Goal: Task Accomplishment & Management: Complete application form

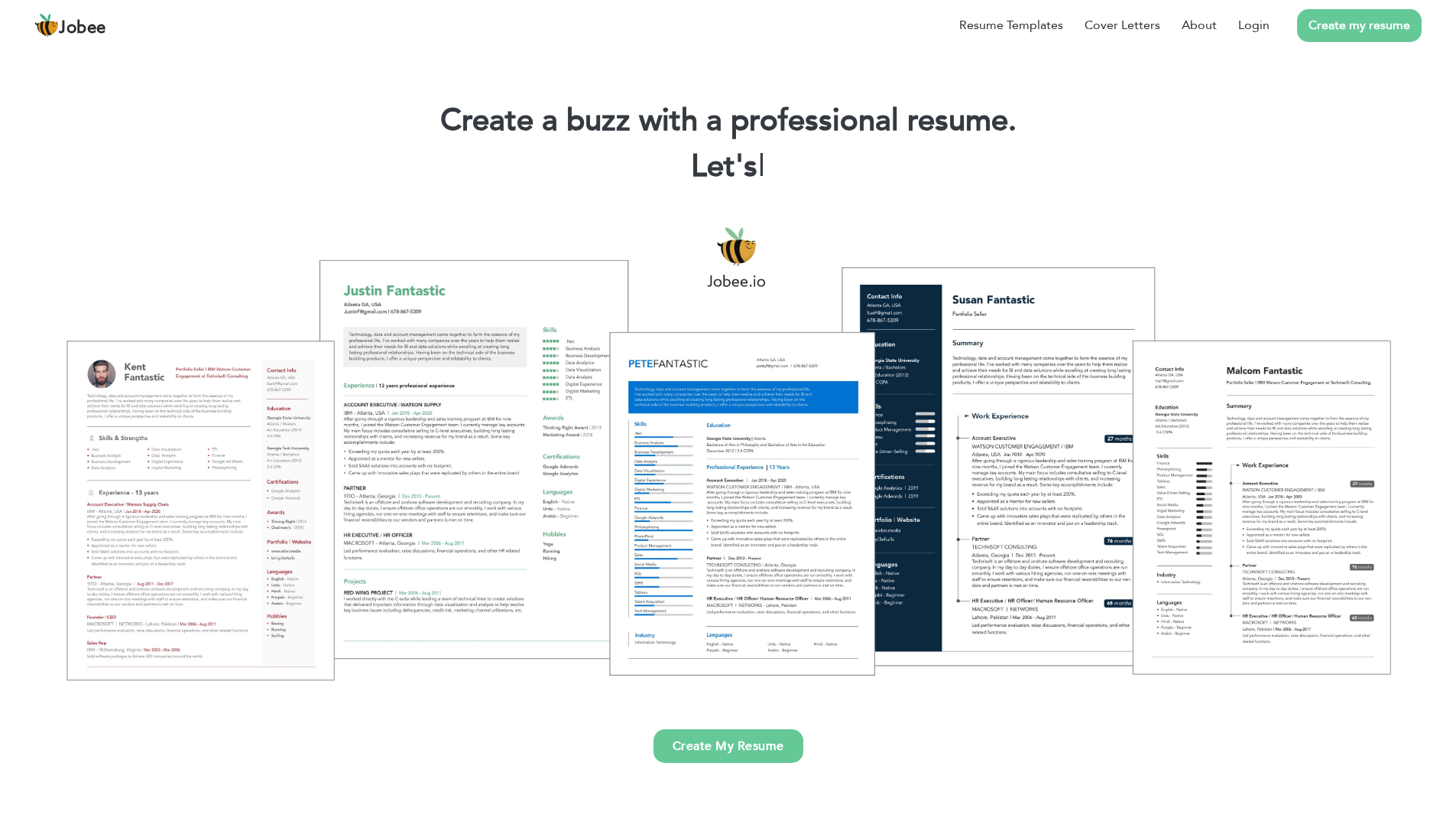
click at [721, 754] on link "Create My Resume" at bounding box center [728, 746] width 150 height 33
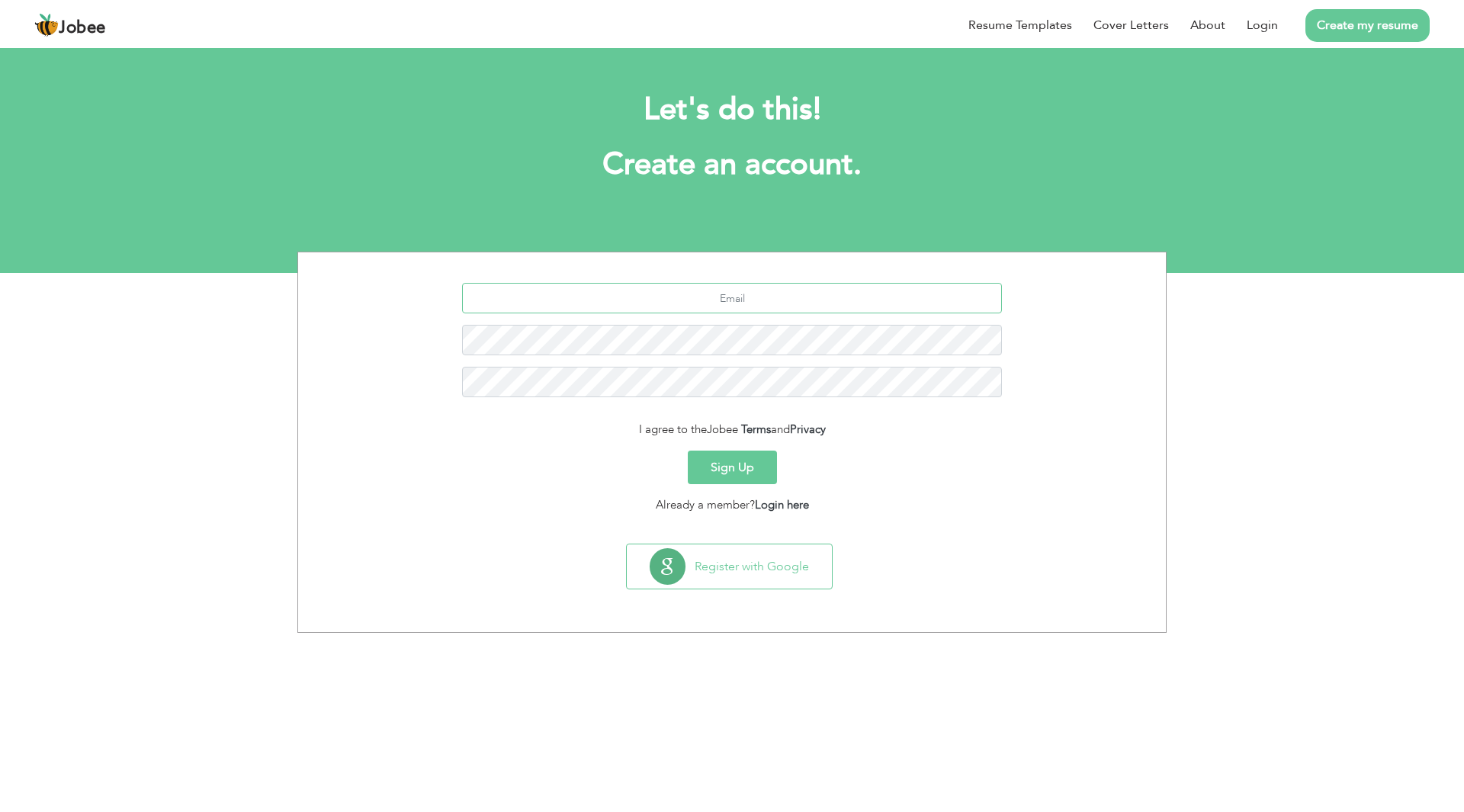
click at [702, 288] on input "text" at bounding box center [732, 297] width 541 height 30
type input "[EMAIL_ADDRESS][DOMAIN_NAME]"
click at [688, 450] on button "Sign Up" at bounding box center [732, 467] width 90 height 33
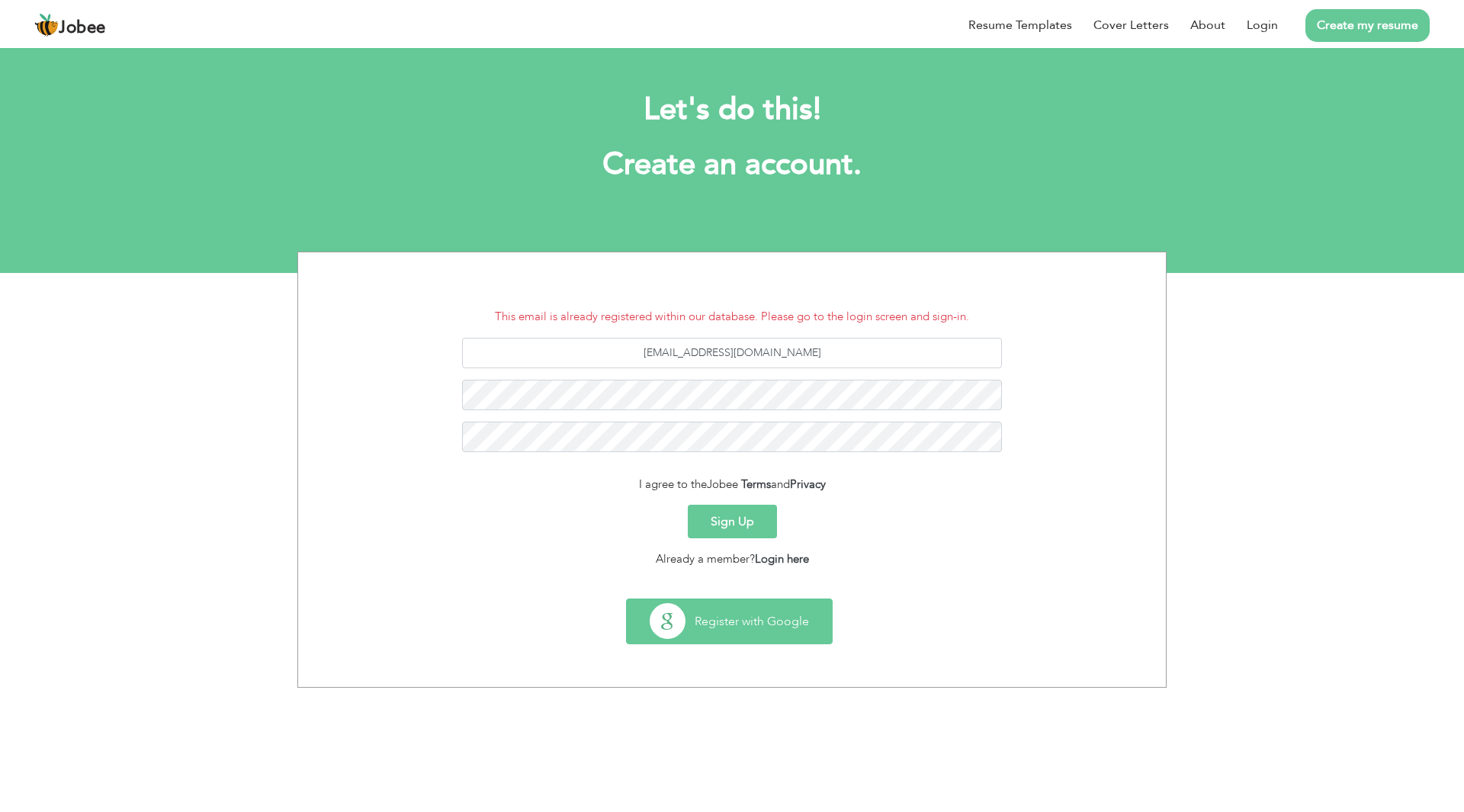
click at [738, 627] on button "Register with Google" at bounding box center [729, 621] width 205 height 44
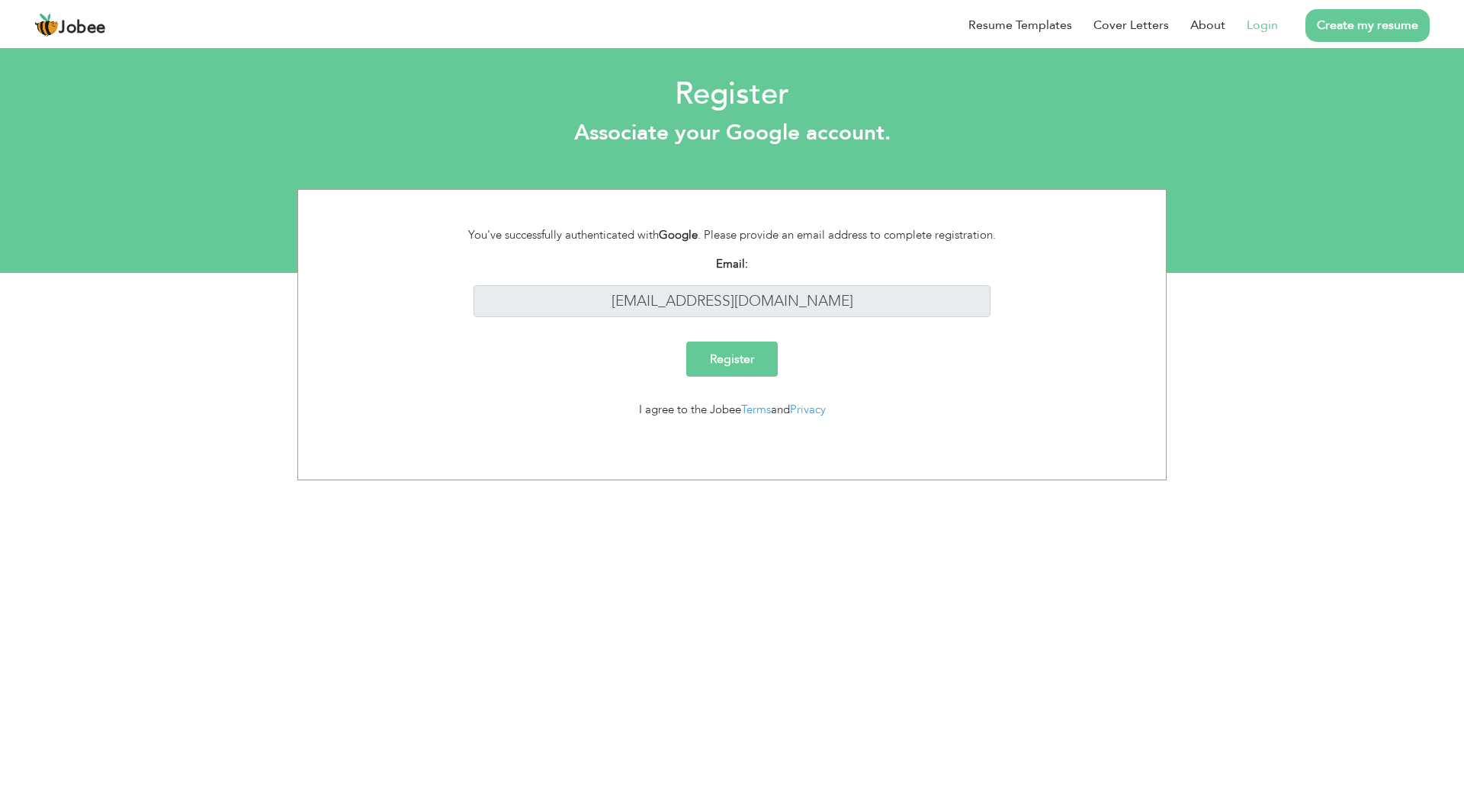
click at [739, 364] on input "Register" at bounding box center [731, 359] width 91 height 35
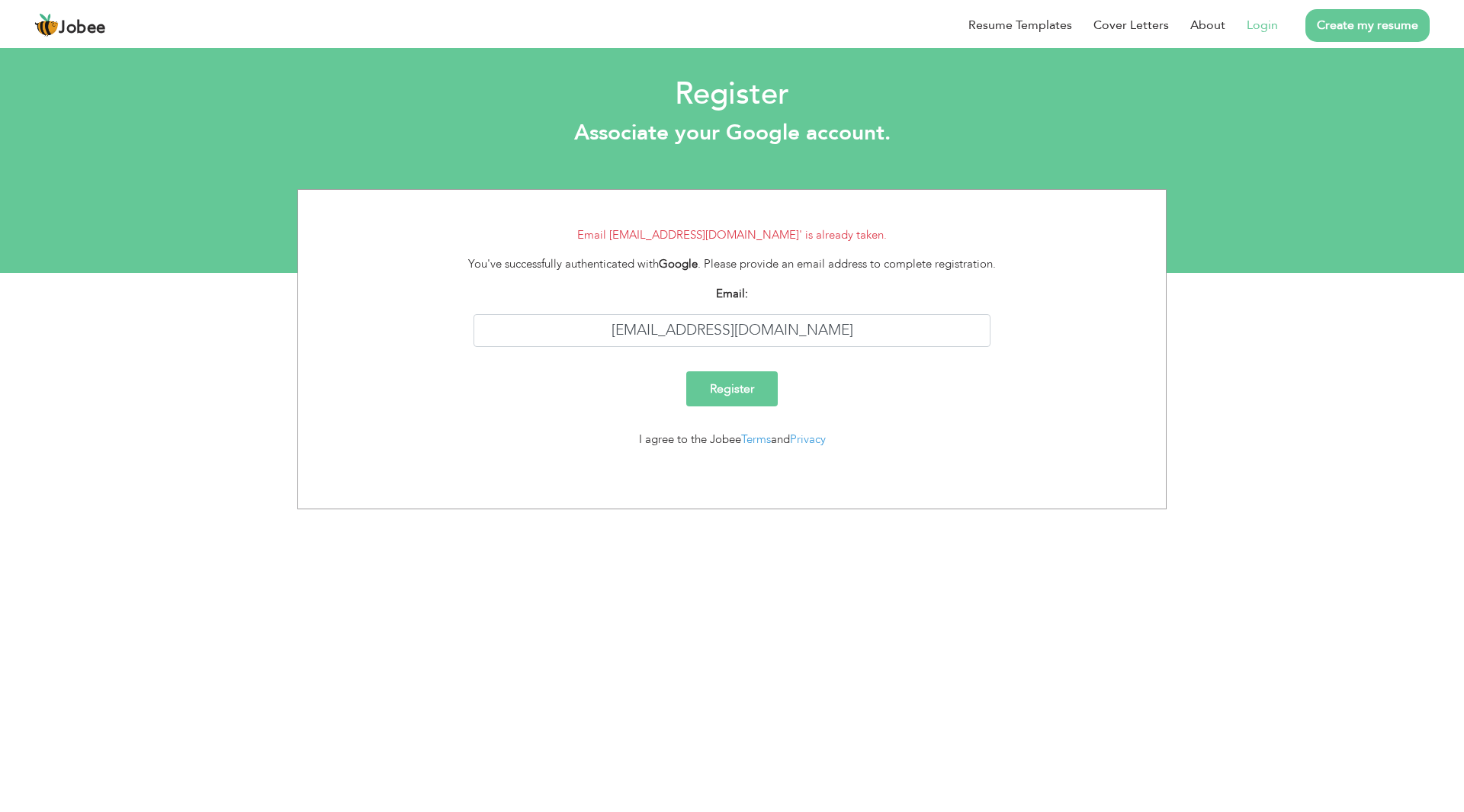
drag, startPoint x: 0, startPoint y: 0, endPoint x: 1275, endPoint y: 29, distance: 1275.3
click at [1275, 29] on link "Login" at bounding box center [1262, 25] width 31 height 18
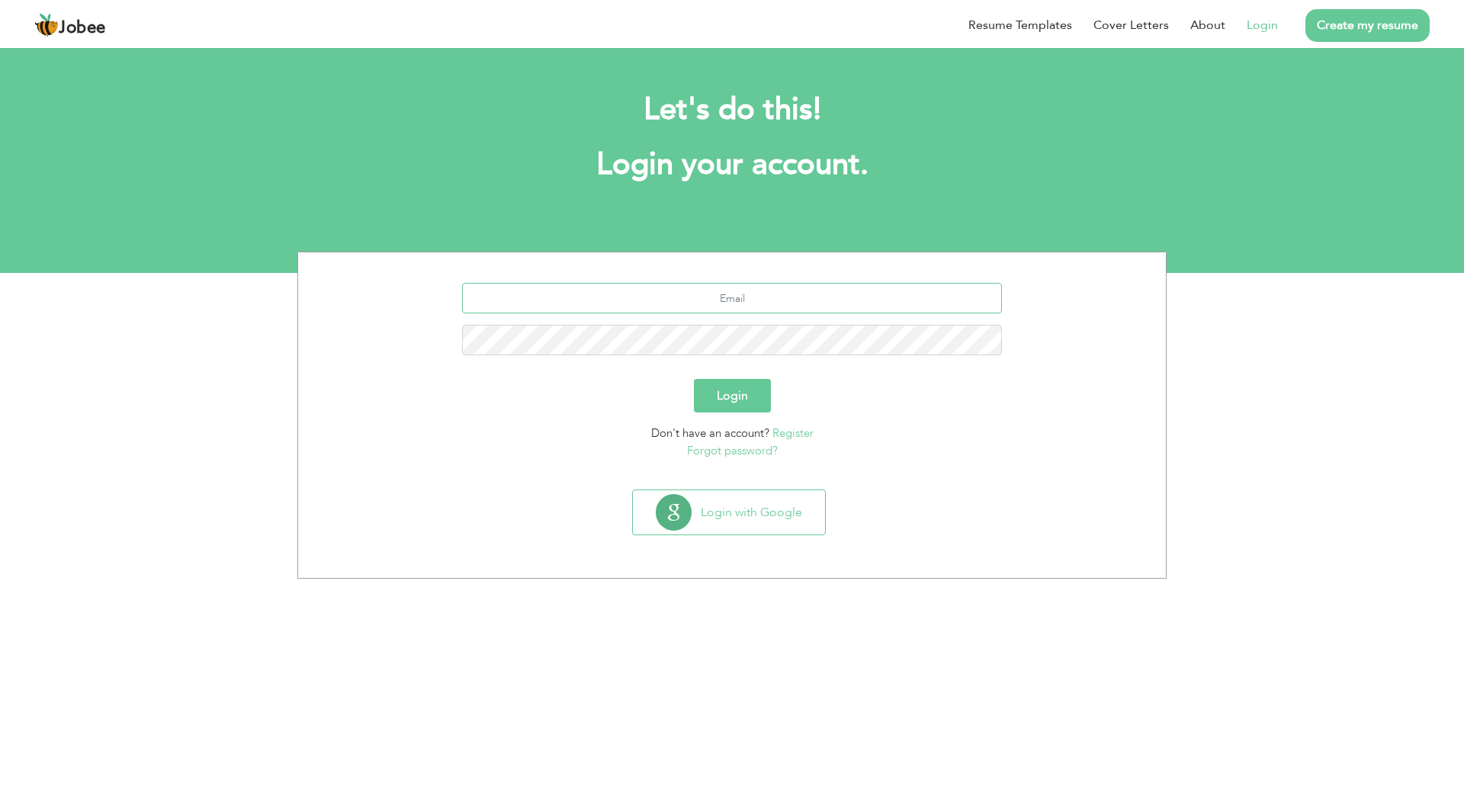
click at [694, 305] on input "text" at bounding box center [732, 297] width 541 height 30
type input "[EMAIL_ADDRESS][DOMAIN_NAME]"
click at [694, 378] on button "Login" at bounding box center [732, 395] width 77 height 33
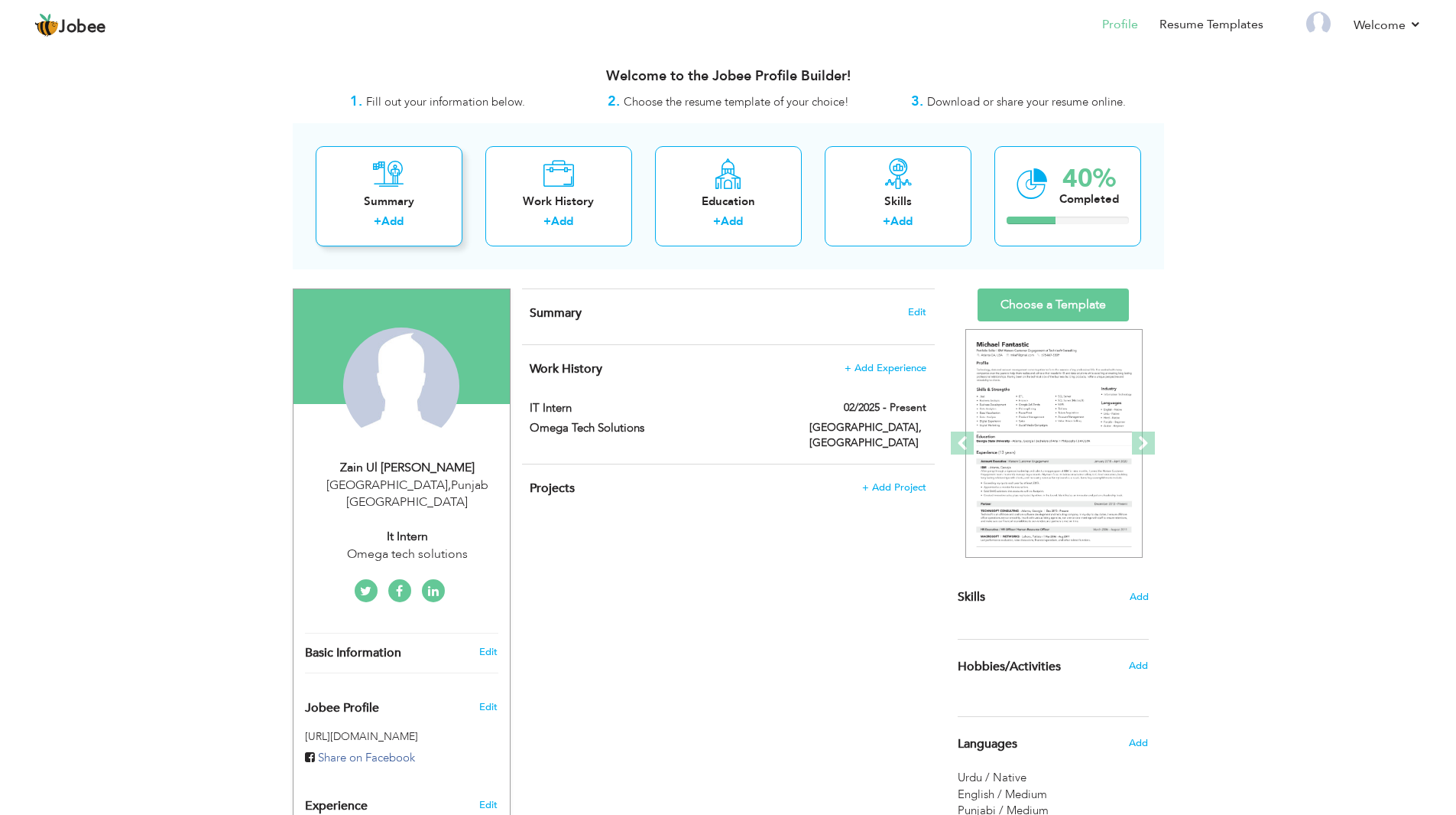
click at [404, 225] on link "Add" at bounding box center [392, 220] width 22 height 16
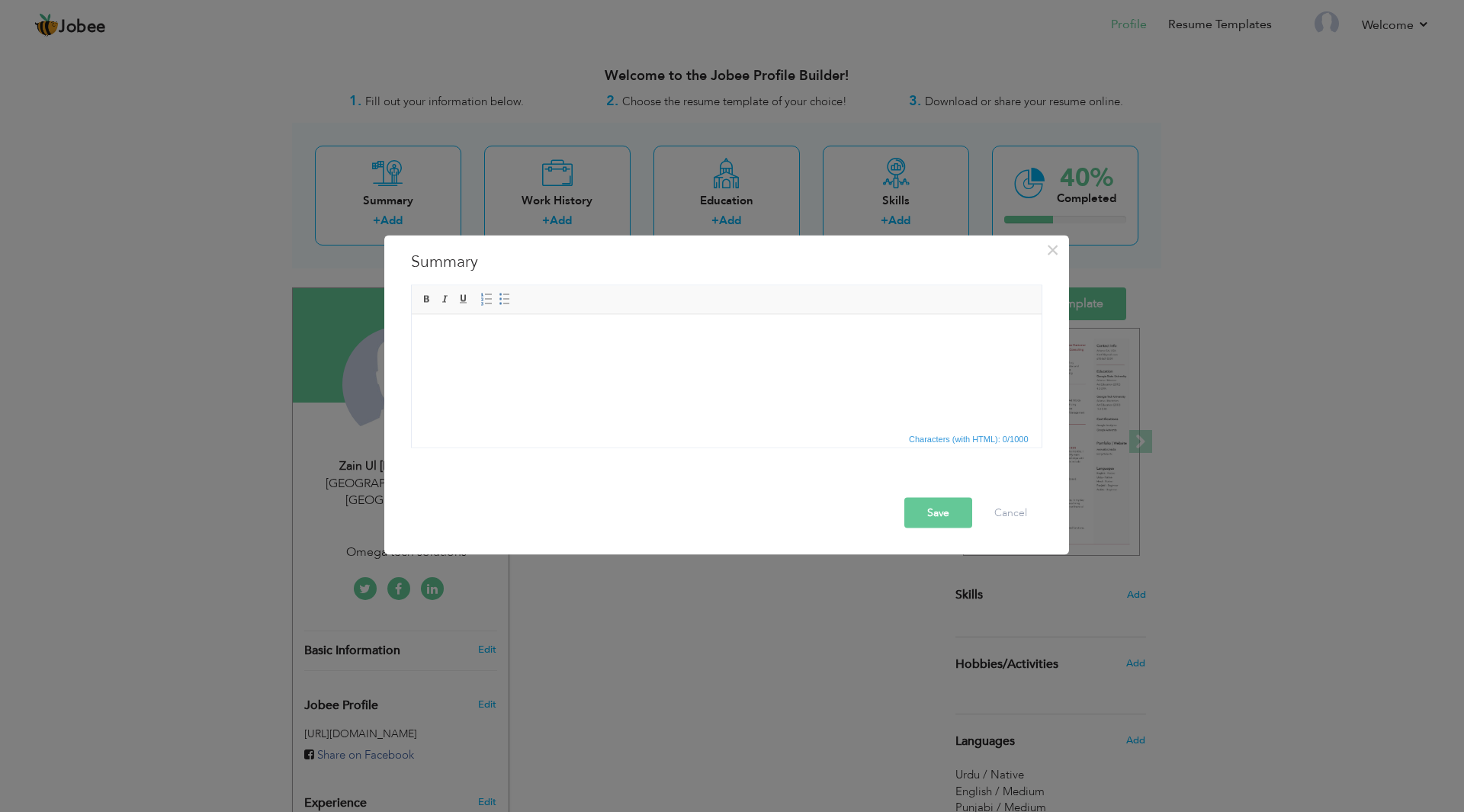
click at [538, 361] on html at bounding box center [726, 337] width 630 height 46
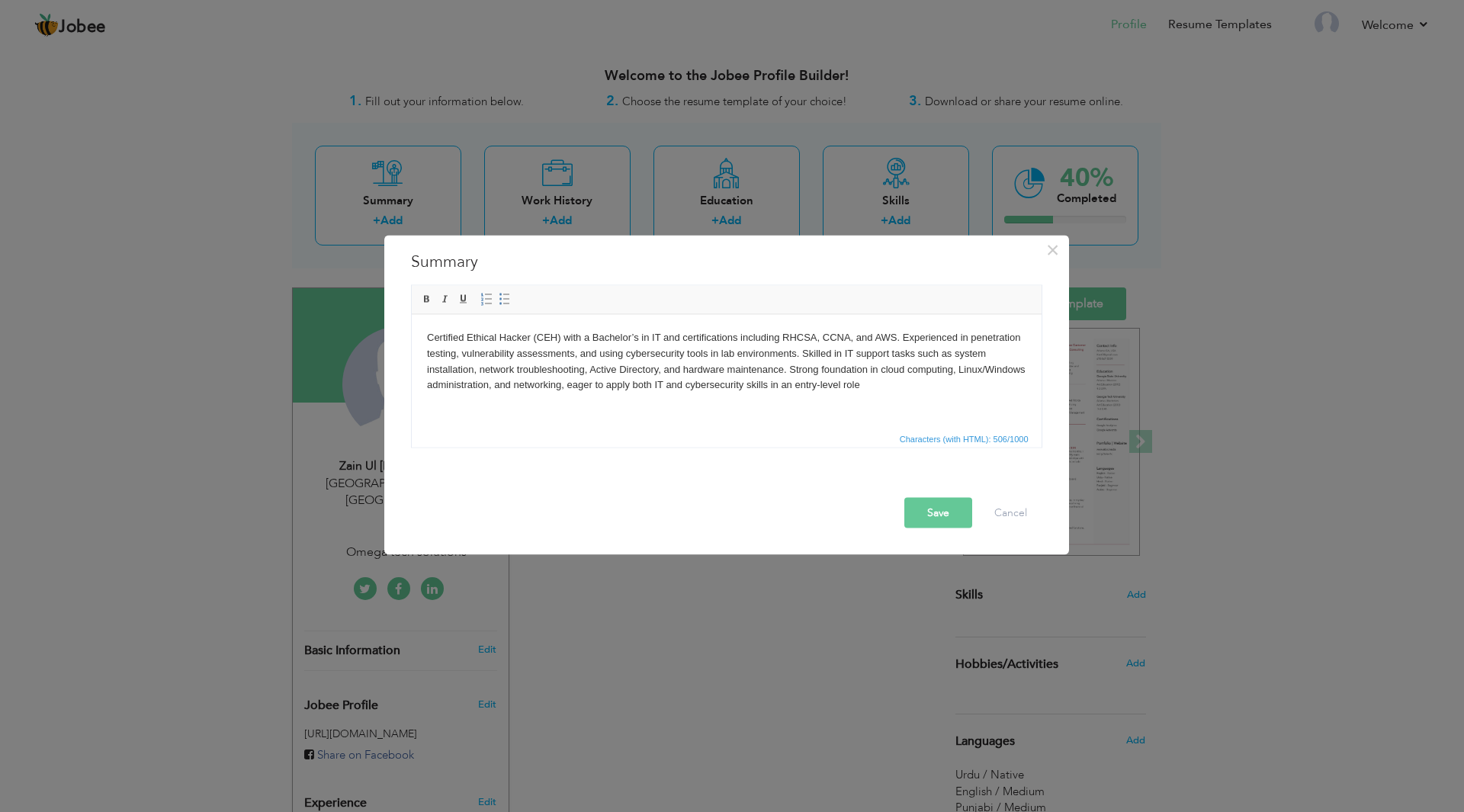
click at [952, 506] on button "Save" at bounding box center [938, 511] width 68 height 30
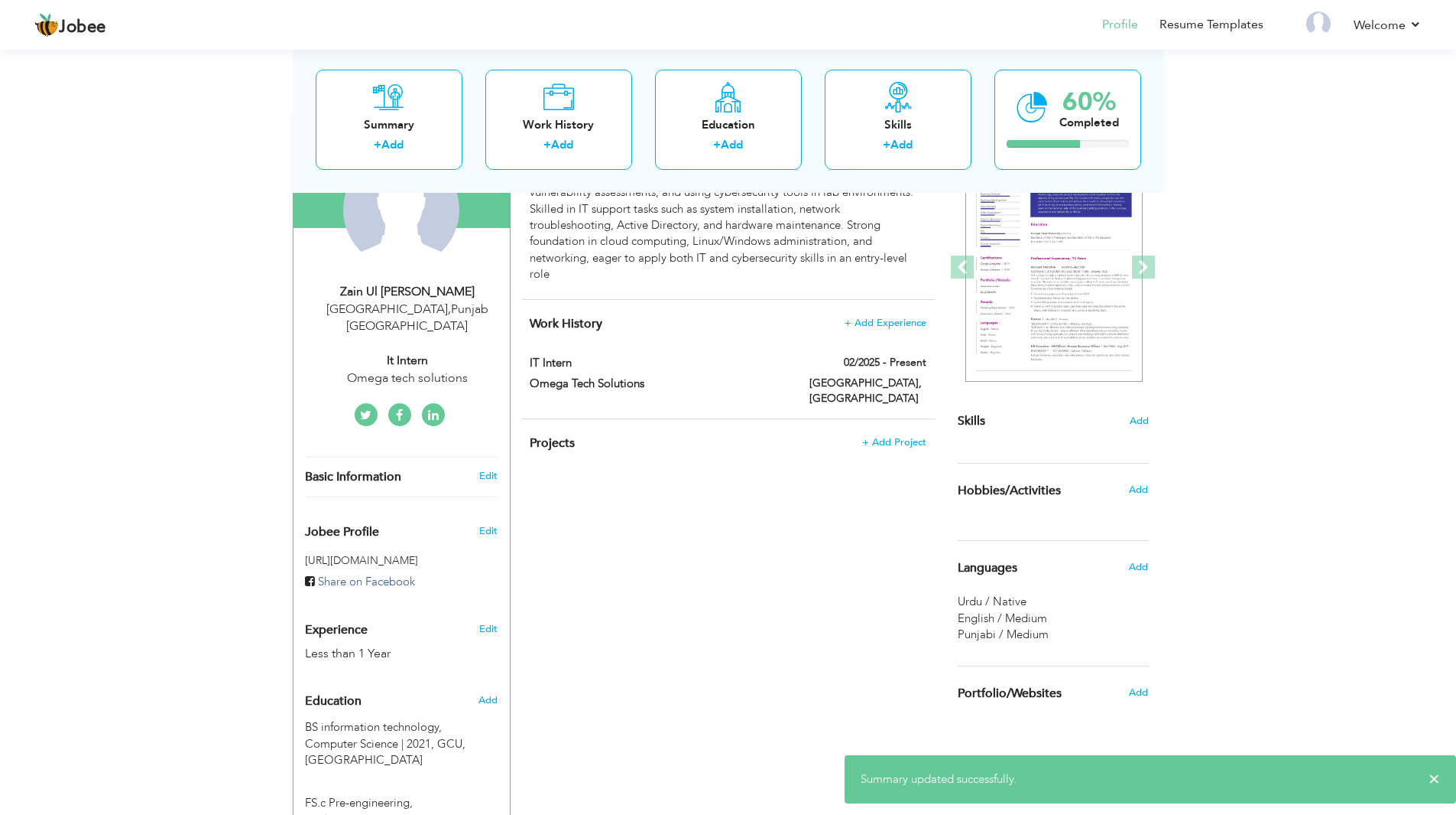
scroll to position [230, 0]
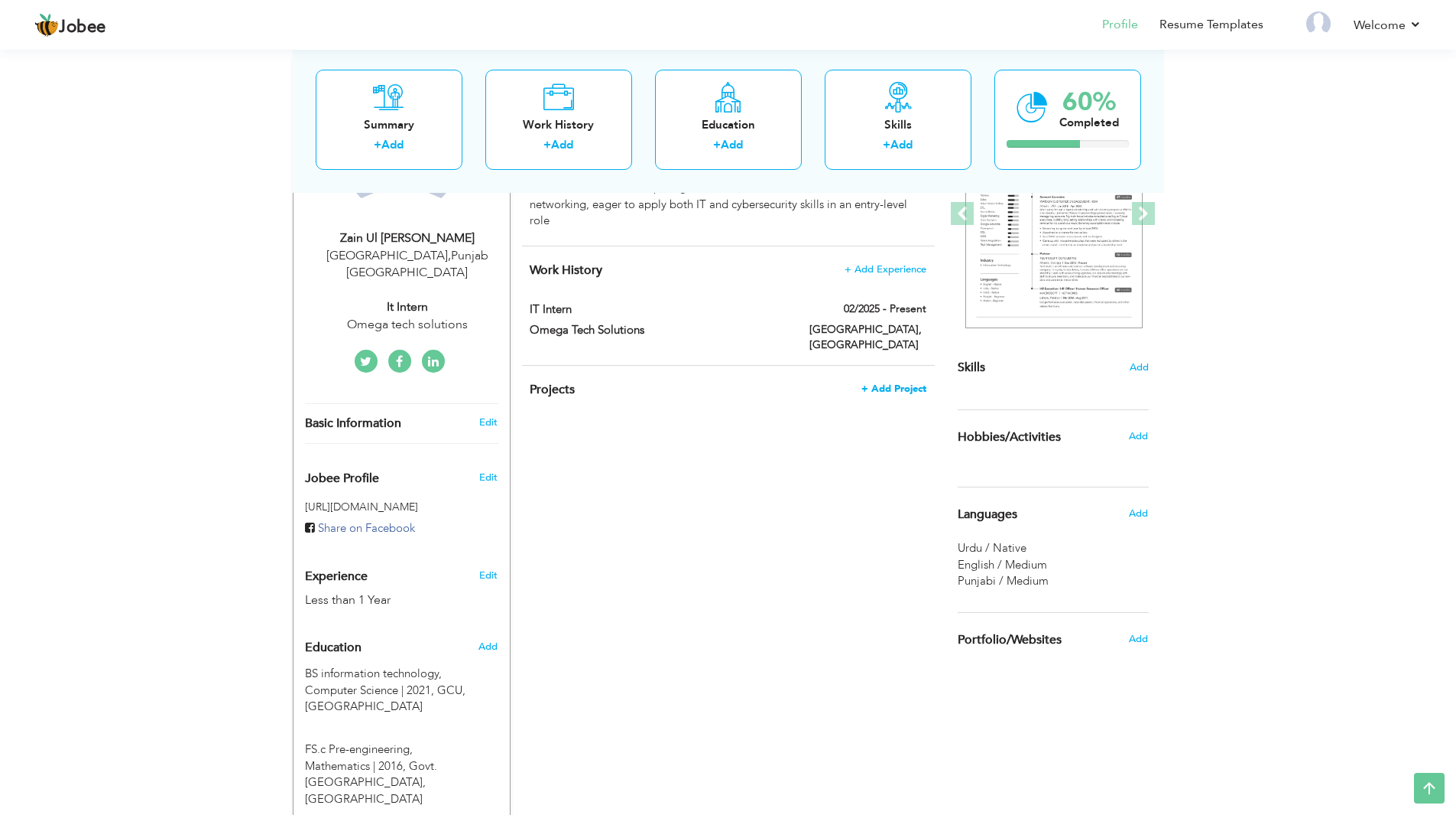
click at [898, 383] on span "+ Add Project" at bounding box center [894, 389] width 65 height 11
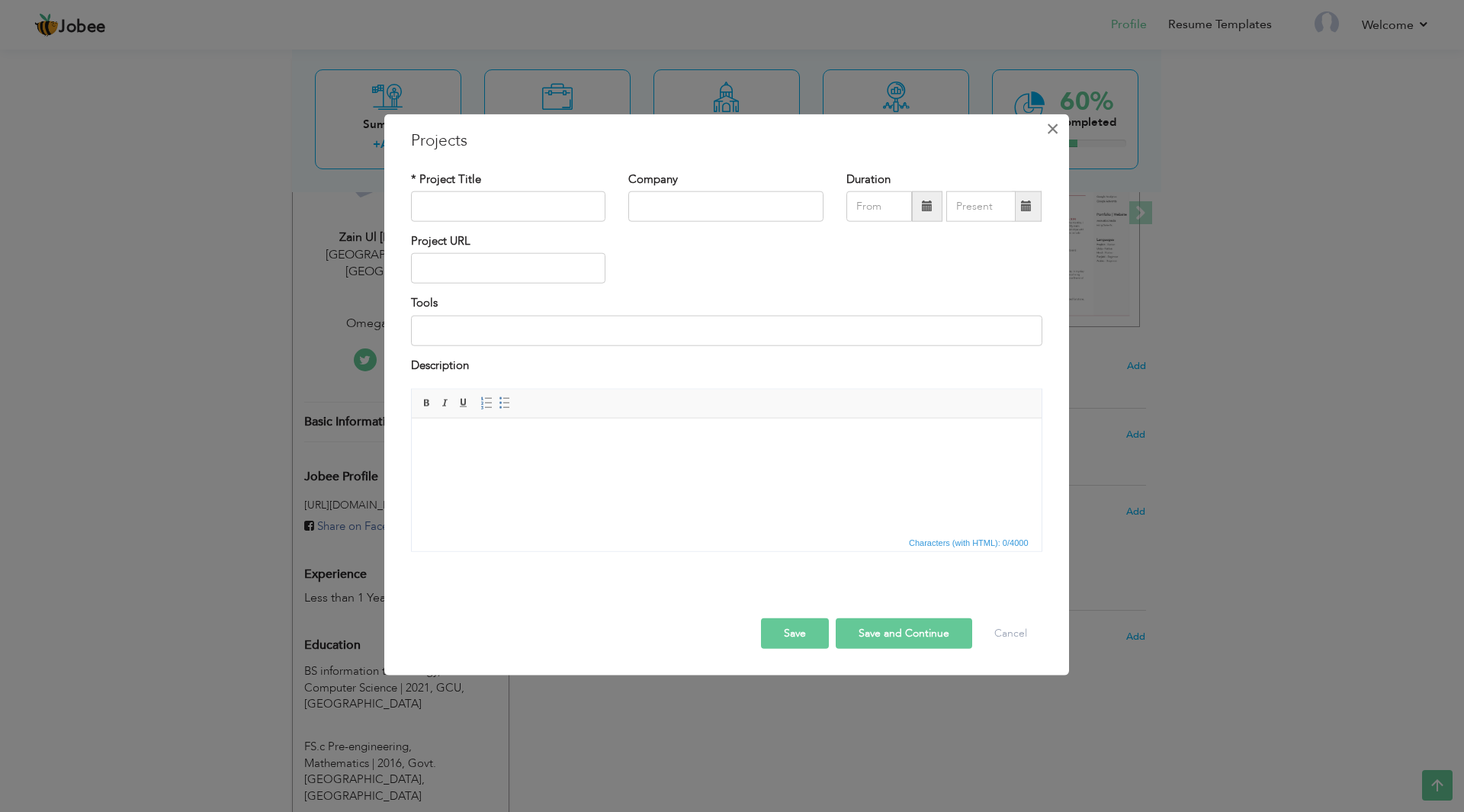
click at [1048, 125] on span "×" at bounding box center [1052, 128] width 13 height 28
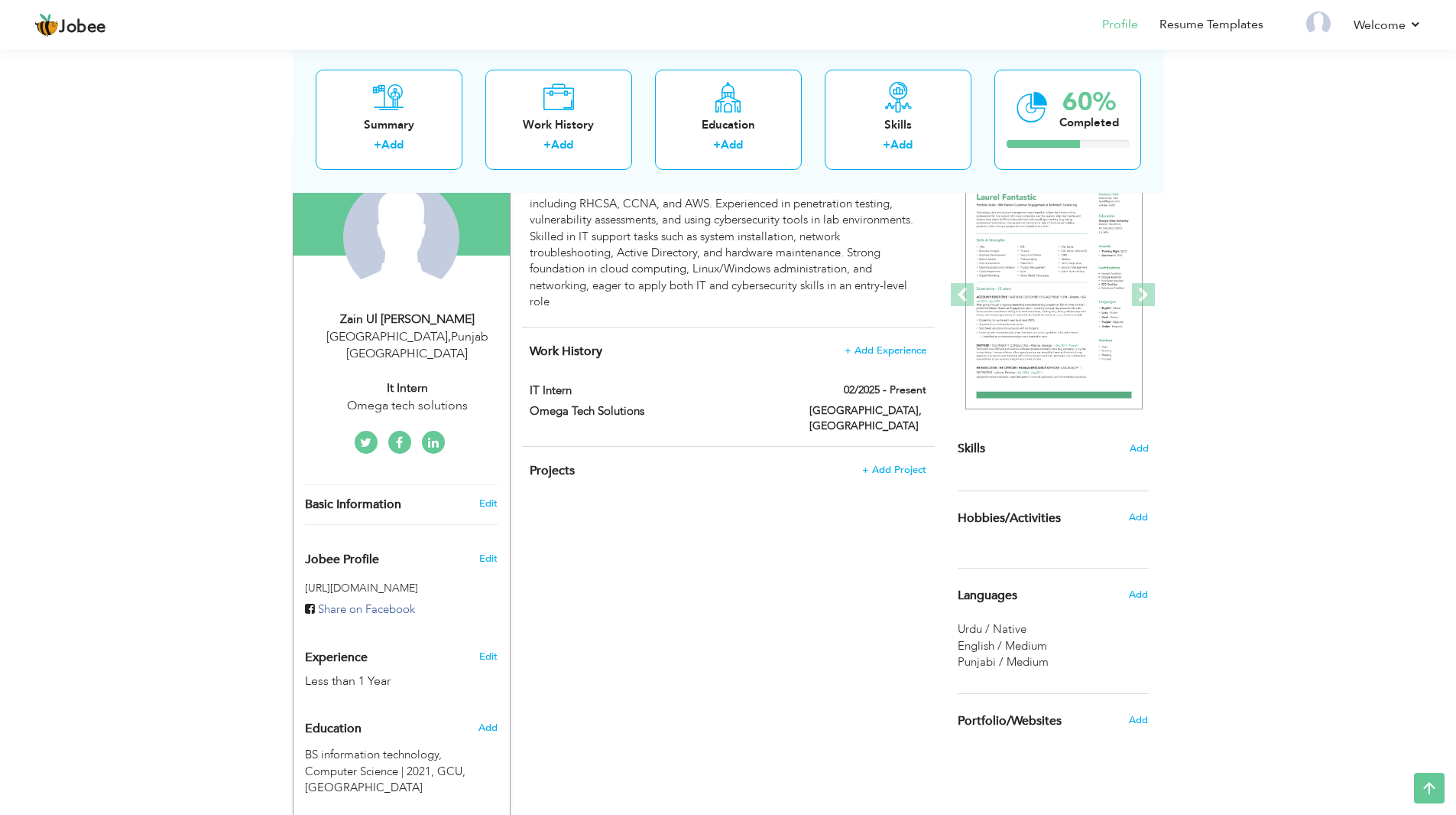
scroll to position [0, 0]
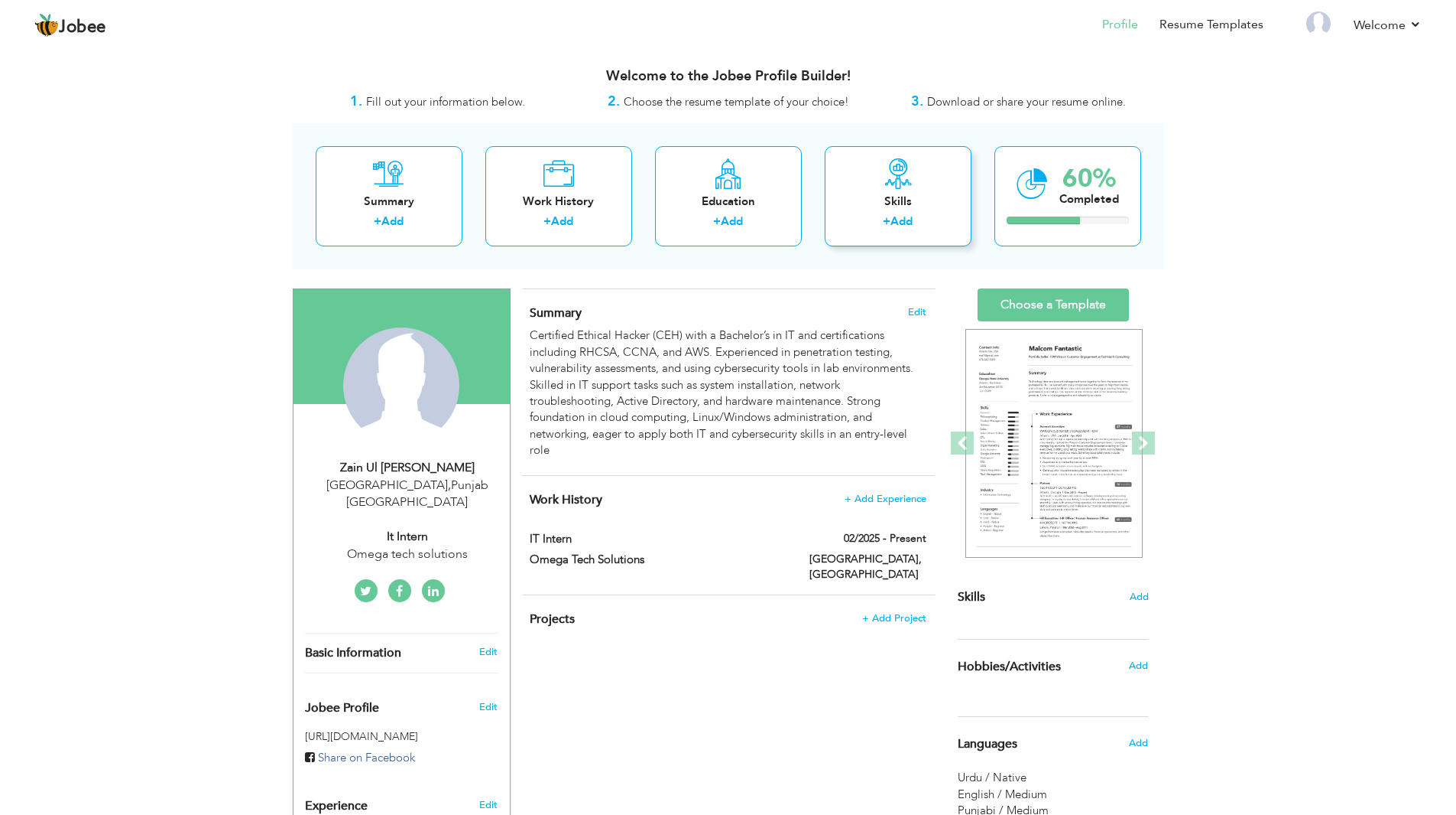
click at [928, 219] on div "+ Add" at bounding box center [898, 222] width 122 height 19
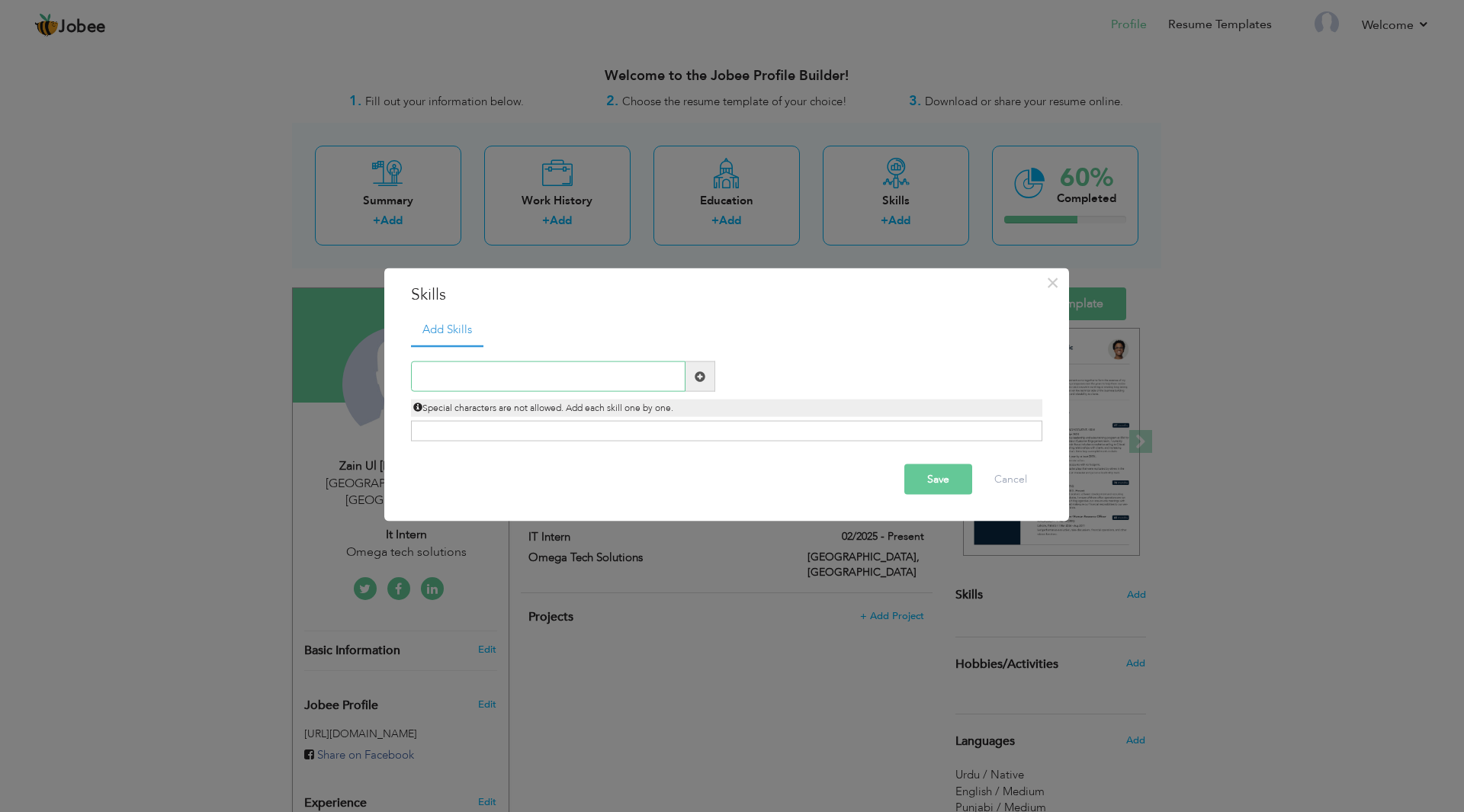
click at [508, 378] on input "text" at bounding box center [547, 376] width 274 height 30
type input "M"
click at [1029, 481] on button "Cancel" at bounding box center [1010, 479] width 64 height 30
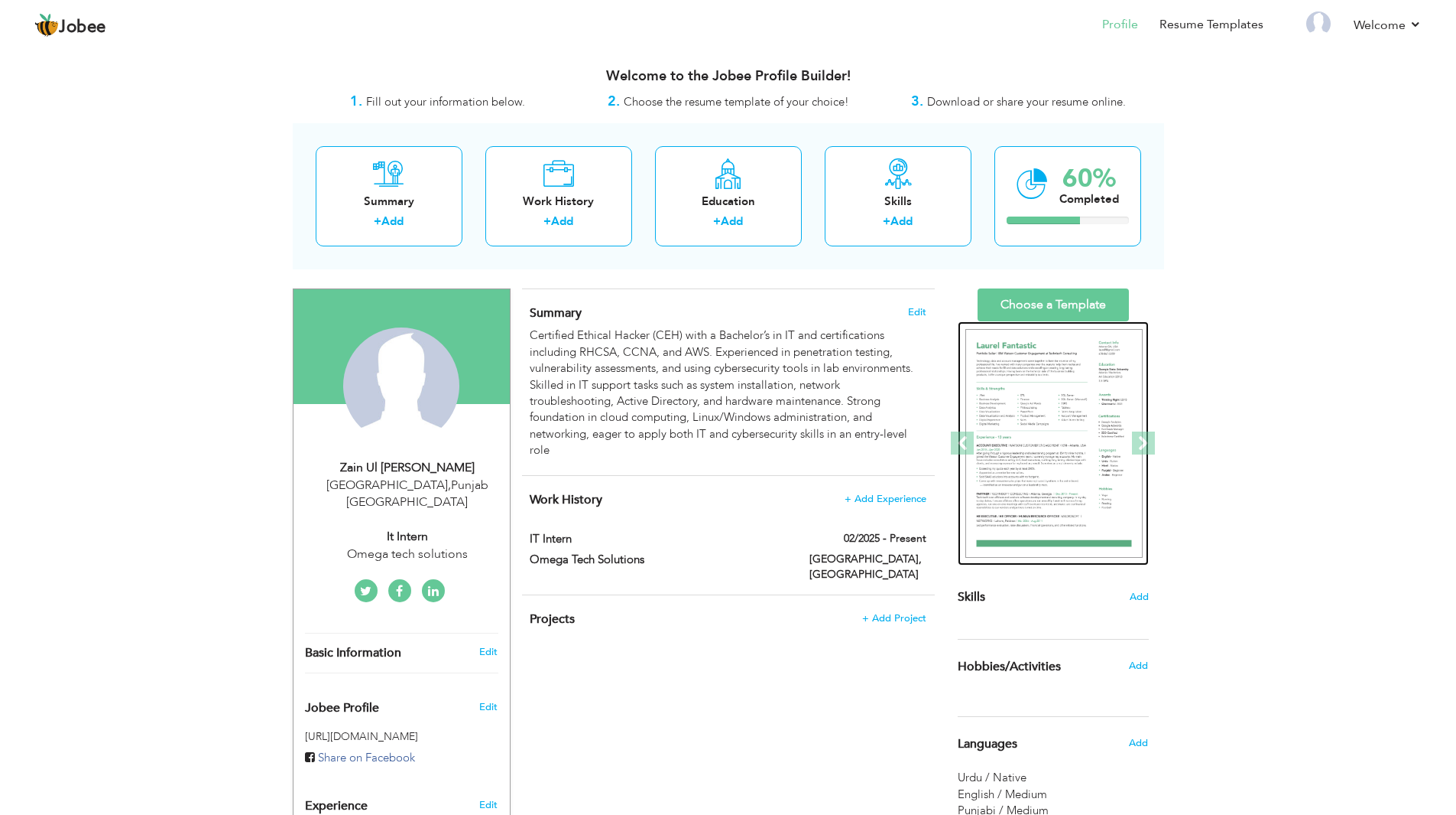
click at [1066, 472] on img at bounding box center [1054, 444] width 178 height 230
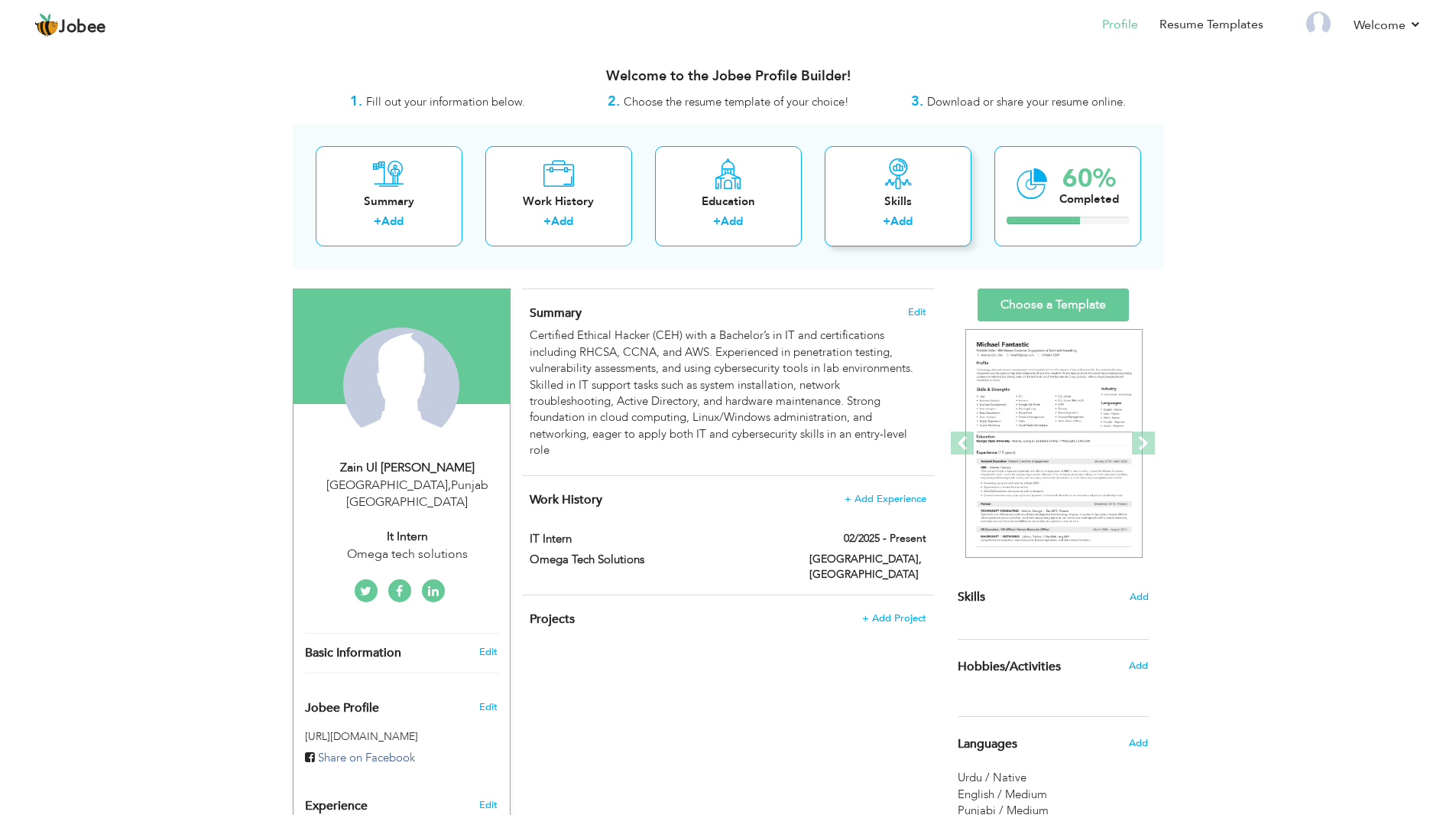
click at [906, 223] on link "Add" at bounding box center [902, 220] width 22 height 16
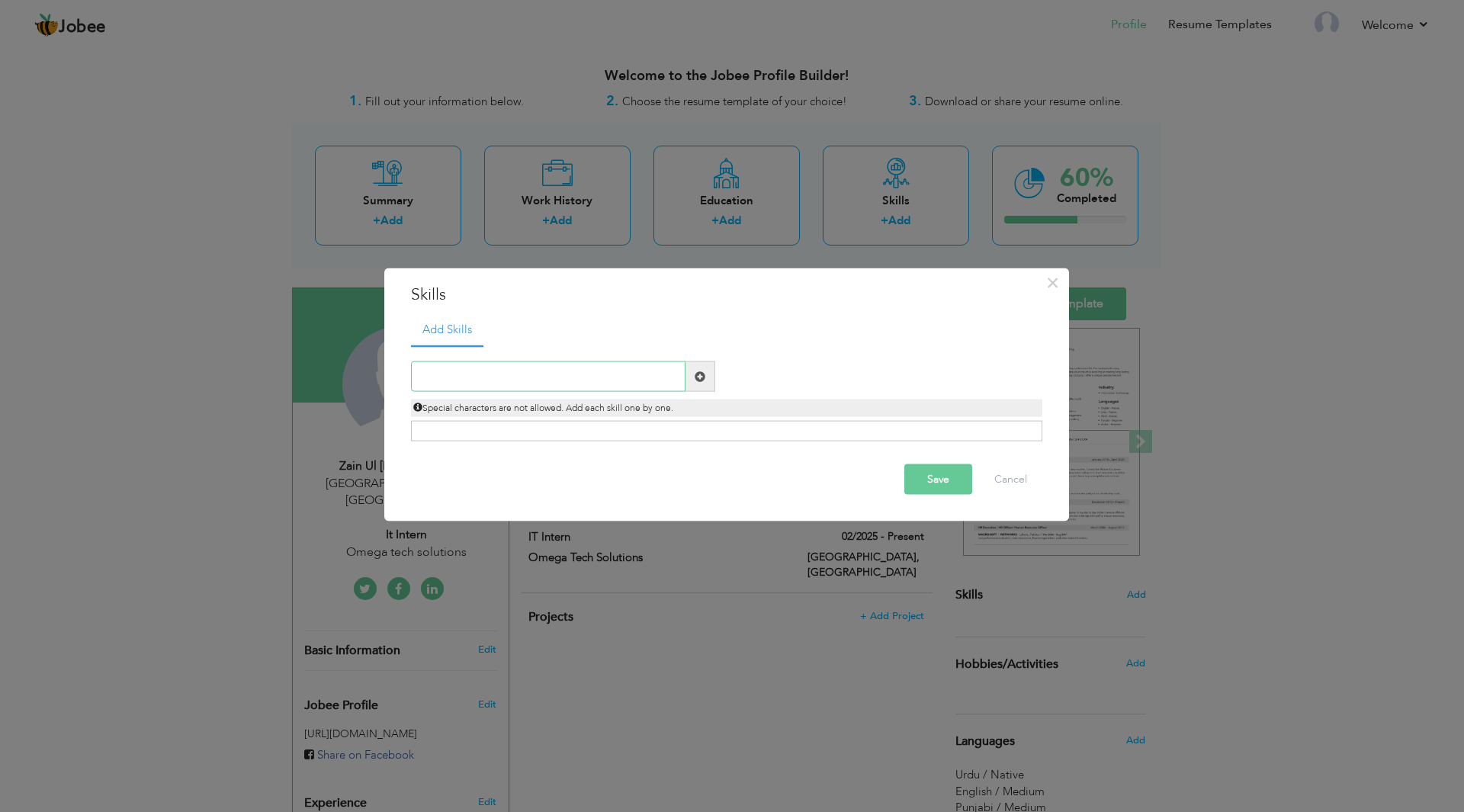
click at [569, 378] on input "text" at bounding box center [547, 376] width 274 height 30
type input "Linux"
click at [939, 470] on button "Save" at bounding box center [938, 479] width 68 height 30
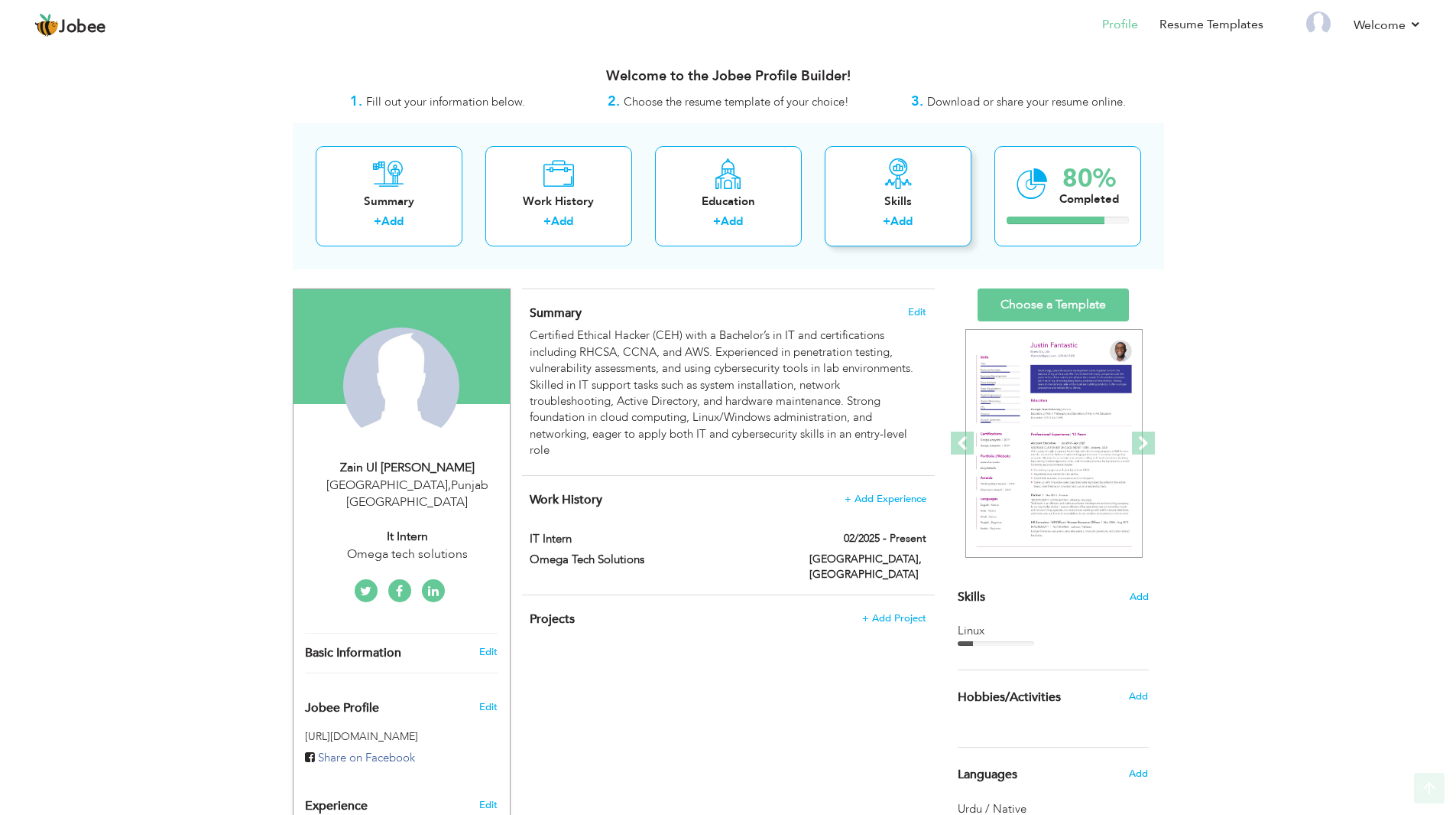
click at [883, 214] on label "+" at bounding box center [887, 220] width 7 height 16
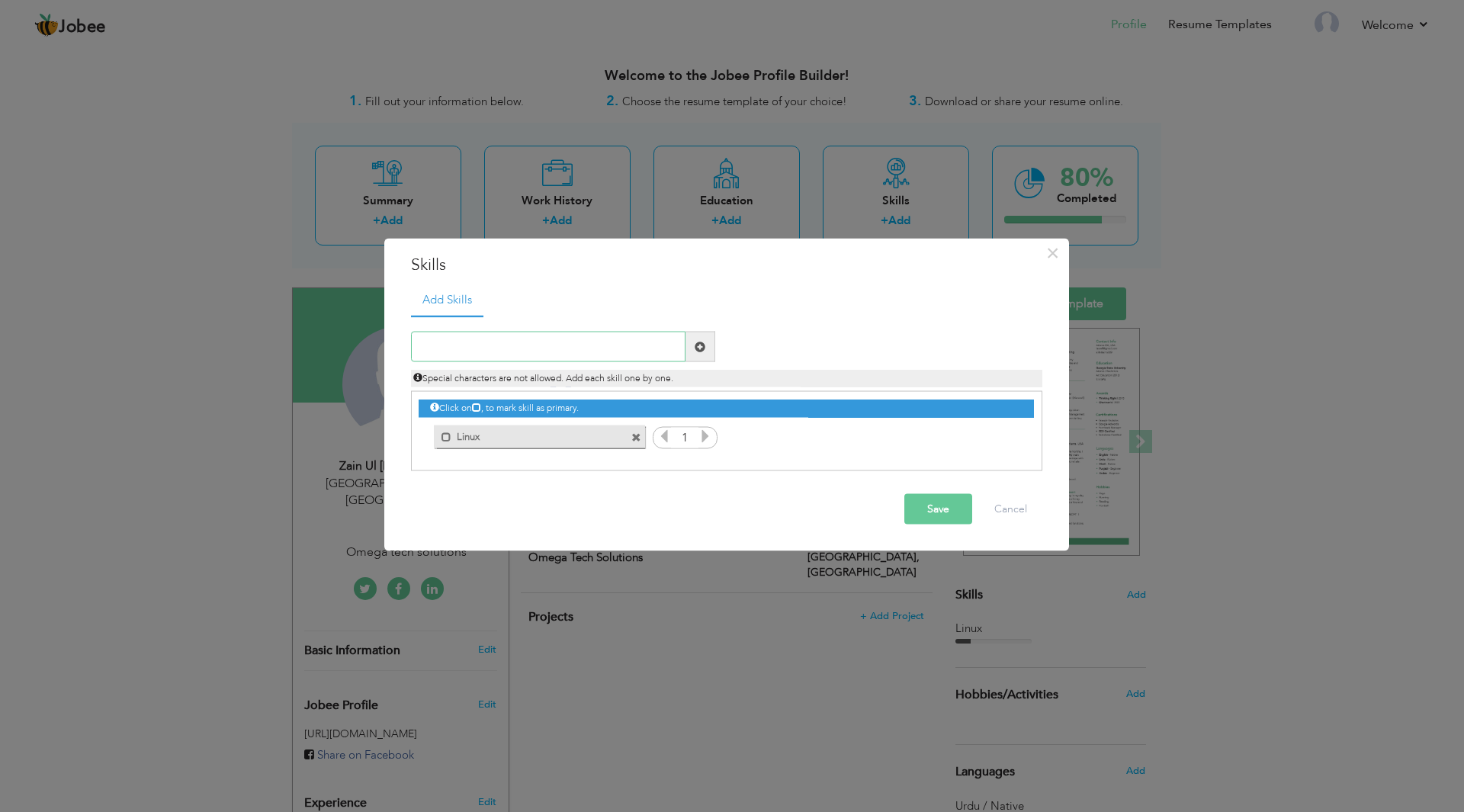
click at [581, 344] on input "text" at bounding box center [547, 346] width 274 height 30
type input "Windows"
click at [709, 348] on span at bounding box center [700, 346] width 30 height 30
click at [580, 346] on input "text" at bounding box center [547, 346] width 274 height 30
type input "R"
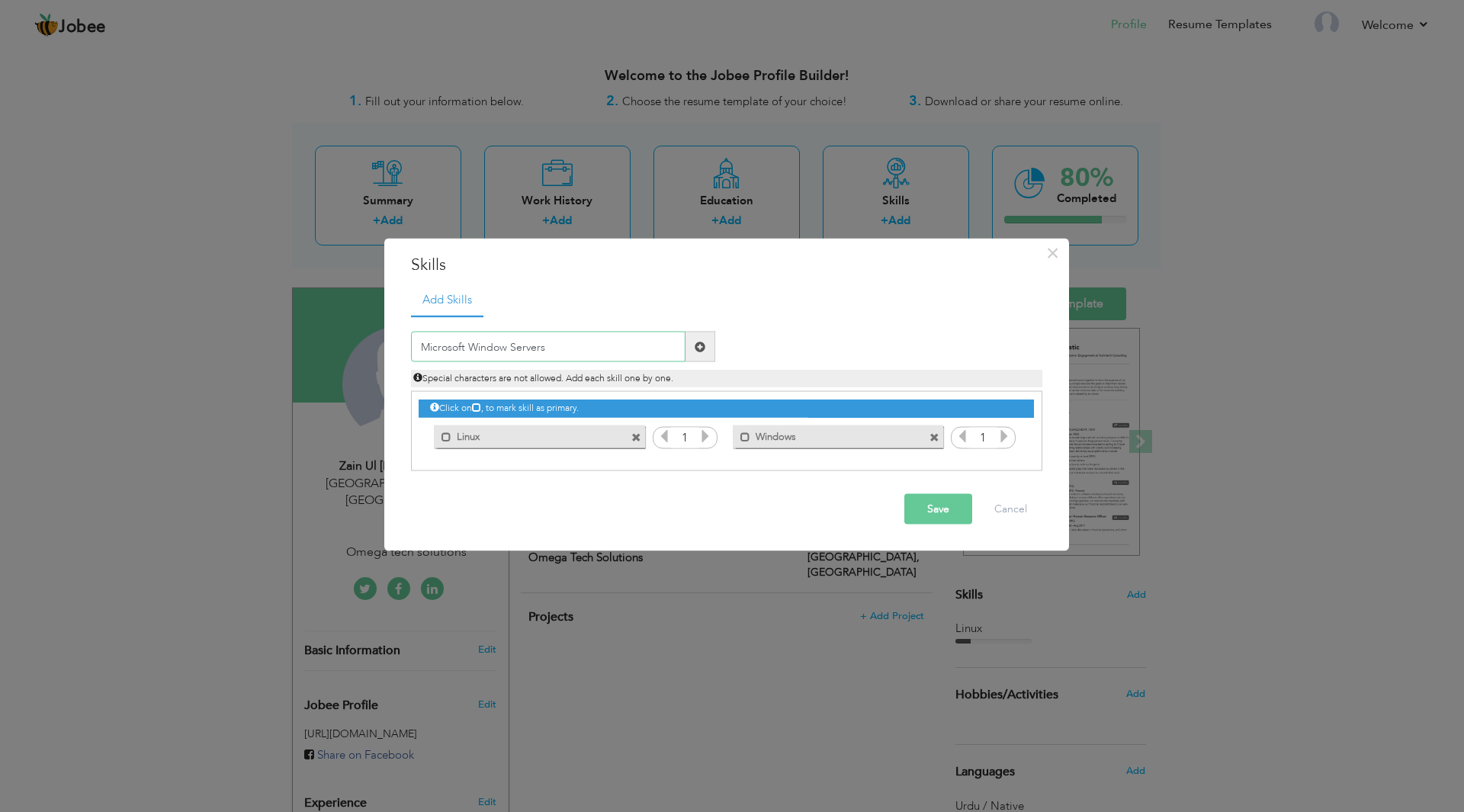
type input "Microsoft Window Servers"
click at [710, 346] on span at bounding box center [700, 346] width 30 height 30
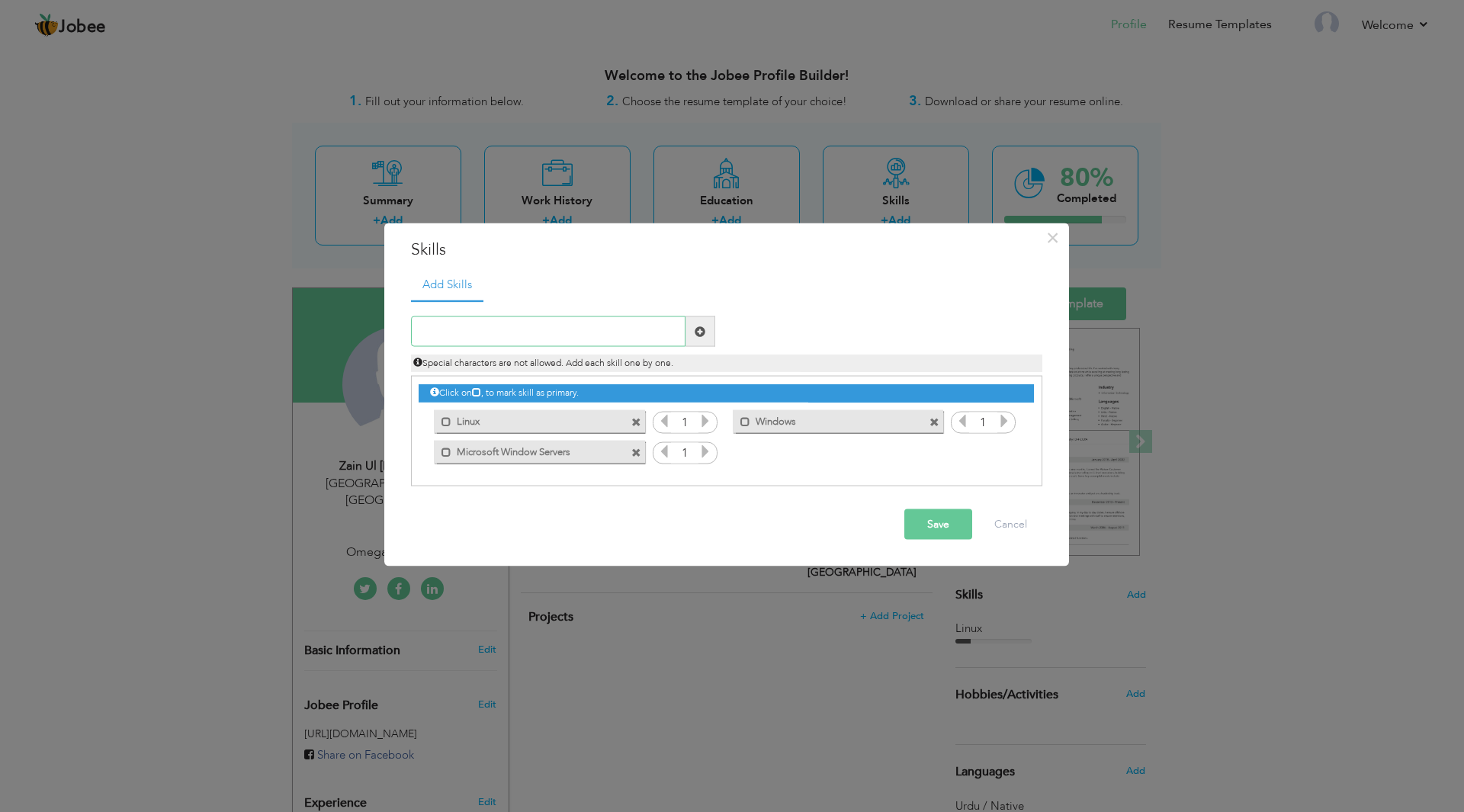
click at [539, 333] on input "text" at bounding box center [547, 331] width 274 height 30
type input "Active Directory"
click at [708, 333] on span at bounding box center [700, 331] width 30 height 30
click at [593, 335] on input "text" at bounding box center [547, 331] width 274 height 30
type input "Firewall"
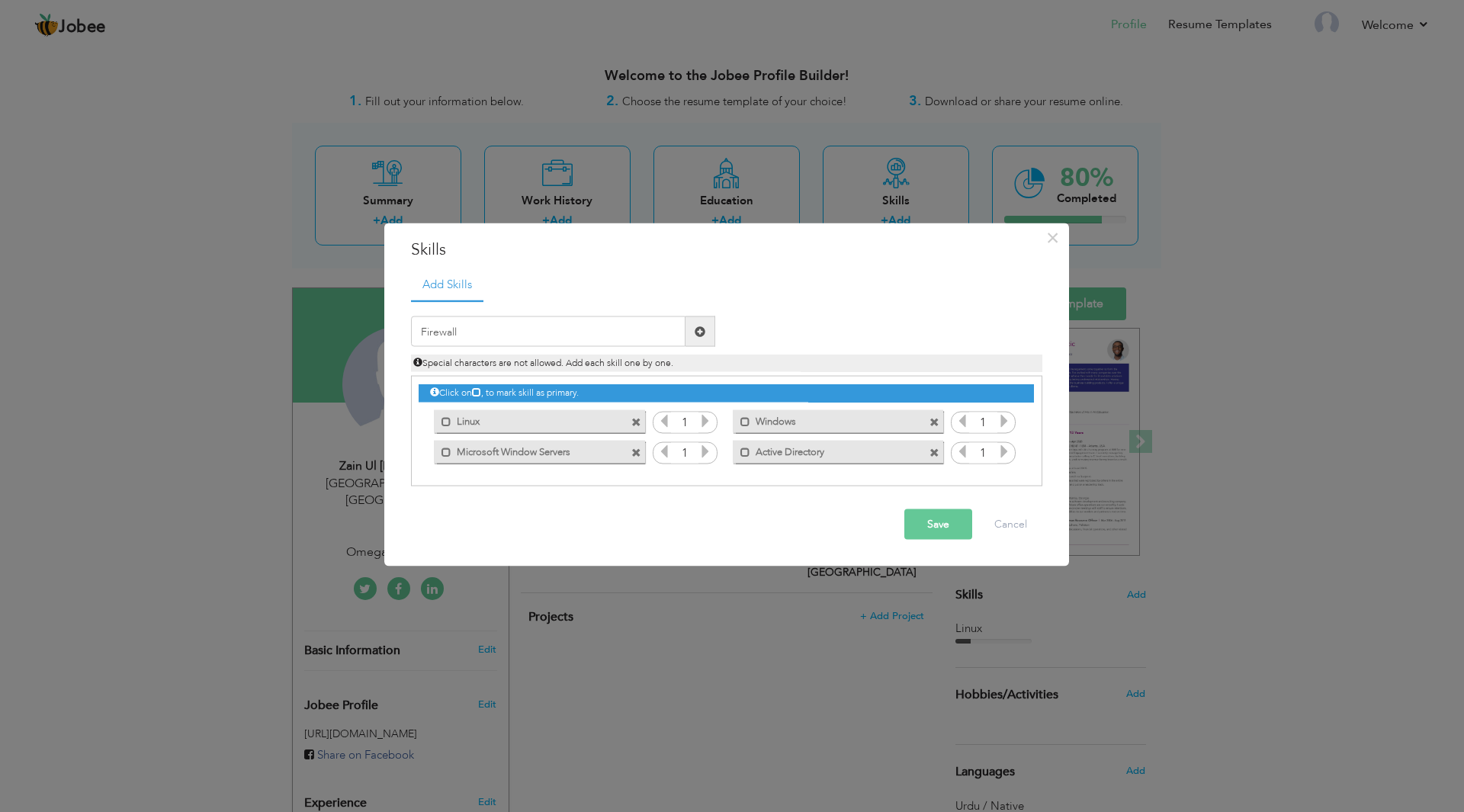
click at [699, 333] on span at bounding box center [700, 331] width 11 height 11
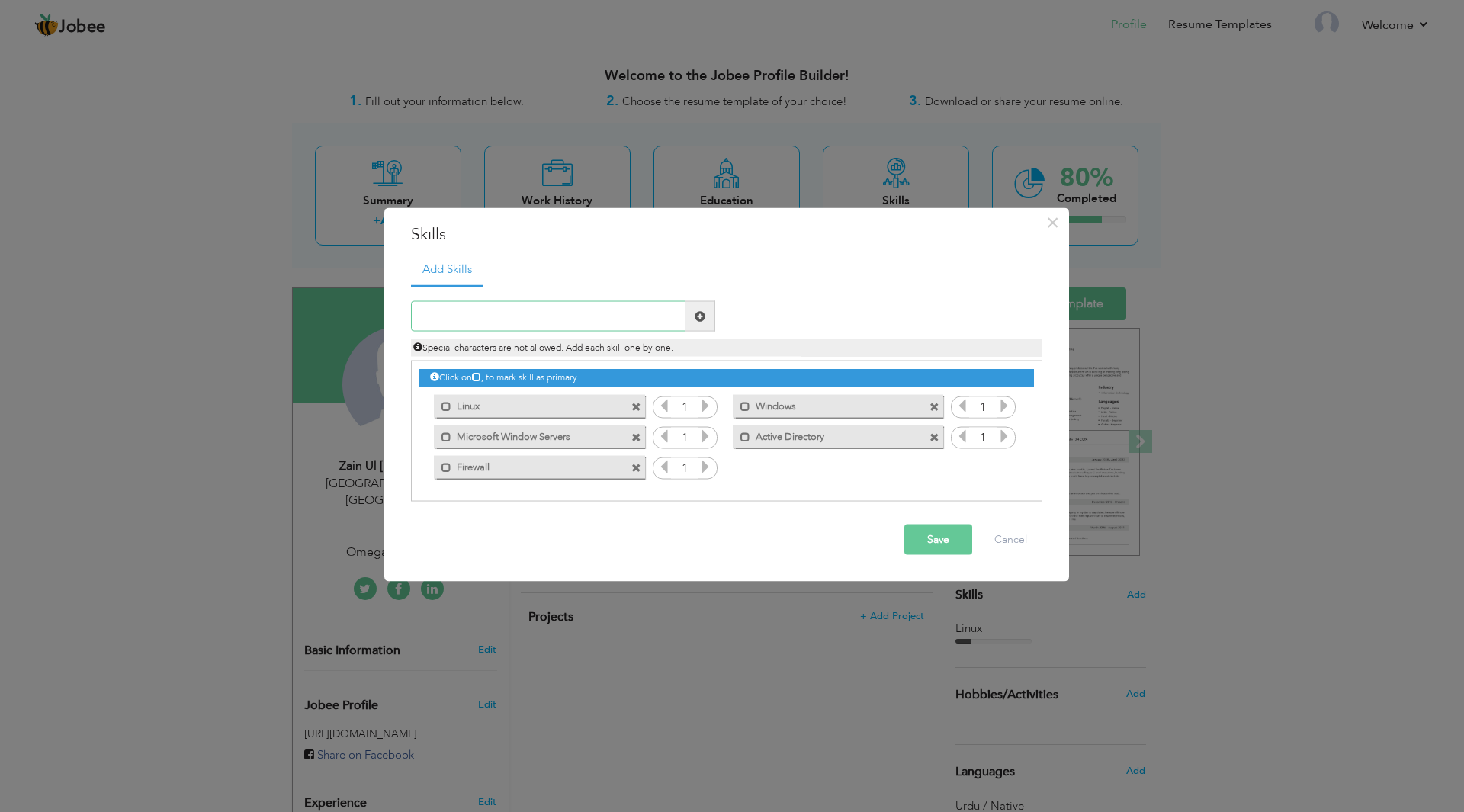
click at [584, 315] on input "text" at bounding box center [547, 316] width 274 height 30
paste input "NAT, DHCP, VPN"
type input "NAT, DHCP, VPN"
click at [702, 317] on span at bounding box center [700, 316] width 11 height 11
click at [560, 323] on input "text" at bounding box center [547, 316] width 274 height 30
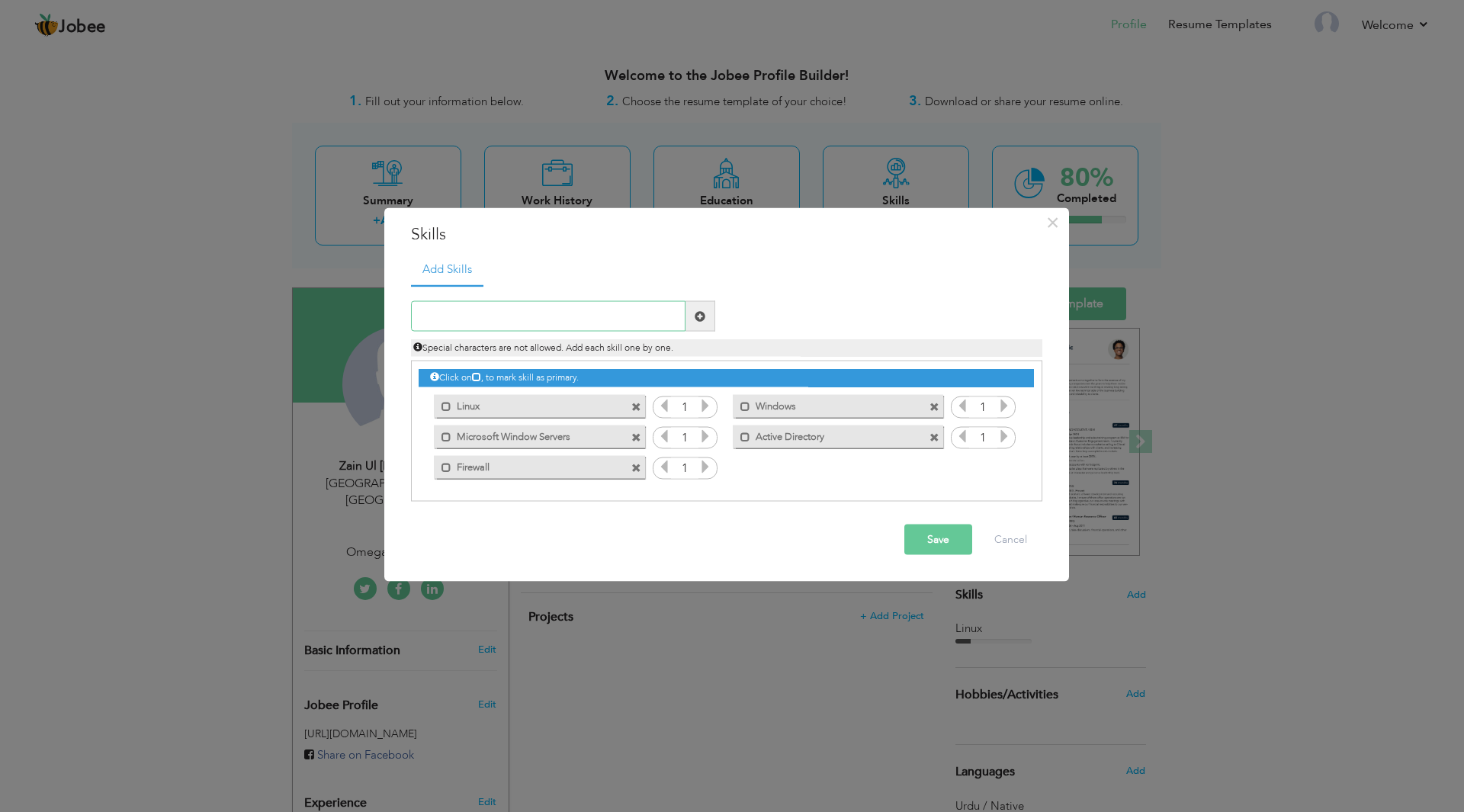
paste input "NAT, DHCP, VPN"
type input "NAT DHCP VPN"
click at [695, 319] on span at bounding box center [700, 316] width 11 height 11
click at [631, 316] on input "text" at bounding box center [547, 316] width 274 height 30
paste input "MikroTik RouterOS (basic configuration"
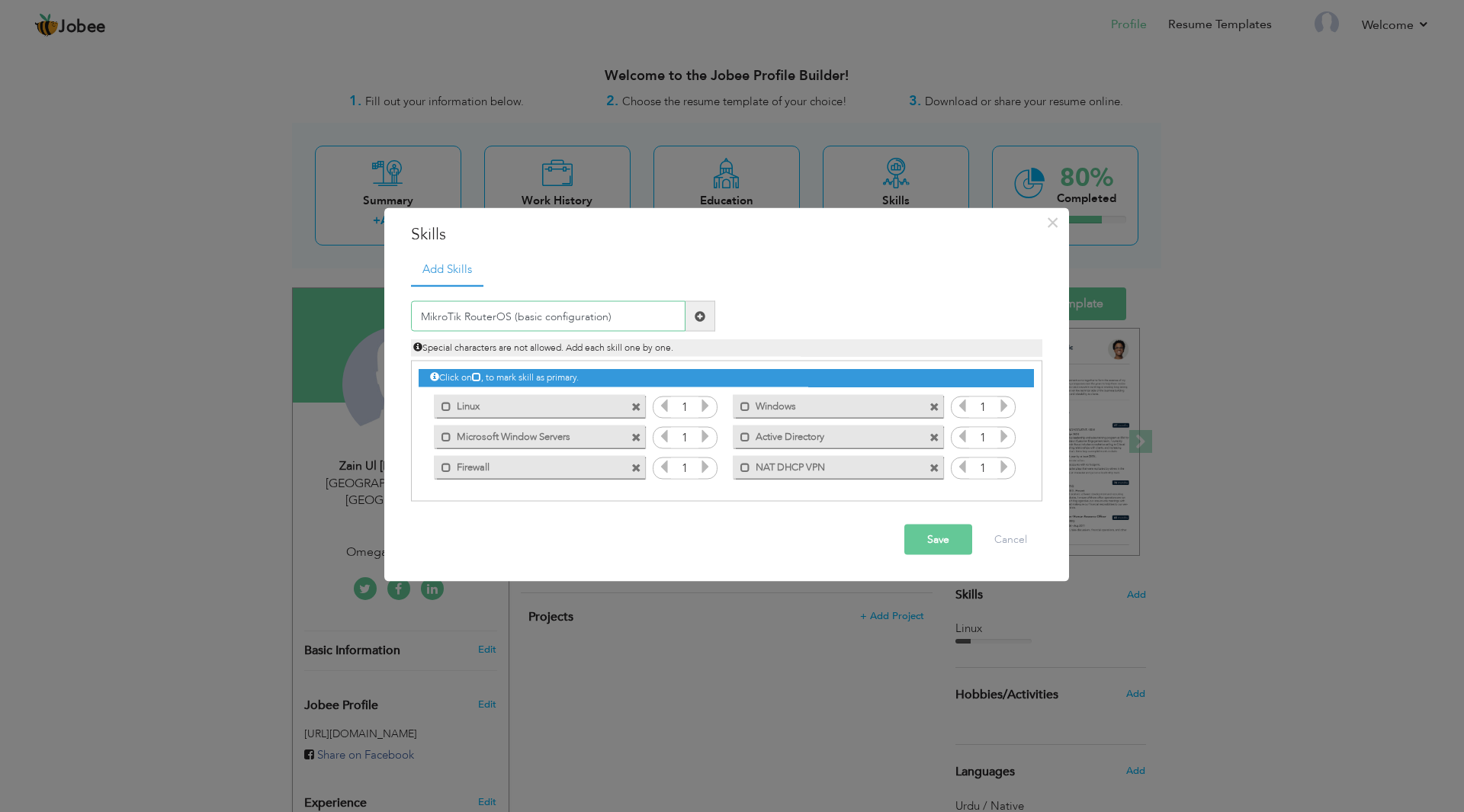
type input "MikroTik RouterOS (basic configuration)"
click at [705, 322] on span at bounding box center [700, 316] width 30 height 30
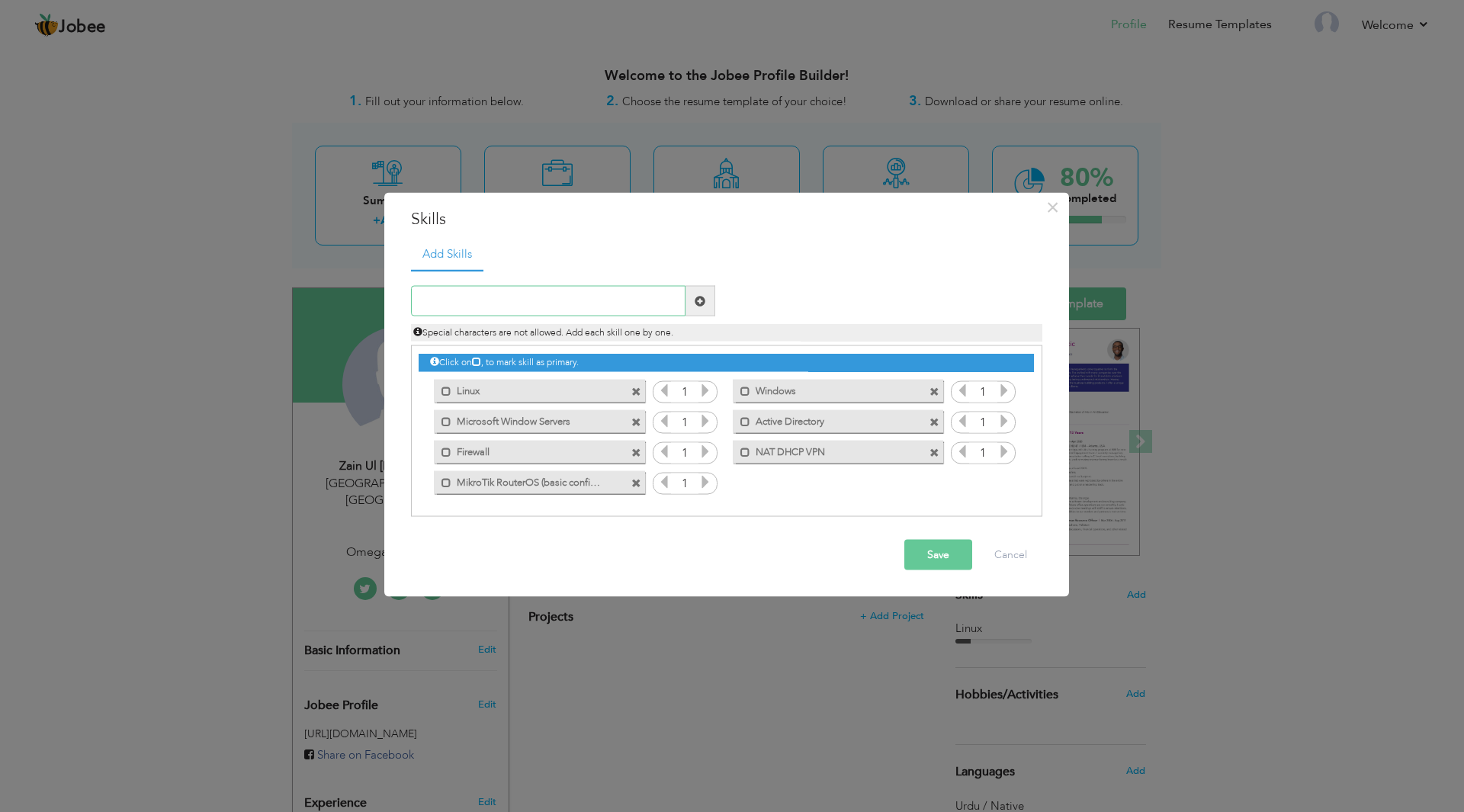
click at [594, 302] on input "text" at bounding box center [547, 301] width 274 height 30
paste input "system installation & troubleshooting"
type input "system installation & troubleshooting"
click at [698, 304] on span at bounding box center [700, 301] width 11 height 11
click at [586, 304] on input "text" at bounding box center [547, 301] width 274 height 30
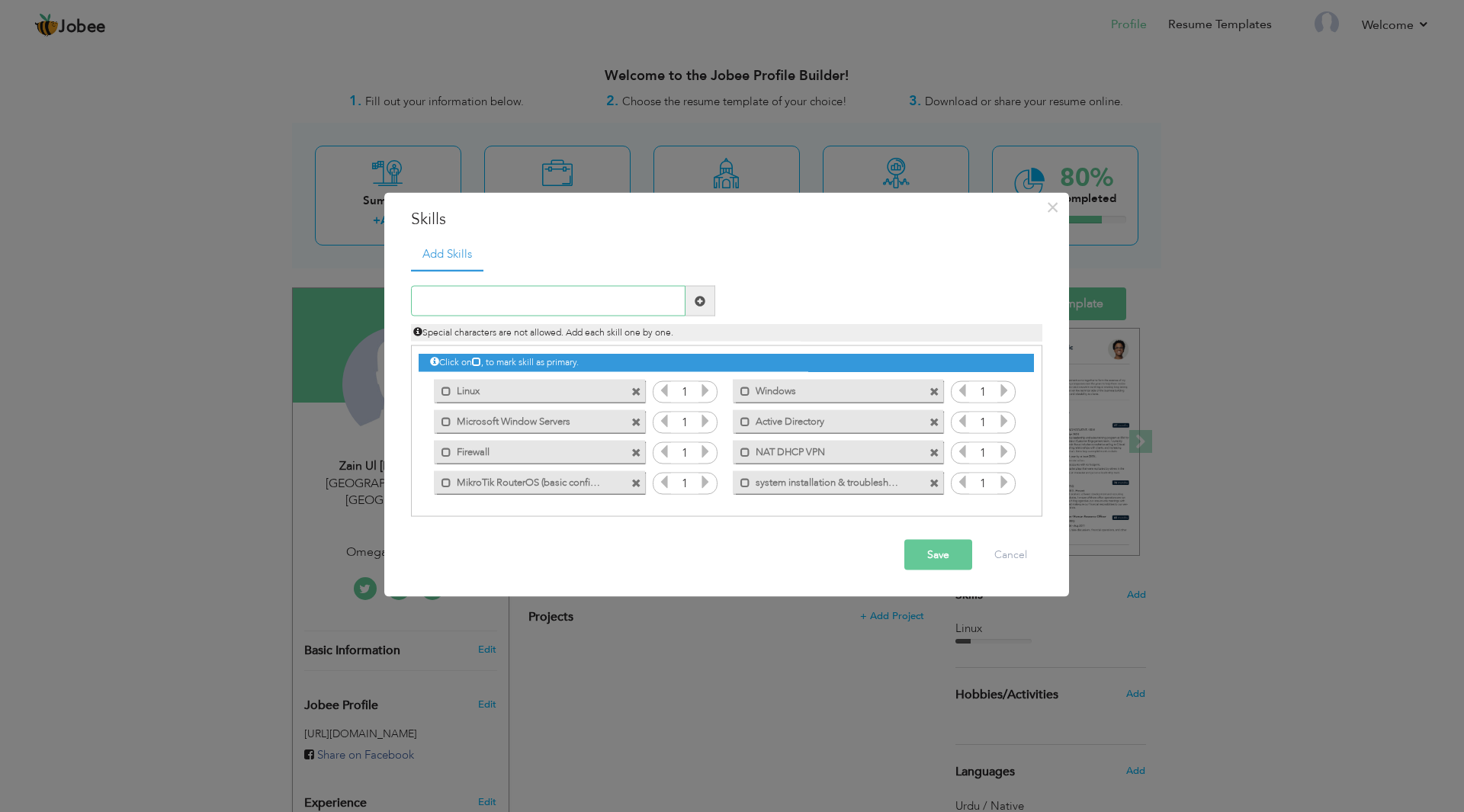
paste input ": TCP/IP, VLANs, Routing & Switching"
type input ": TCP/IP, VLANs, Routing & Switching"
click at [695, 304] on span at bounding box center [700, 301] width 11 height 11
click at [536, 298] on input "text" at bounding box center [547, 301] width 274 height 30
paste input ": TCP/IP, VLANs, Routing & Switching"
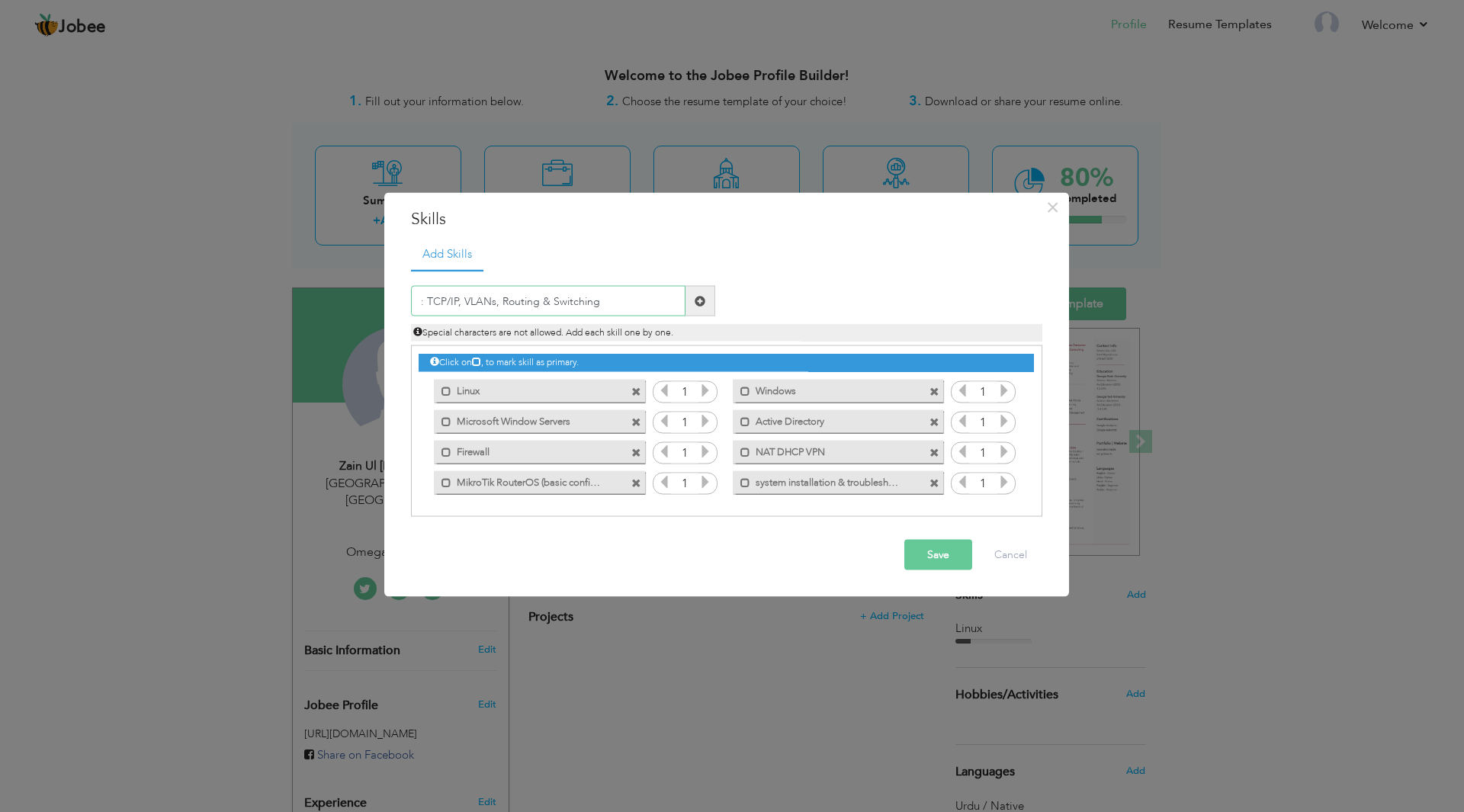
click at [428, 299] on input ": TCP/IP, VLANs, Routing & Switching" at bounding box center [547, 301] width 274 height 30
type input "TCP/IP VLANs Routing & Switching"
click at [700, 299] on span at bounding box center [700, 301] width 11 height 11
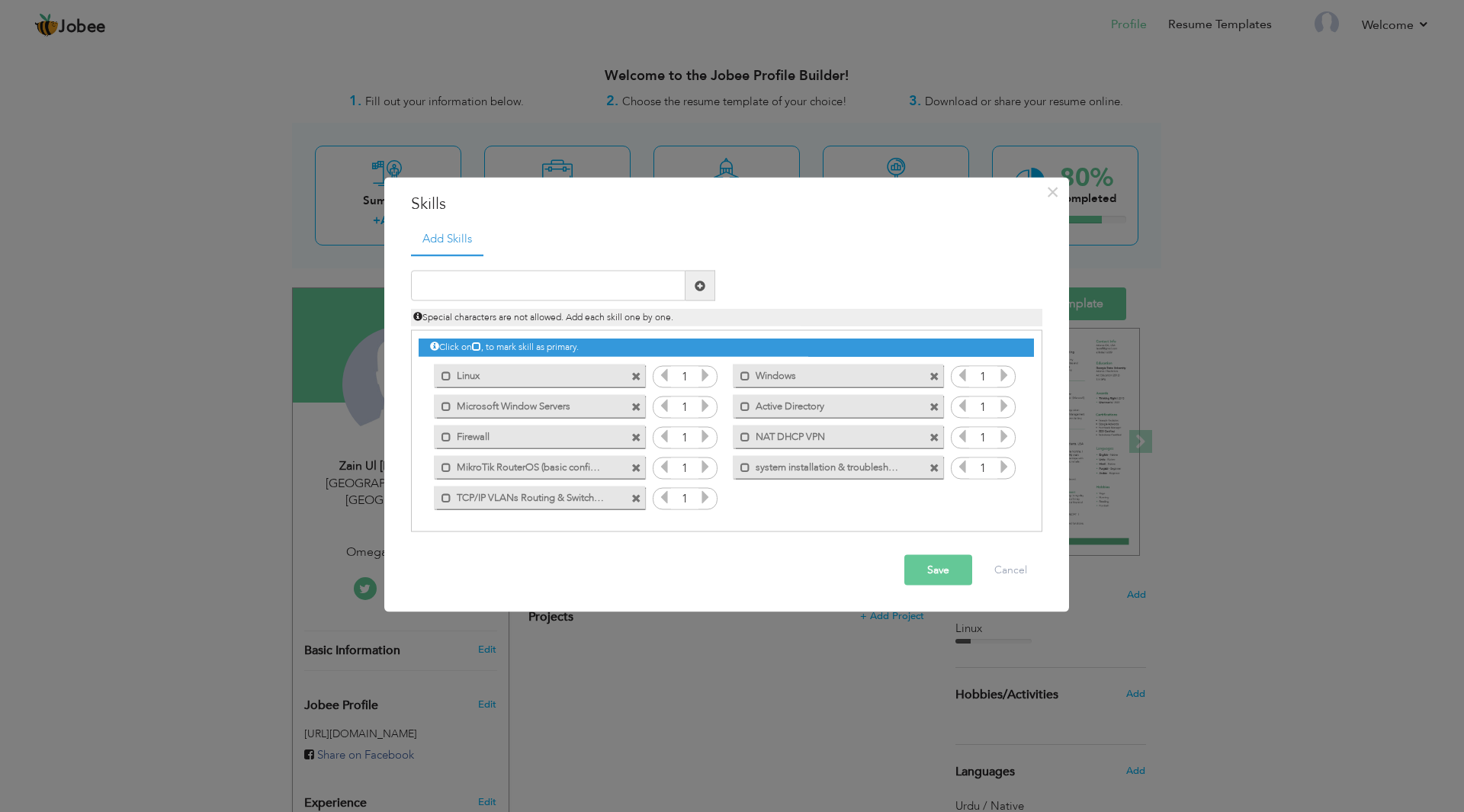
click at [946, 564] on button "Save" at bounding box center [938, 569] width 68 height 30
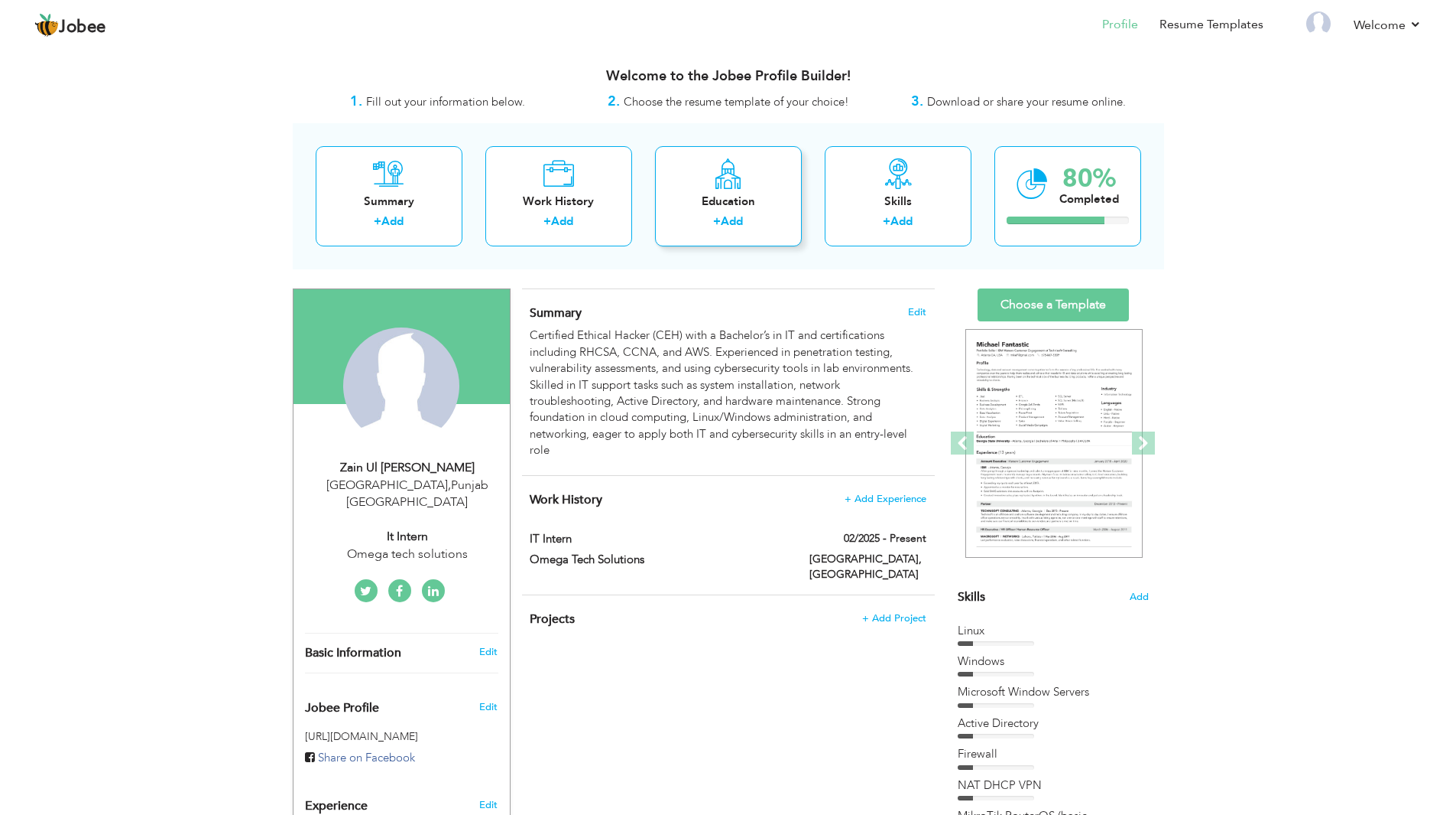
click at [716, 211] on div "Education + Add" at bounding box center [728, 196] width 147 height 100
radio input "true"
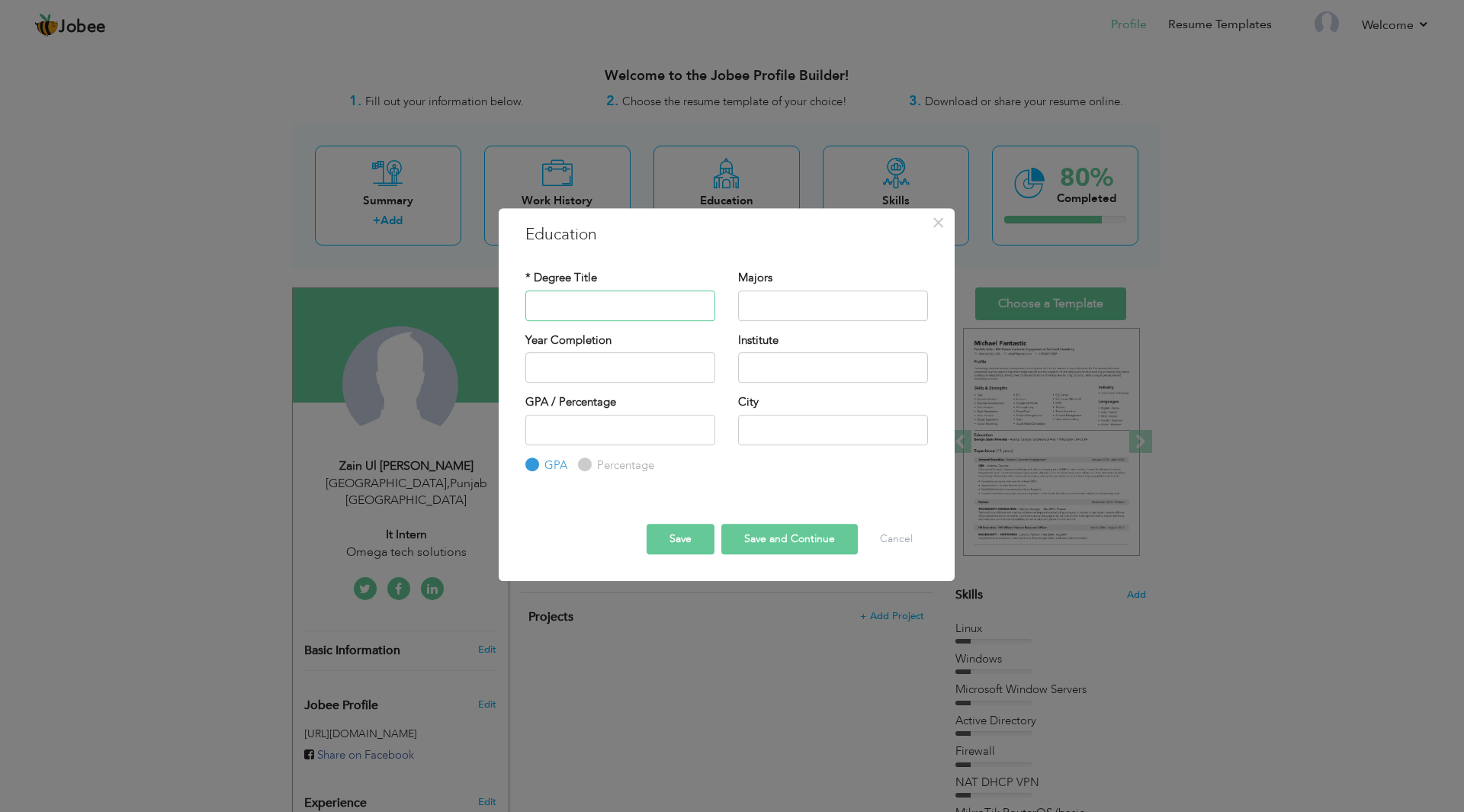
click at [615, 304] on input "text" at bounding box center [620, 305] width 190 height 30
type input "BS InformationTechnology"
click at [810, 311] on input "text" at bounding box center [833, 305] width 190 height 30
type input "Computer Science"
click at [684, 365] on input "text" at bounding box center [620, 367] width 190 height 30
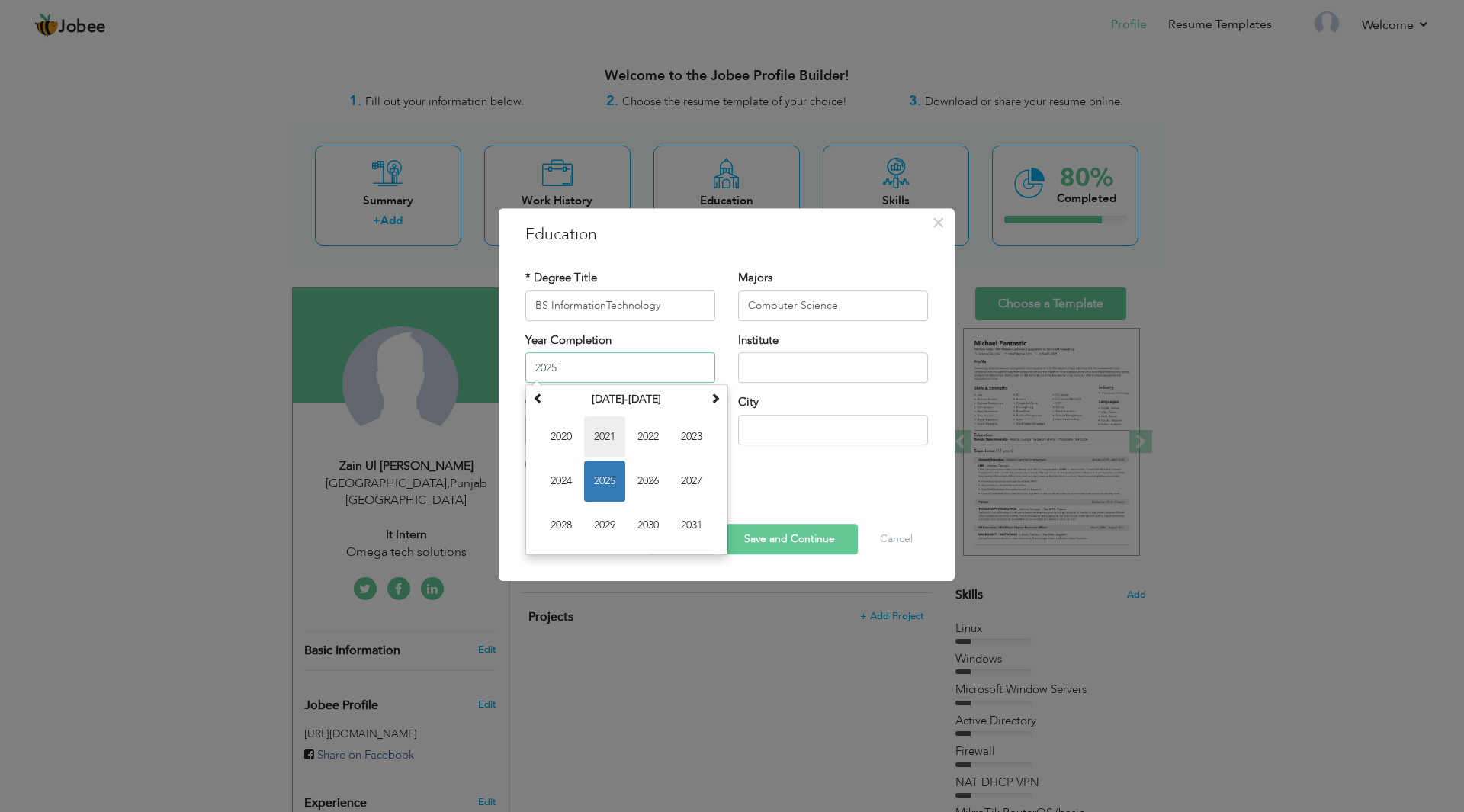
click at [597, 428] on span "2021" at bounding box center [605, 436] width 42 height 42
type input "2021"
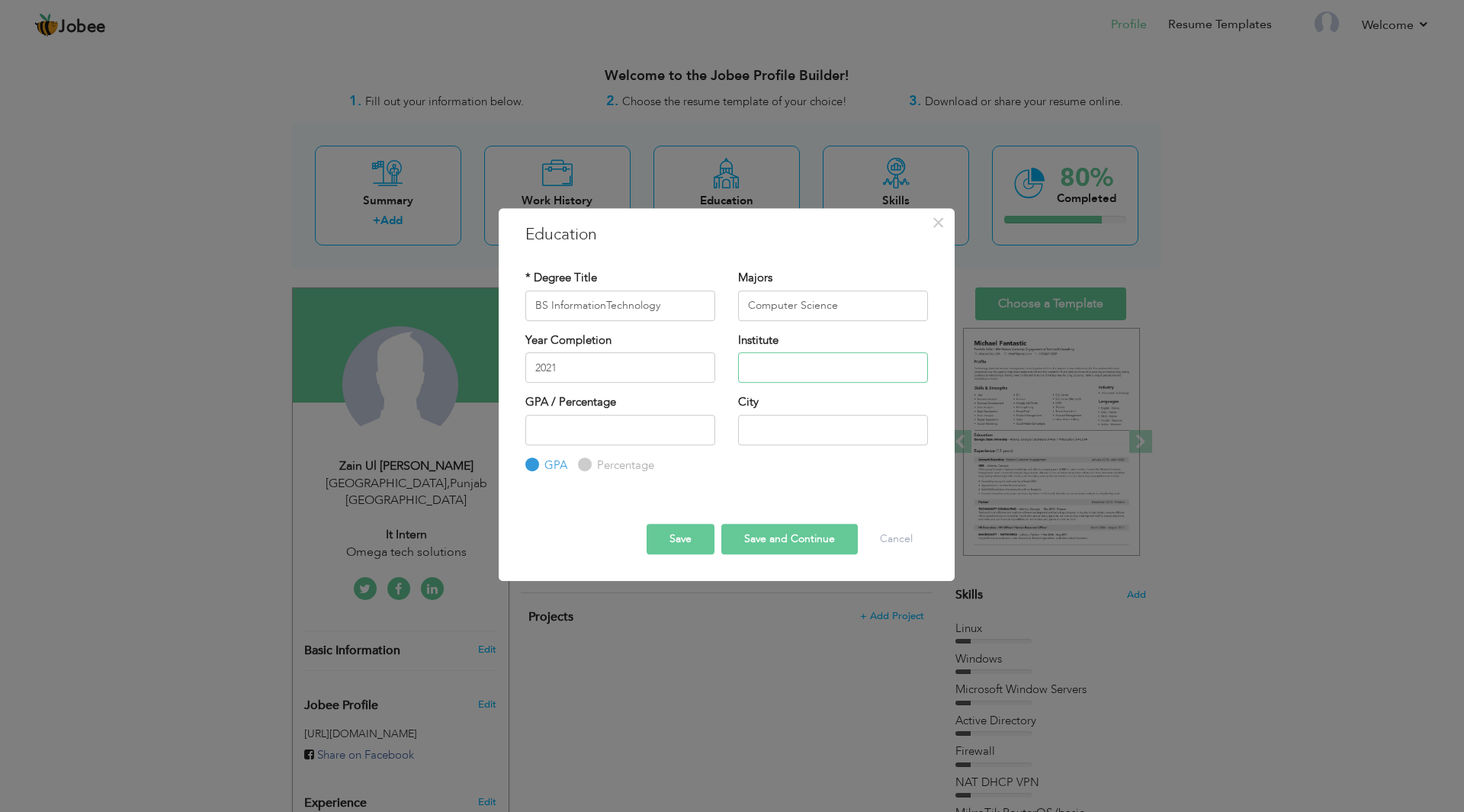
click at [764, 370] on input "text" at bounding box center [833, 367] width 190 height 30
type input "GCU faisalabad"
click at [649, 424] on input "number" at bounding box center [620, 429] width 190 height 30
type input "3.15"
click at [821, 433] on input "text" at bounding box center [833, 429] width 190 height 30
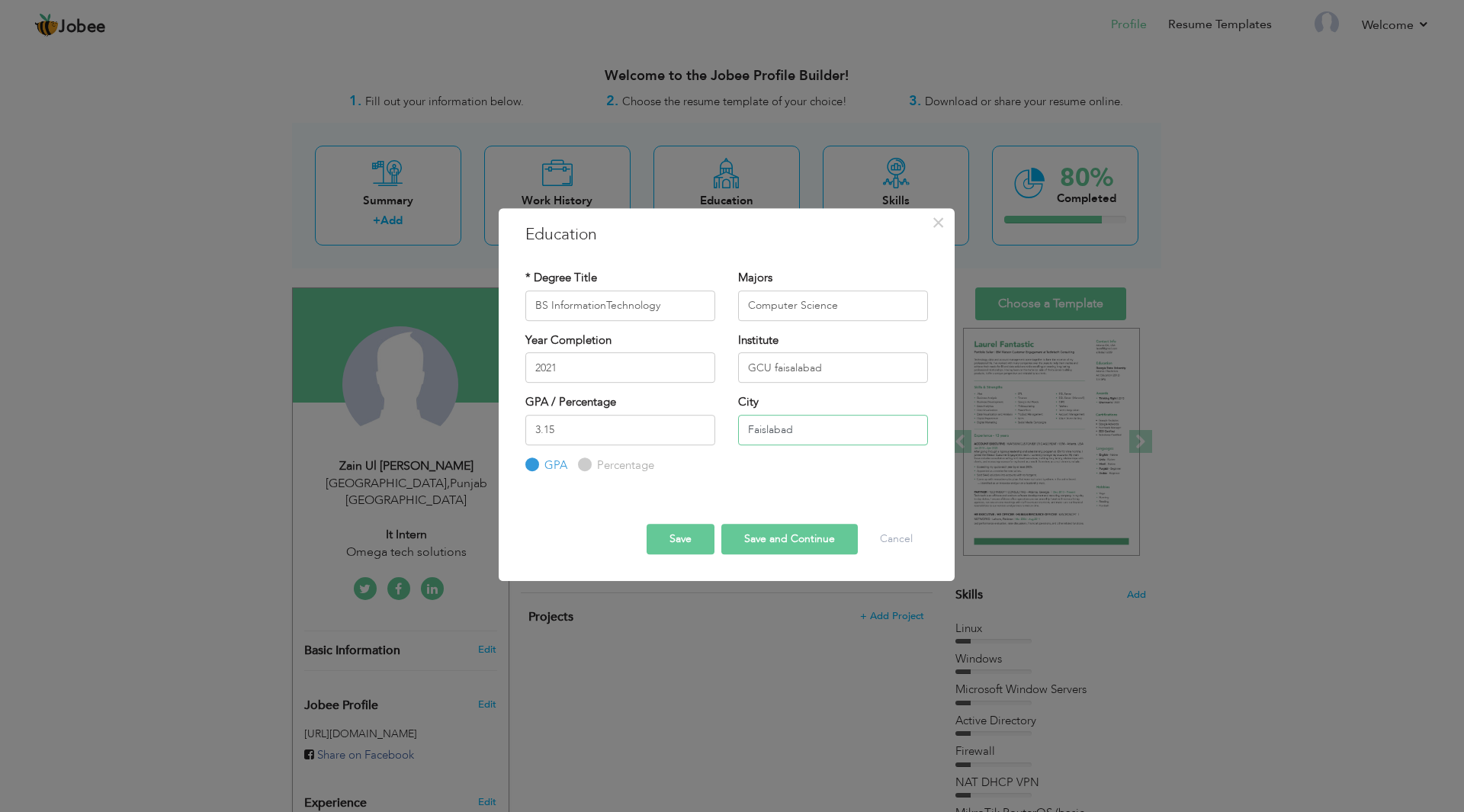
click at [765, 428] on input "Faislabad" at bounding box center [833, 429] width 190 height 30
click at [860, 433] on input "Faisalabad" at bounding box center [833, 429] width 190 height 30
type input "Faisalabad"
click at [696, 540] on button "Save" at bounding box center [680, 538] width 68 height 30
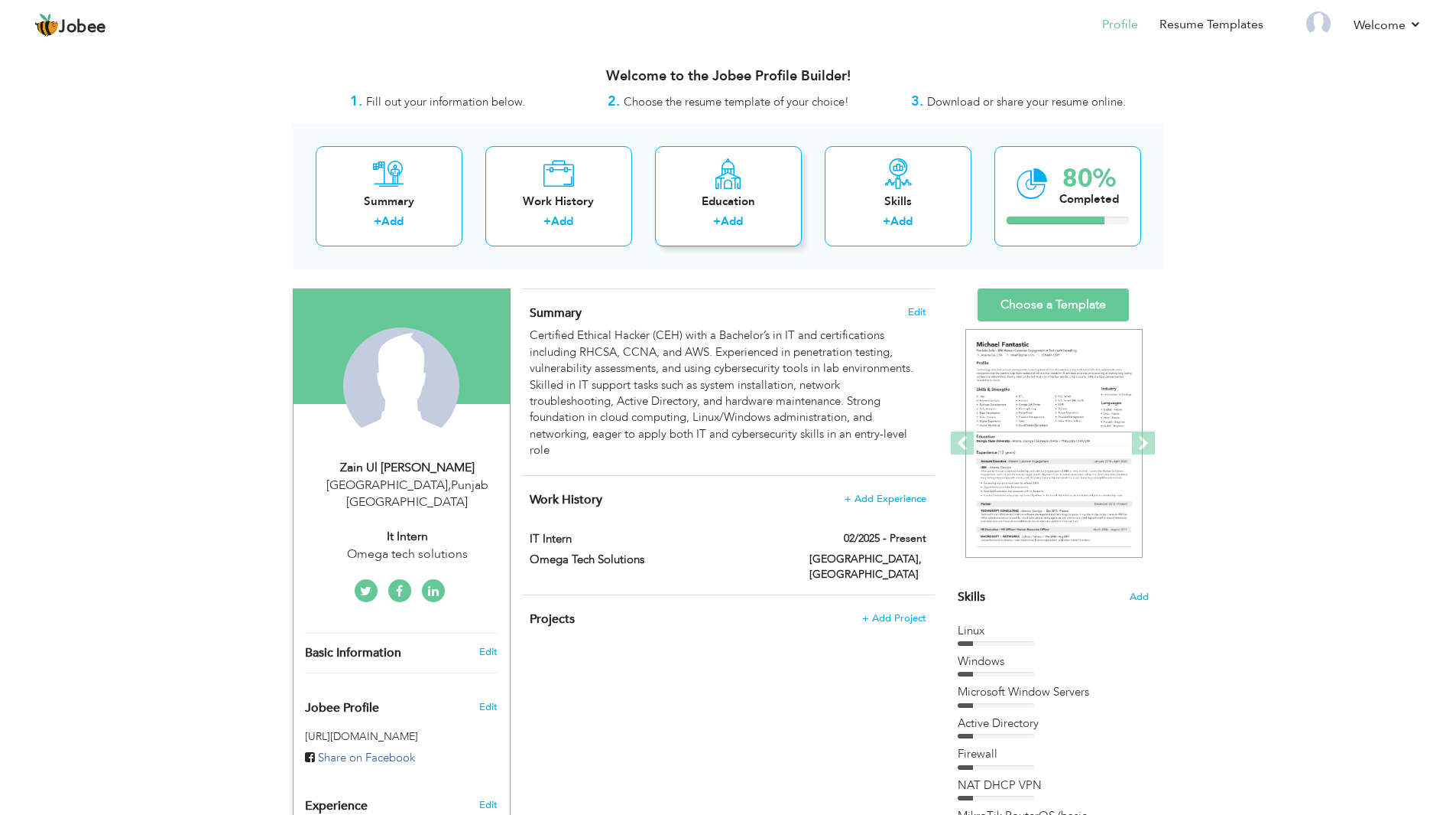
click at [740, 208] on div "Education" at bounding box center [728, 201] width 122 height 16
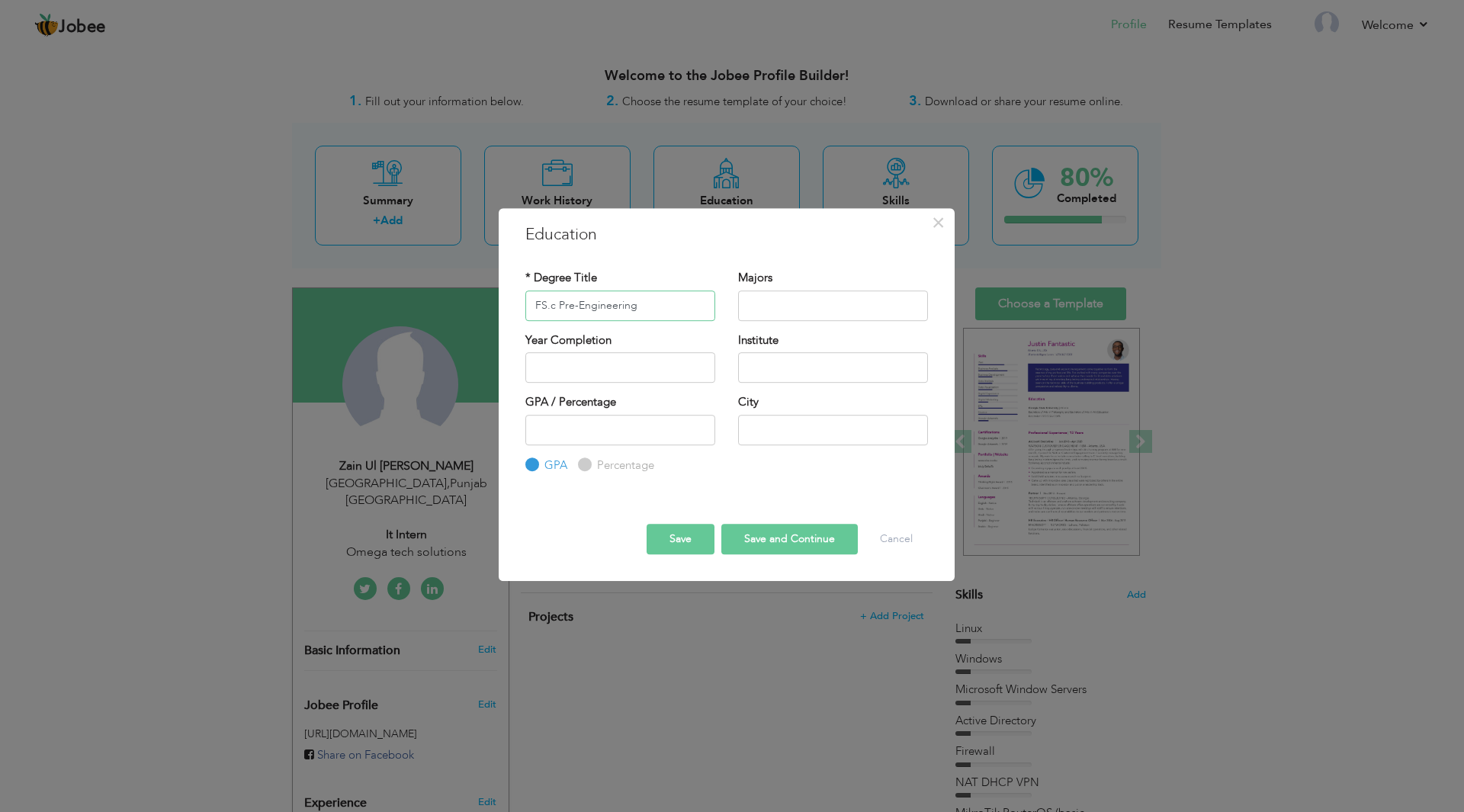
type input "FS.c Pre-Engineering"
click at [865, 304] on input "text" at bounding box center [833, 305] width 190 height 30
type input "Mathematics"
click at [693, 376] on input "text" at bounding box center [620, 367] width 190 height 30
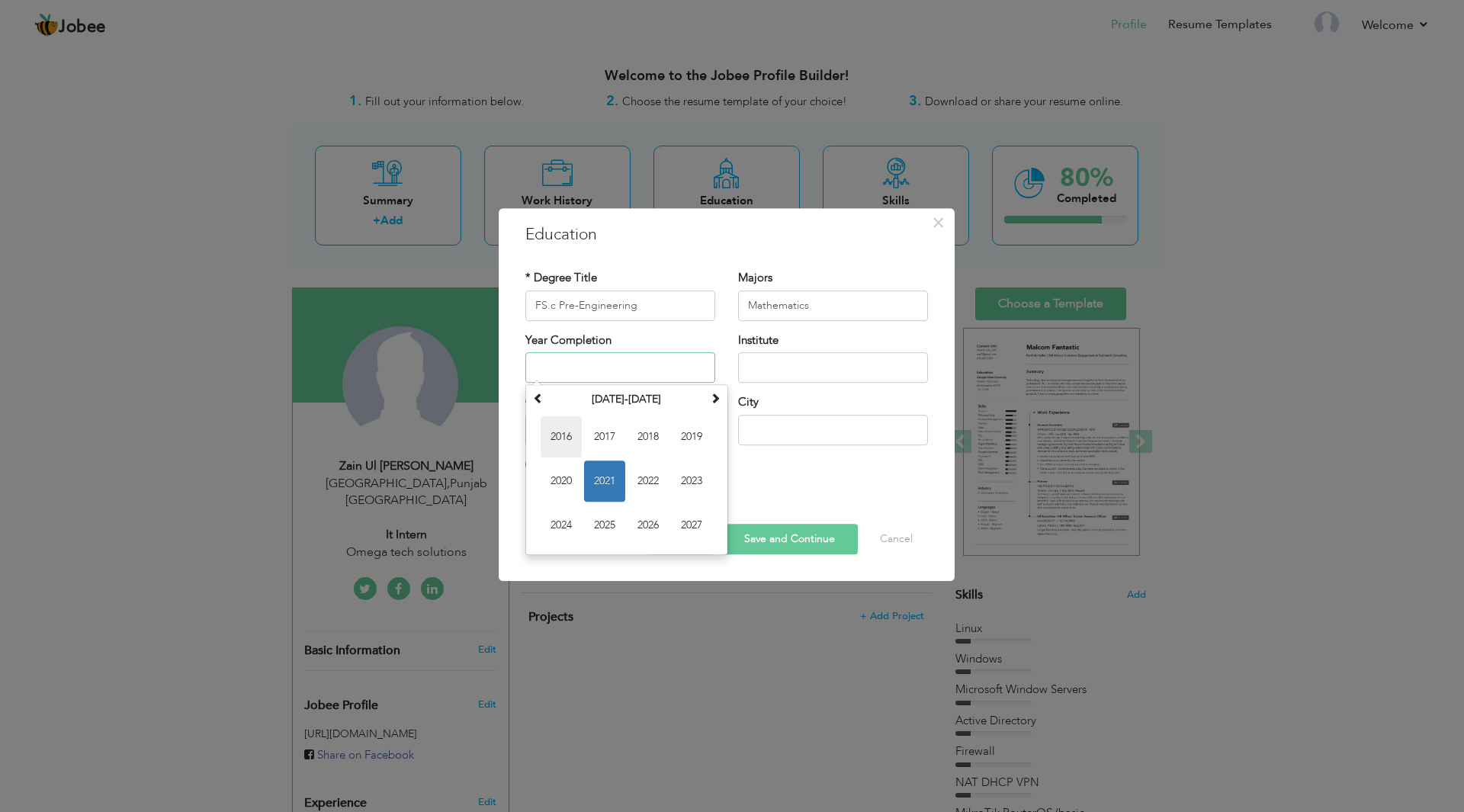
click at [576, 440] on span "2016" at bounding box center [561, 436] width 42 height 42
type input "2016"
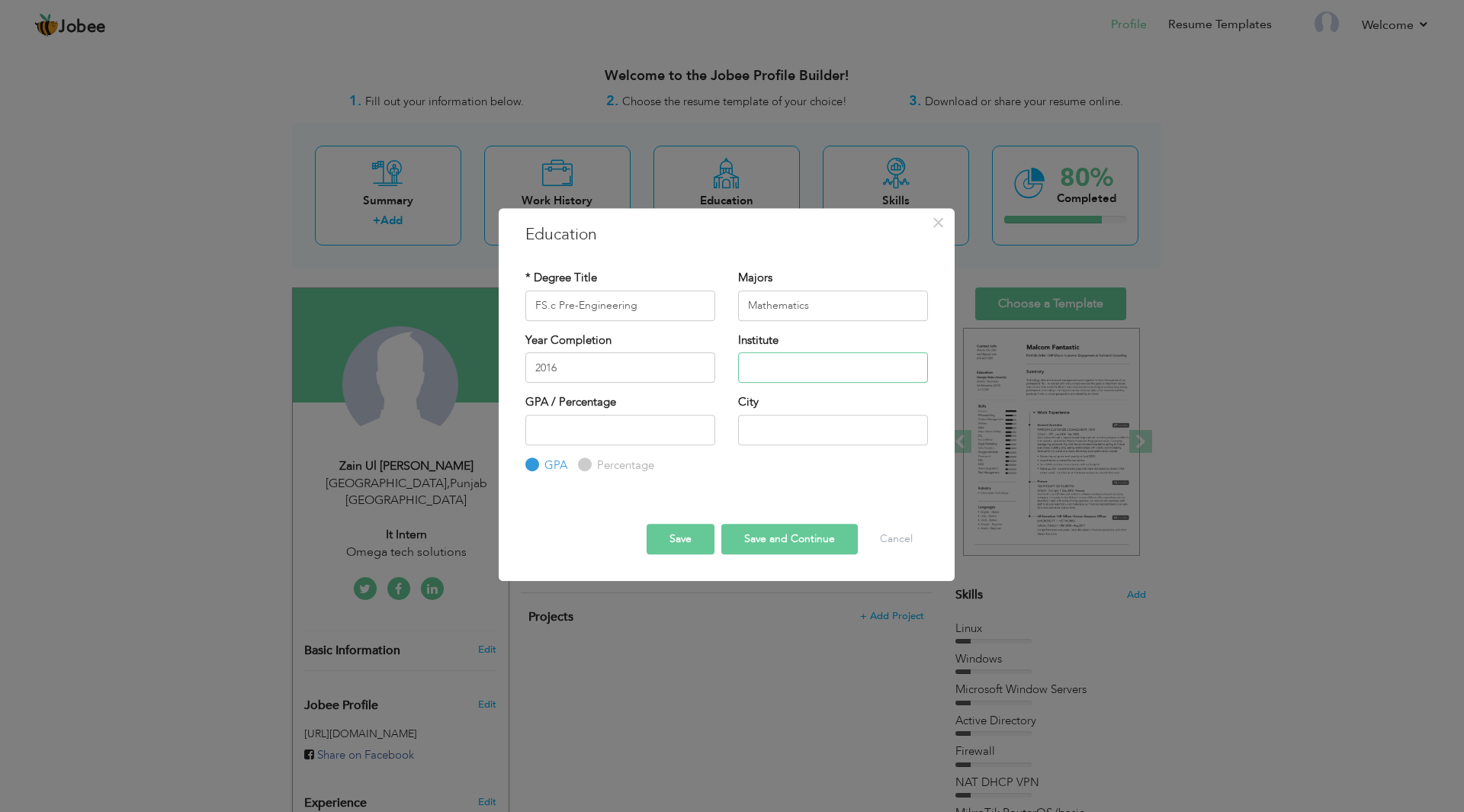
click at [770, 364] on input "text" at bounding box center [833, 367] width 190 height 30
type input "Govt. Post Graduate College"
click at [668, 436] on input "number" at bounding box center [620, 429] width 190 height 30
click at [619, 461] on label "Percentage" at bounding box center [624, 465] width 61 height 16
click at [588, 461] on input "Percentage" at bounding box center [582, 464] width 10 height 10
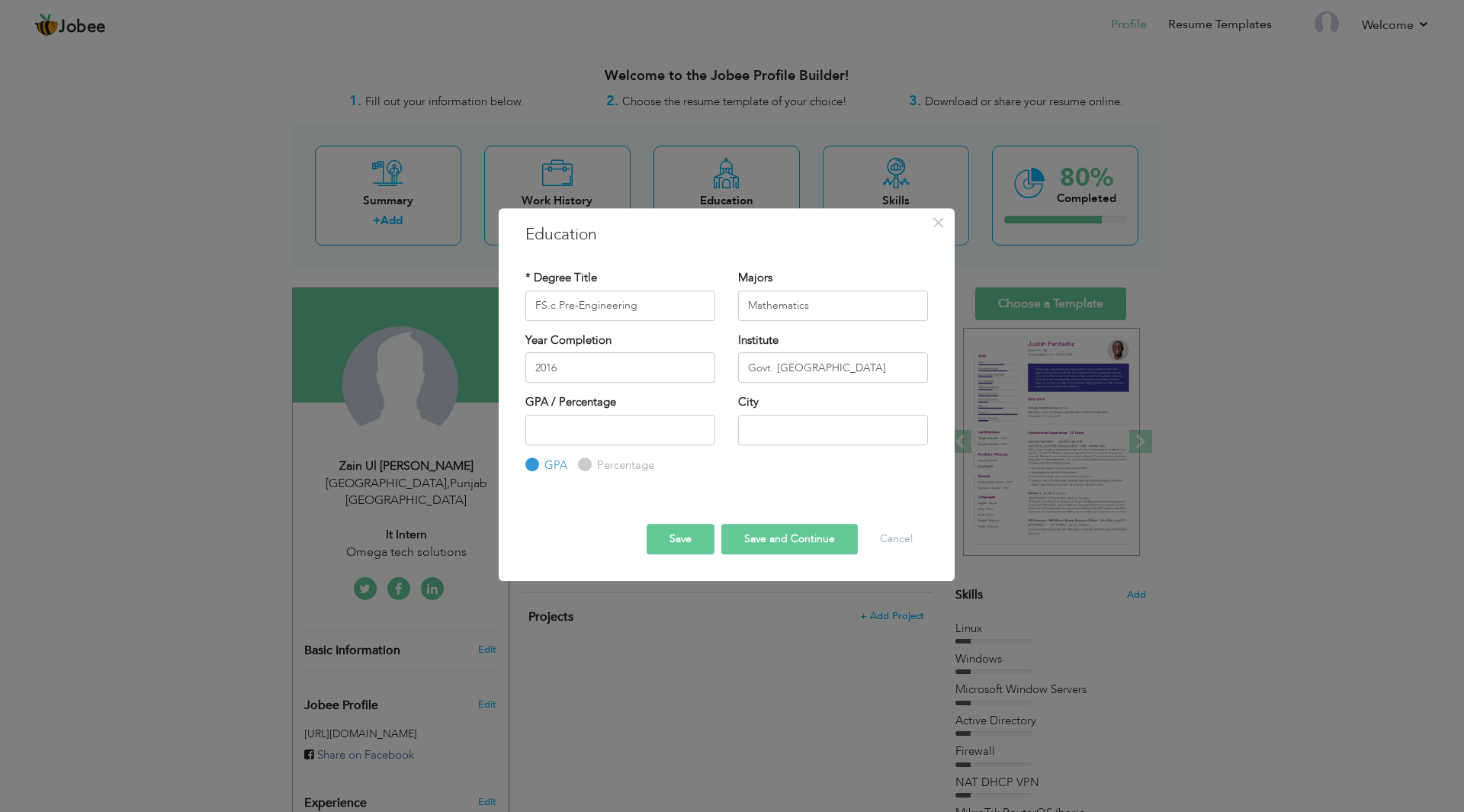
radio input "true"
click at [547, 428] on input "number" at bounding box center [620, 429] width 190 height 30
type input "68"
click at [814, 434] on input "text" at bounding box center [833, 429] width 190 height 30
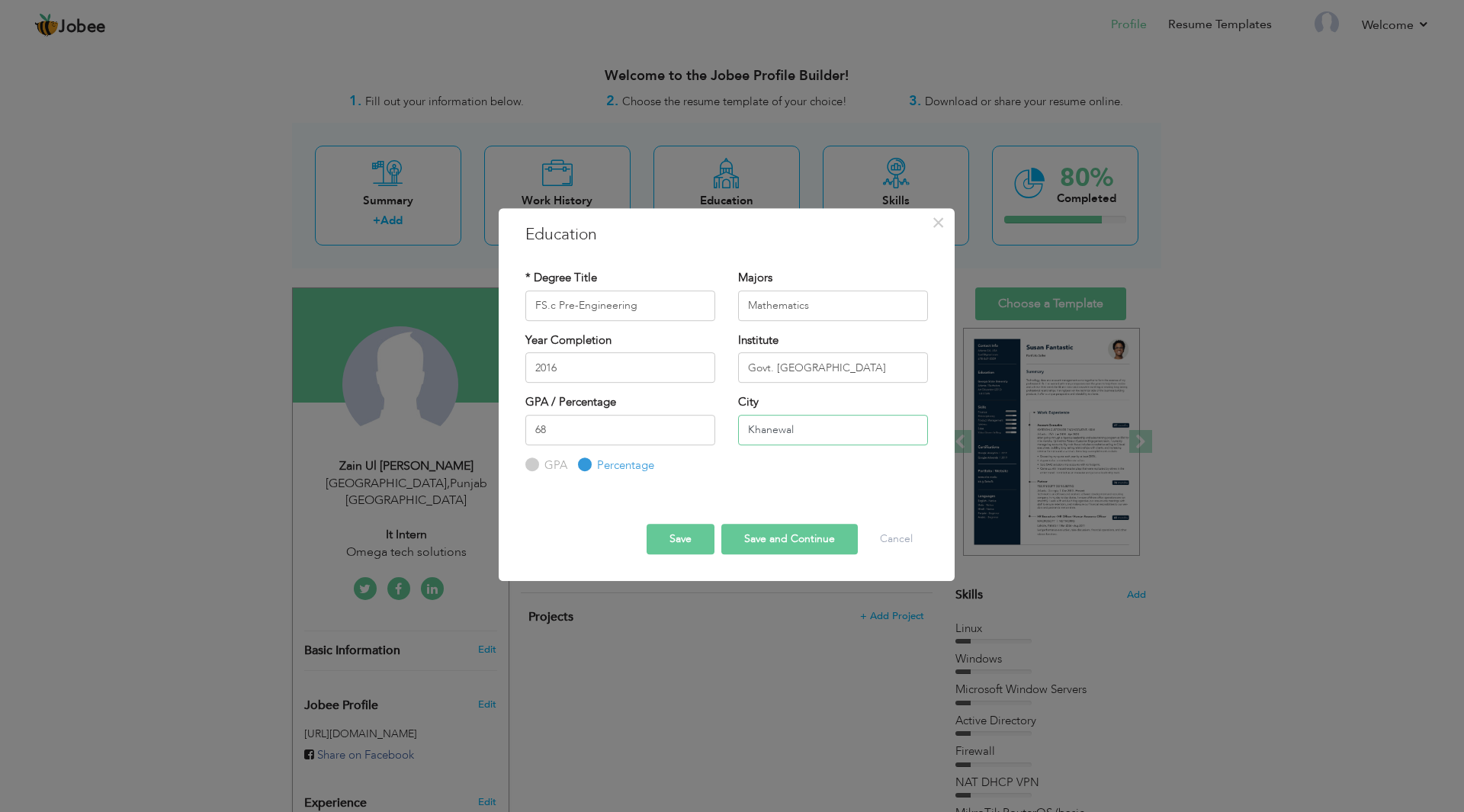
type input "Khanewal"
click at [680, 539] on button "Save" at bounding box center [680, 538] width 68 height 30
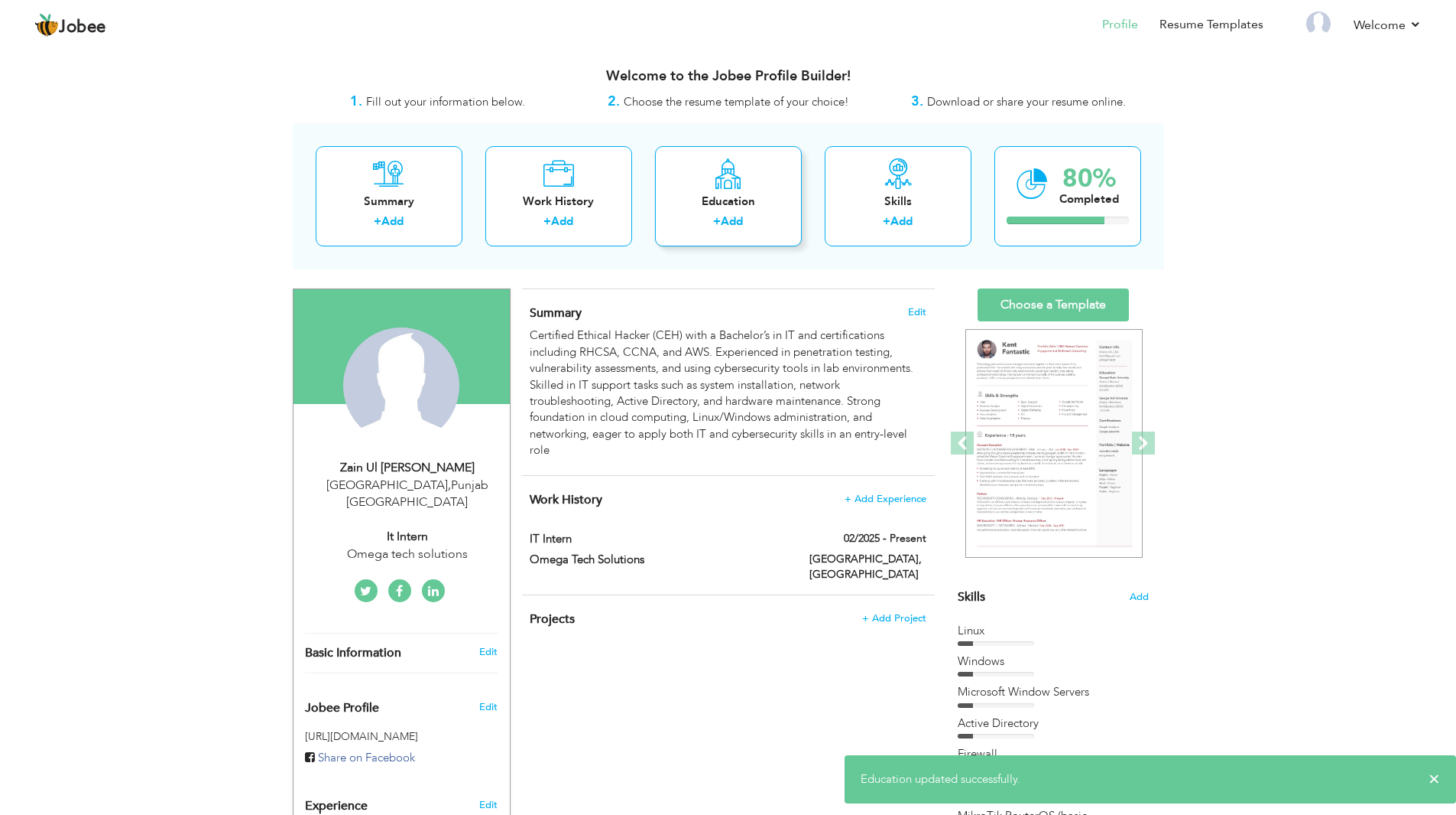
click at [709, 209] on div "Education" at bounding box center [728, 201] width 122 height 16
radio input "true"
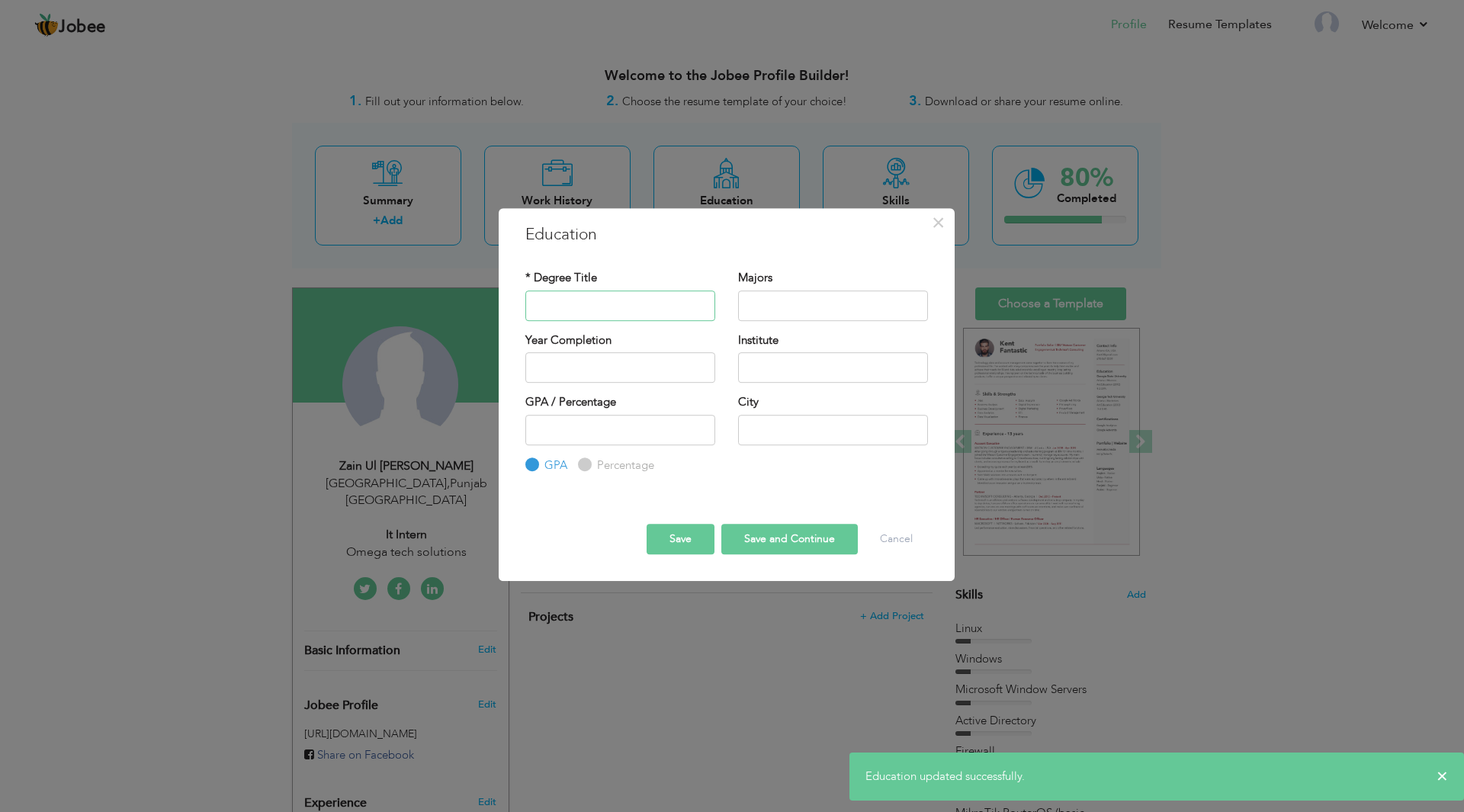
click at [615, 303] on input "text" at bounding box center [620, 305] width 190 height 30
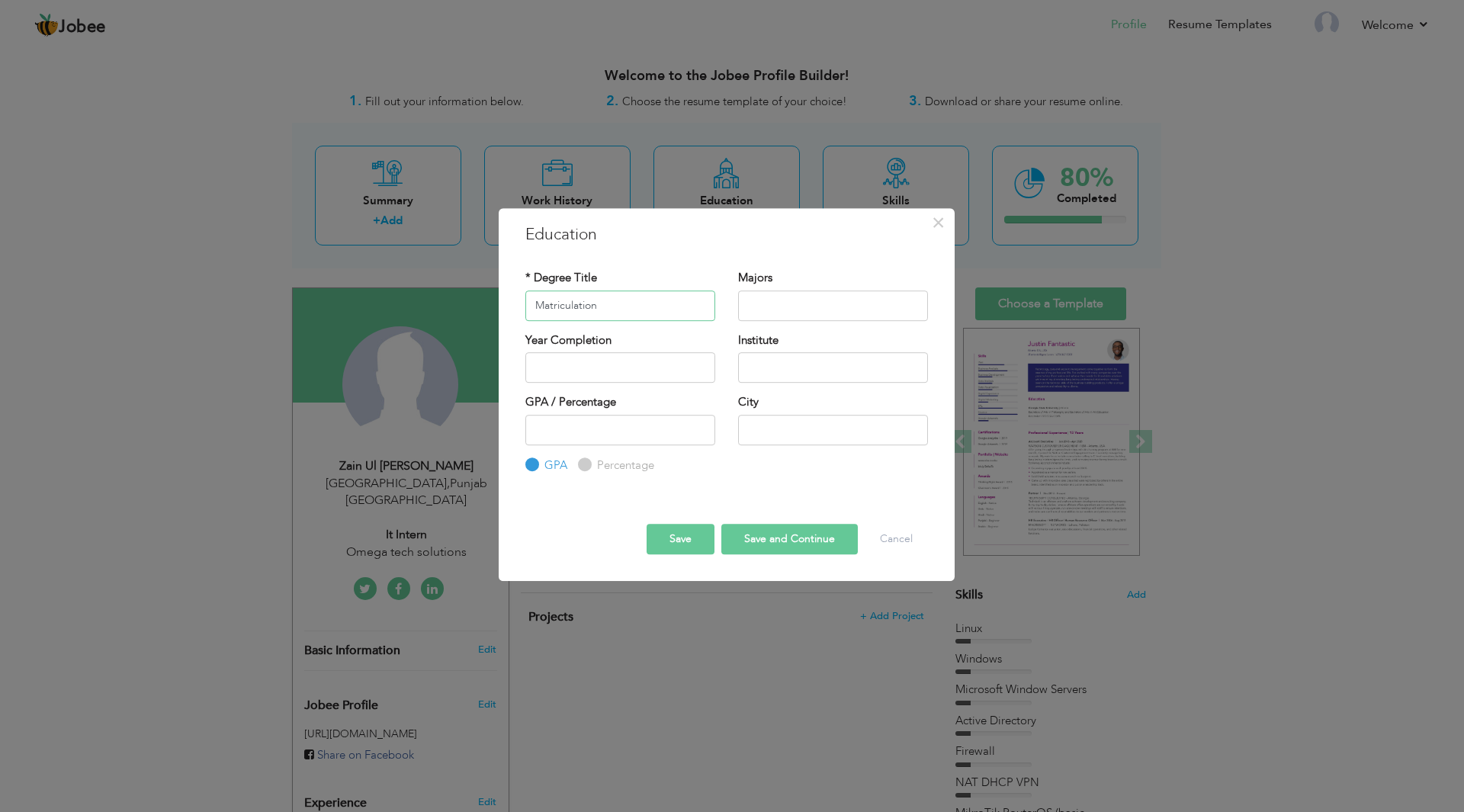
type input "Matriculation"
click at [804, 303] on input "text" at bounding box center [833, 305] width 190 height 30
type input "Computer Science"
click at [665, 369] on input "text" at bounding box center [620, 367] width 190 height 30
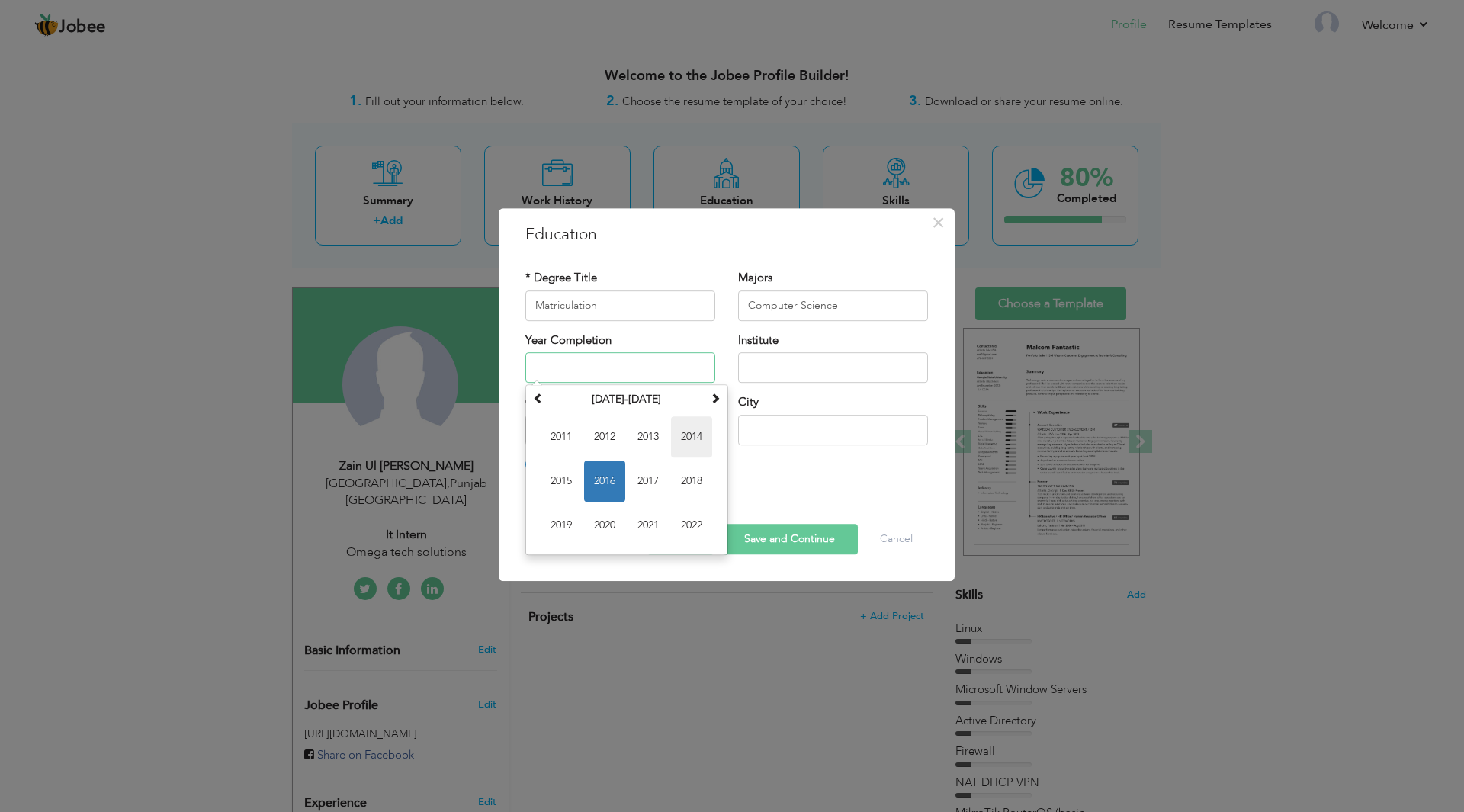
click at [682, 433] on span "2014" at bounding box center [691, 436] width 42 height 42
type input "2014"
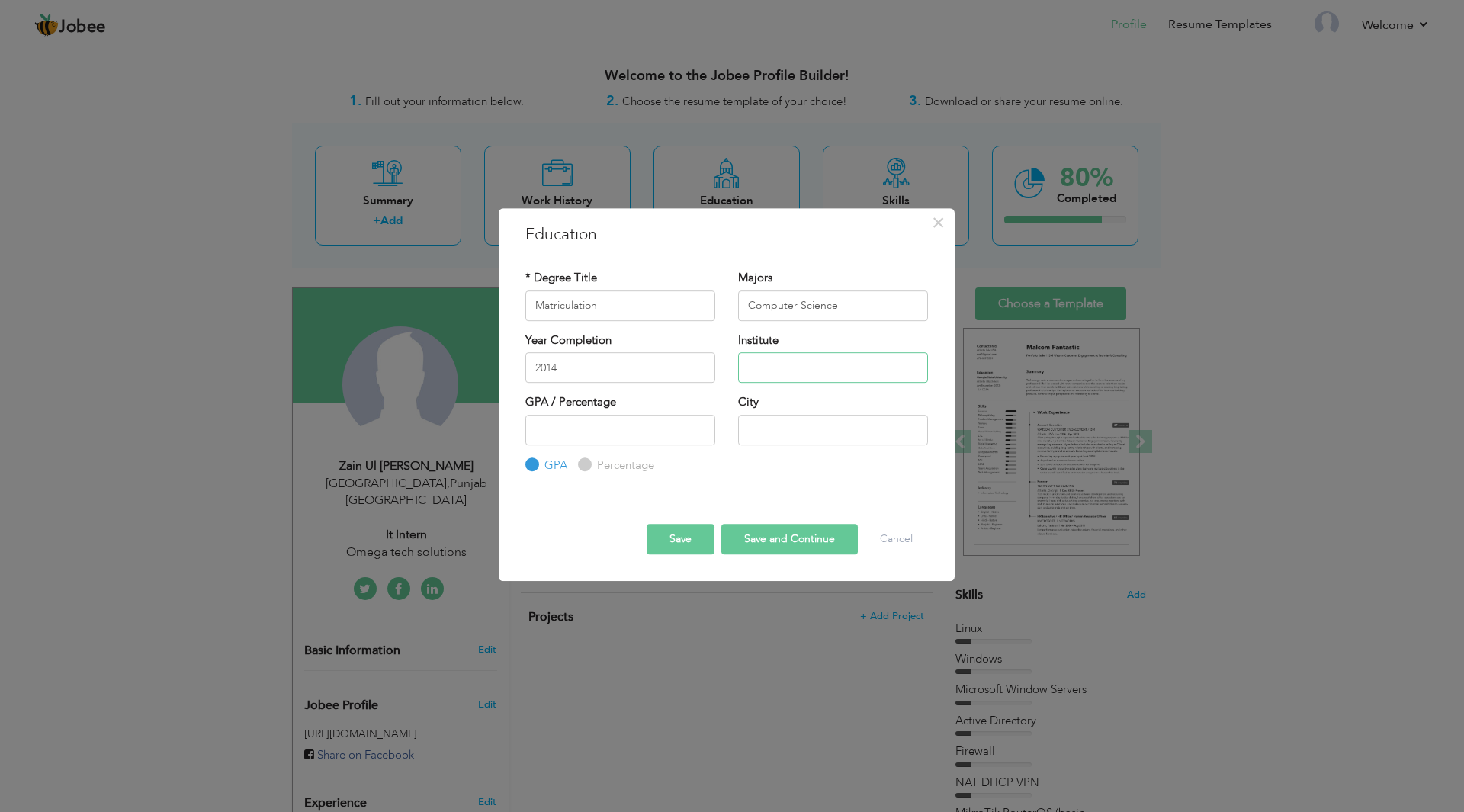
click at [799, 373] on input "text" at bounding box center [833, 367] width 190 height 30
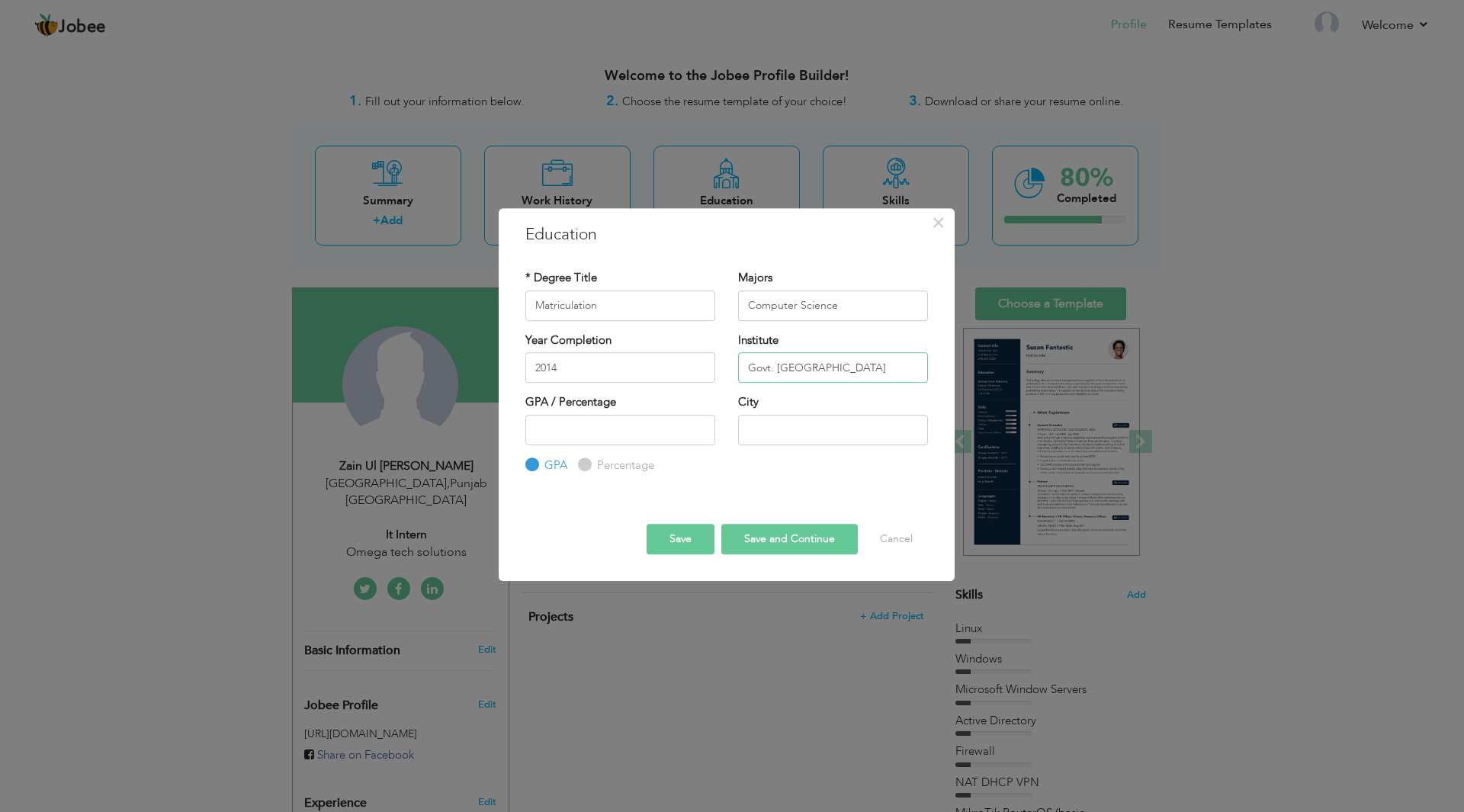
click at [790, 365] on input "Govt. Islamia High School" at bounding box center [833, 367] width 190 height 30
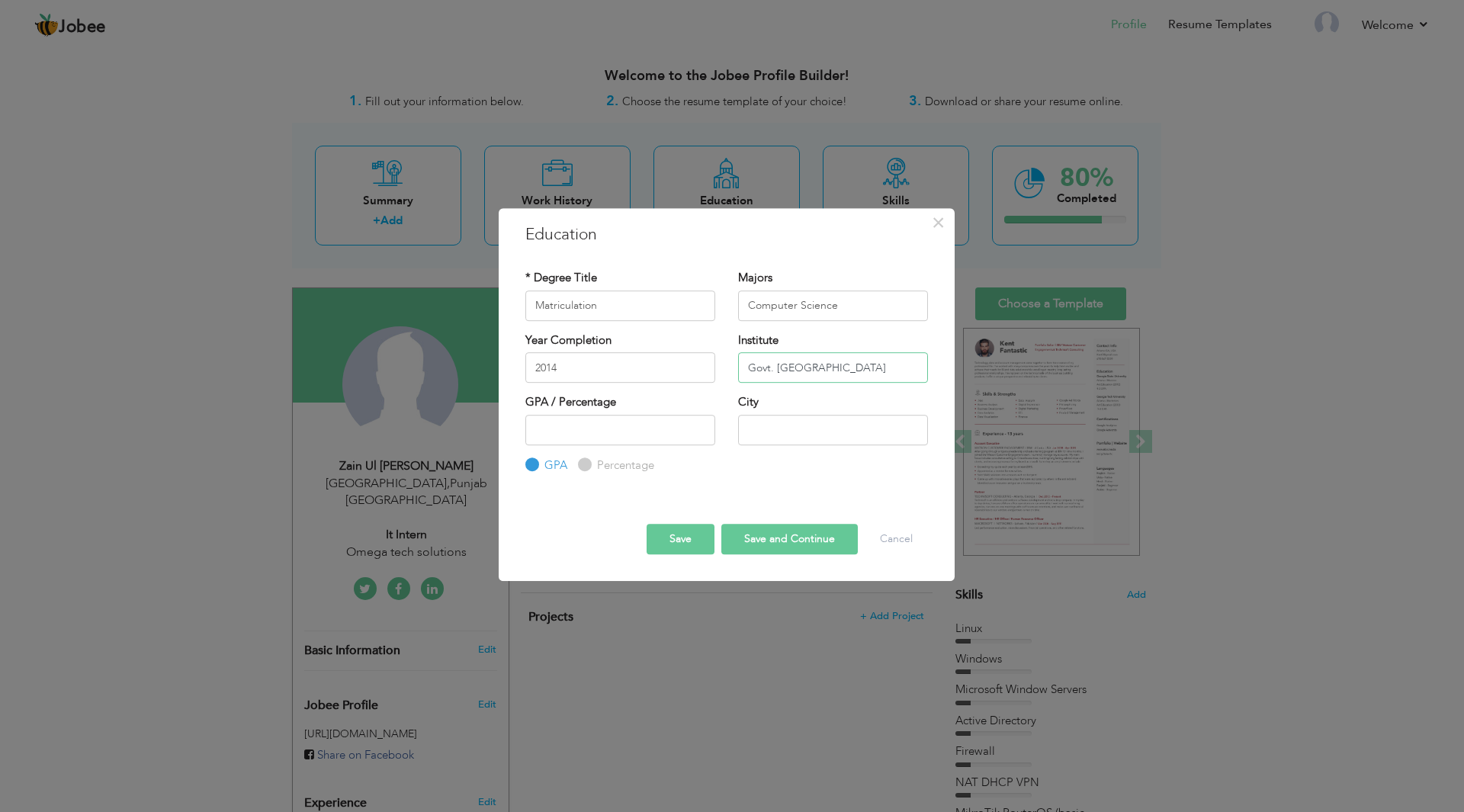
type input "Govt. Islamia High School"
click at [682, 428] on input "number" at bounding box center [620, 429] width 190 height 30
click at [602, 467] on label "Percentage" at bounding box center [624, 465] width 61 height 16
click at [588, 467] on input "Percentage" at bounding box center [582, 464] width 10 height 10
radio input "true"
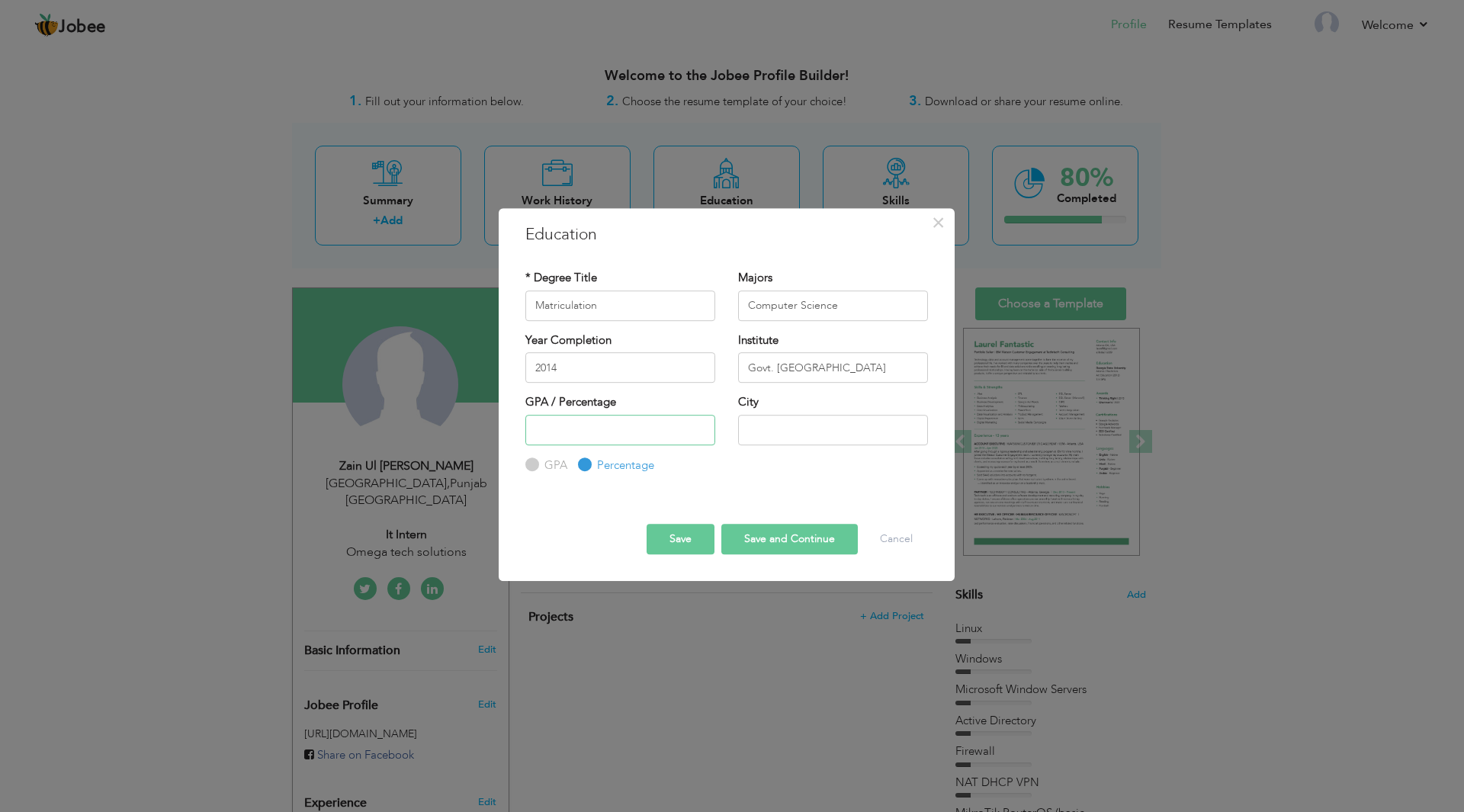
click at [622, 431] on input "number" at bounding box center [620, 429] width 190 height 30
type input "78"
click at [793, 431] on input "text" at bounding box center [833, 429] width 190 height 30
type input "L"
type input "Khanewal"
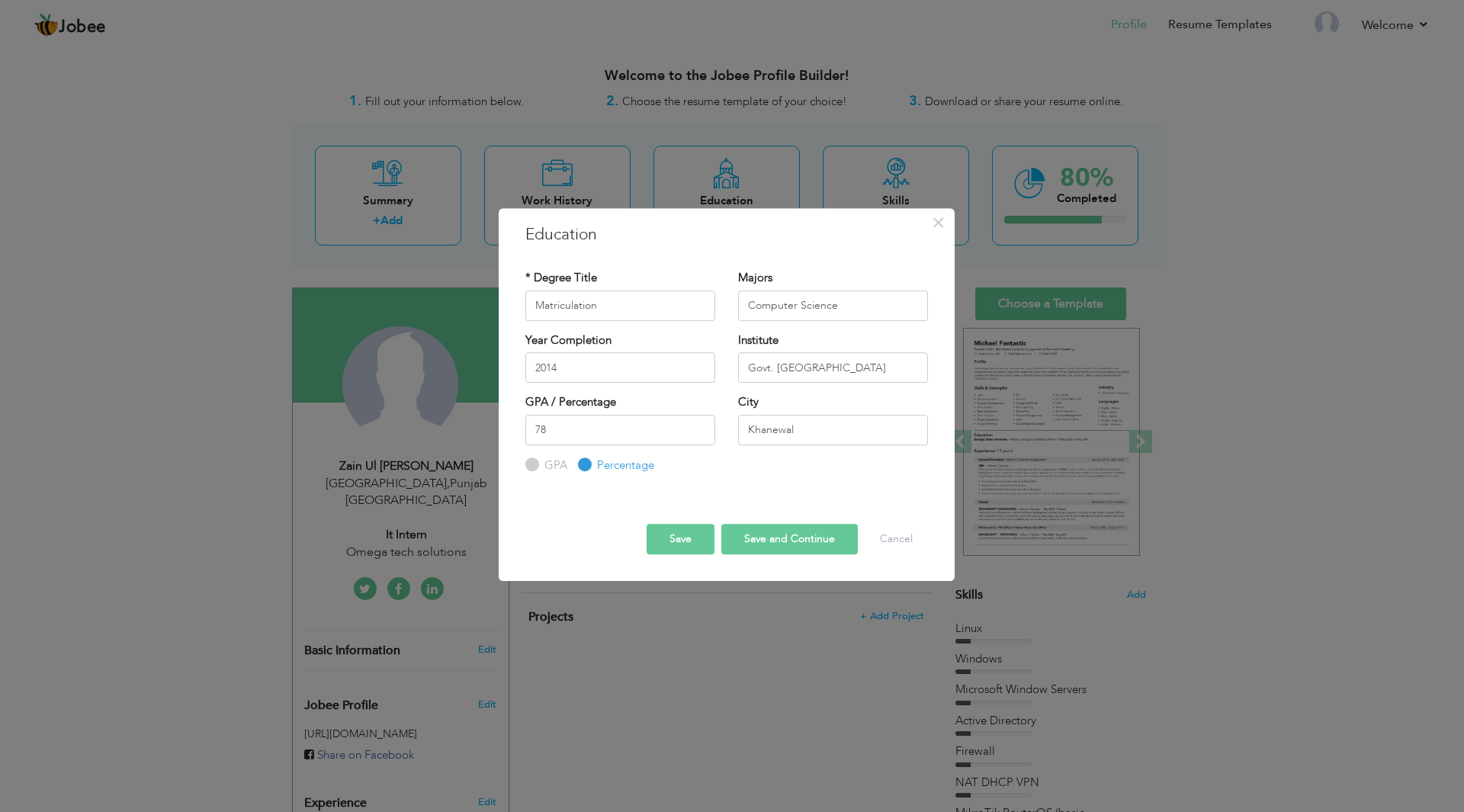
click at [707, 532] on button "Save" at bounding box center [680, 538] width 68 height 30
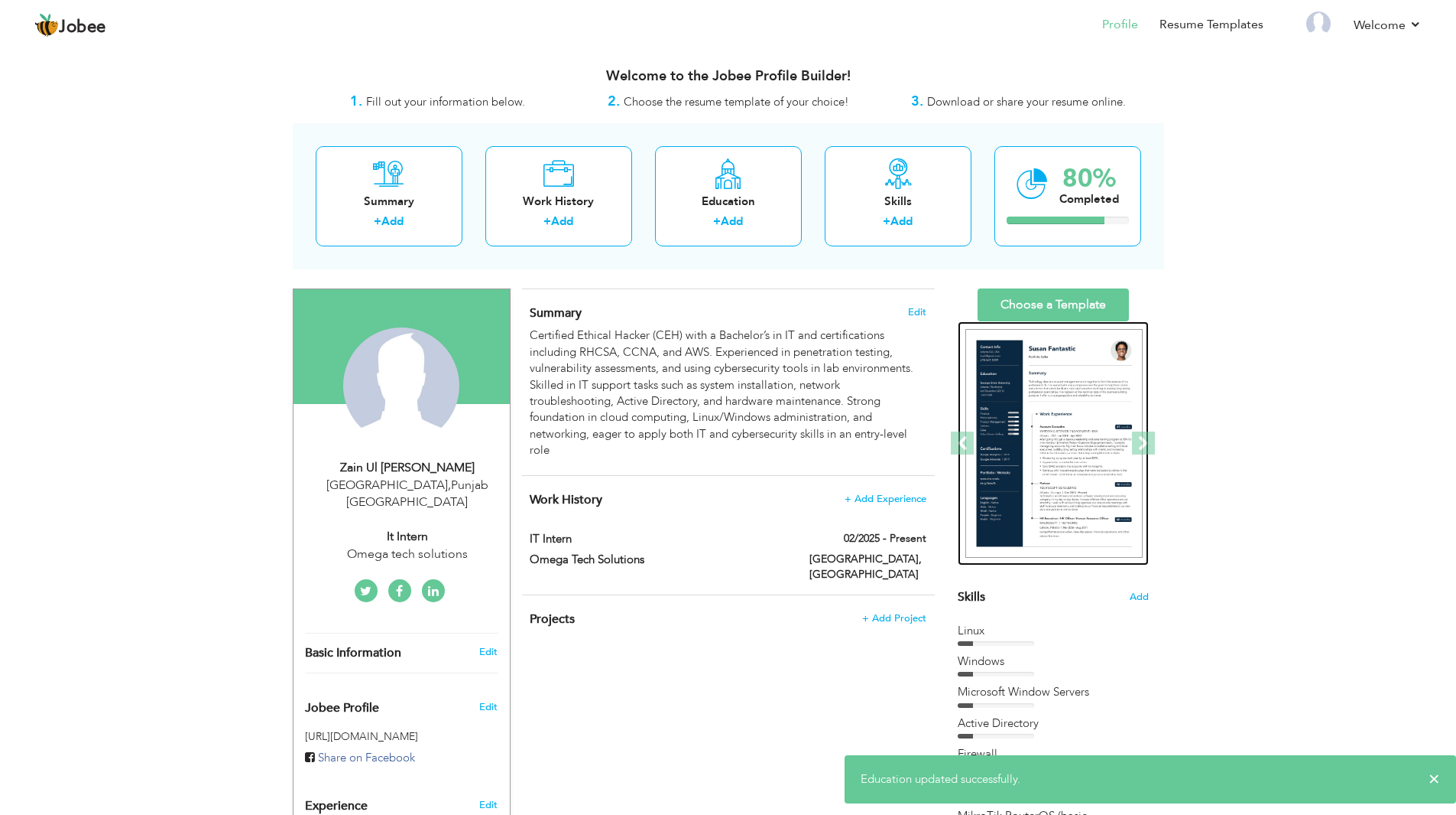
click at [1054, 452] on img at bounding box center [1054, 444] width 178 height 230
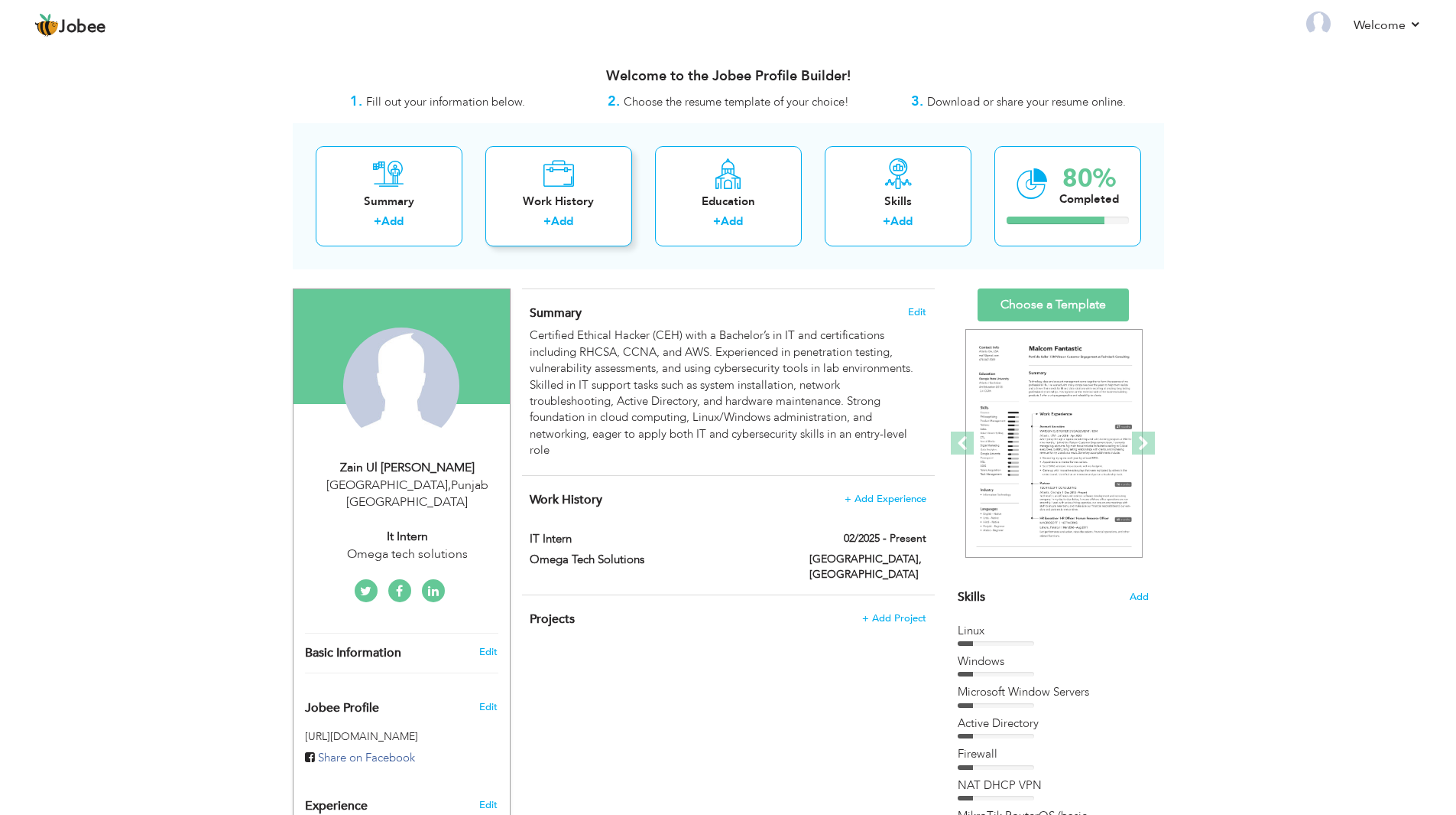
click at [559, 225] on link "Add" at bounding box center [562, 220] width 22 height 16
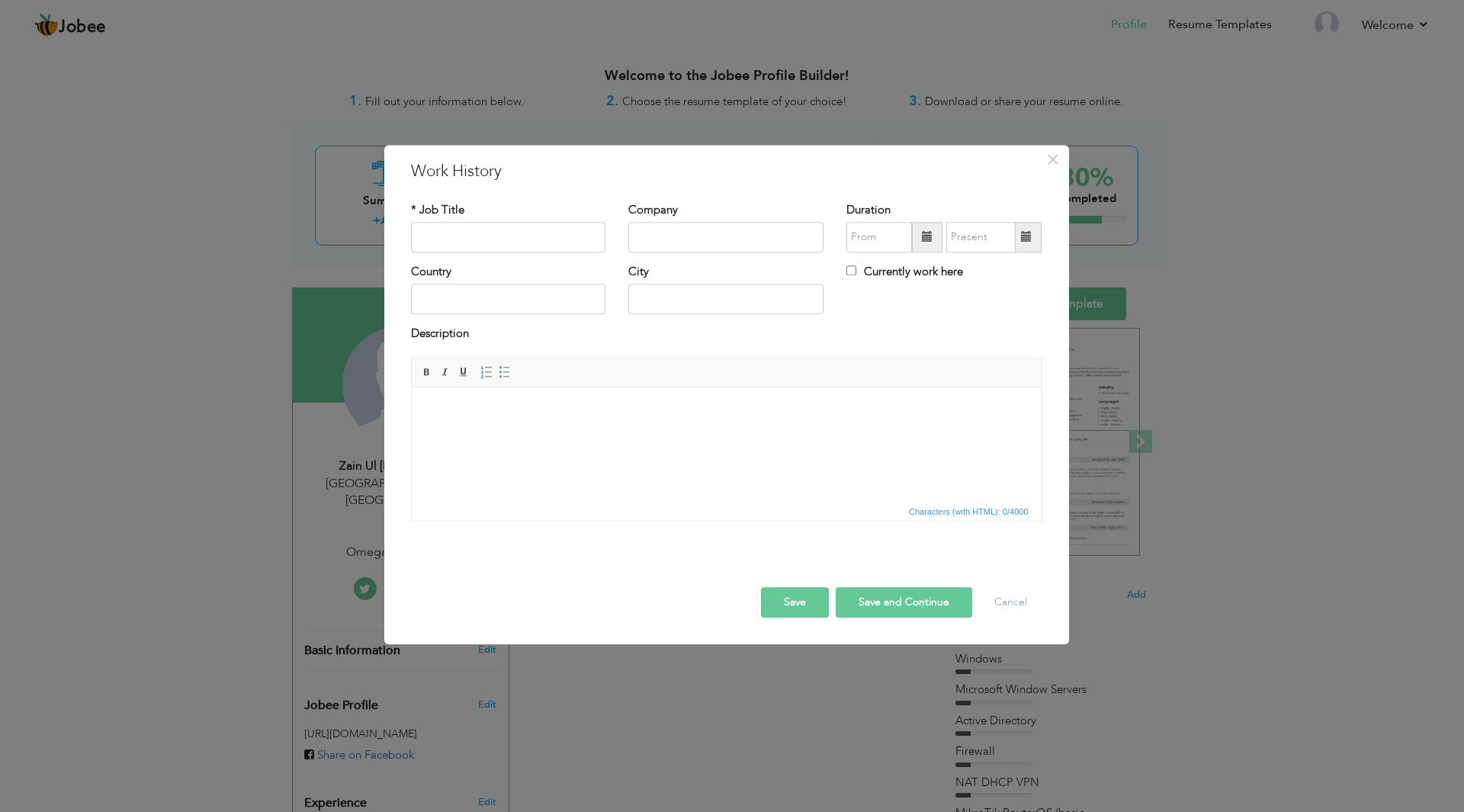
click at [602, 434] on html at bounding box center [726, 411] width 630 height 46
click at [1054, 160] on span "×" at bounding box center [1052, 160] width 13 height 28
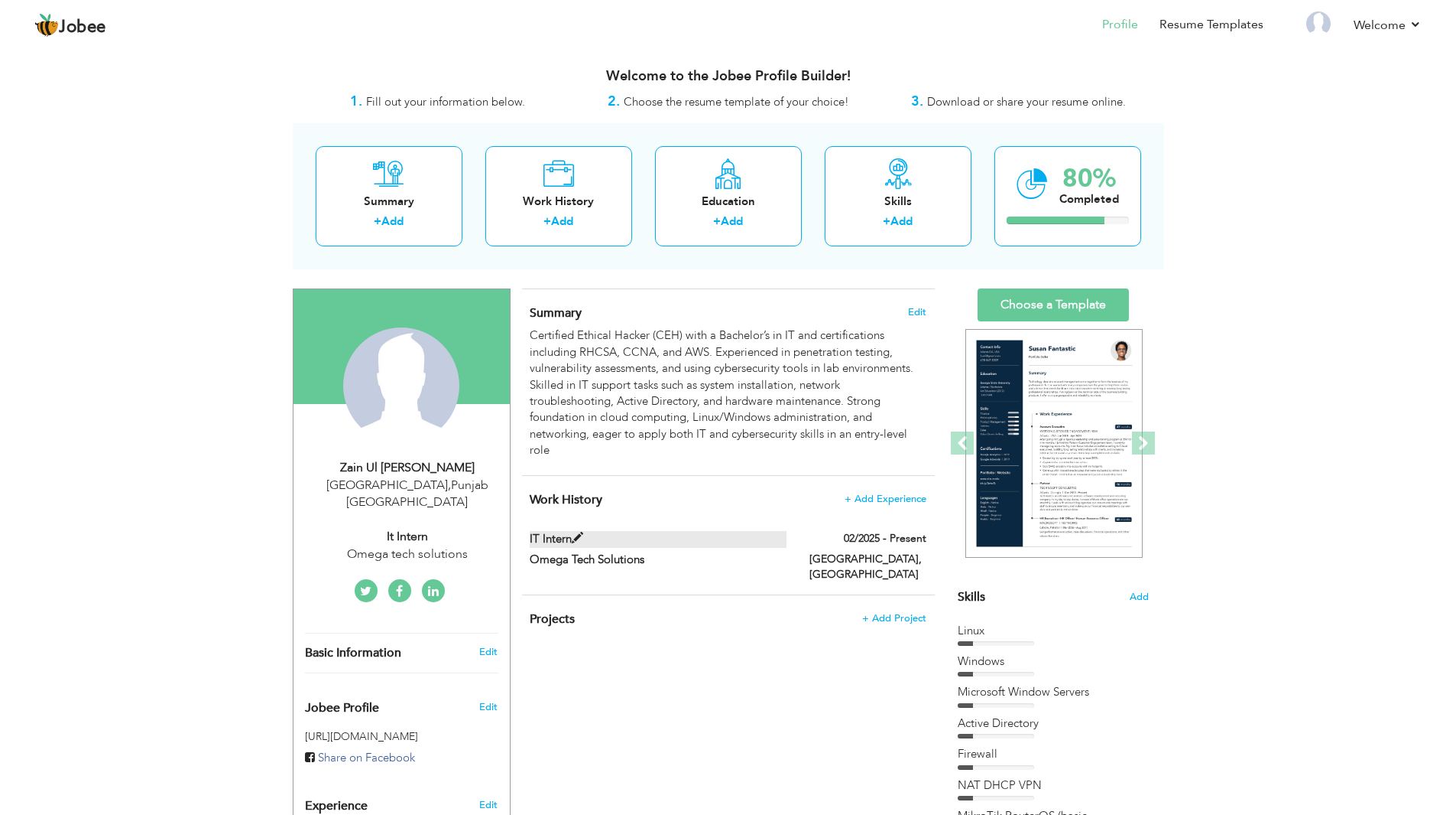
click at [578, 537] on span at bounding box center [578, 538] width 11 height 11
type input "IT Intern"
type input "Omega Tech Solutions"
type input "02/2025"
type input "[GEOGRAPHIC_DATA]"
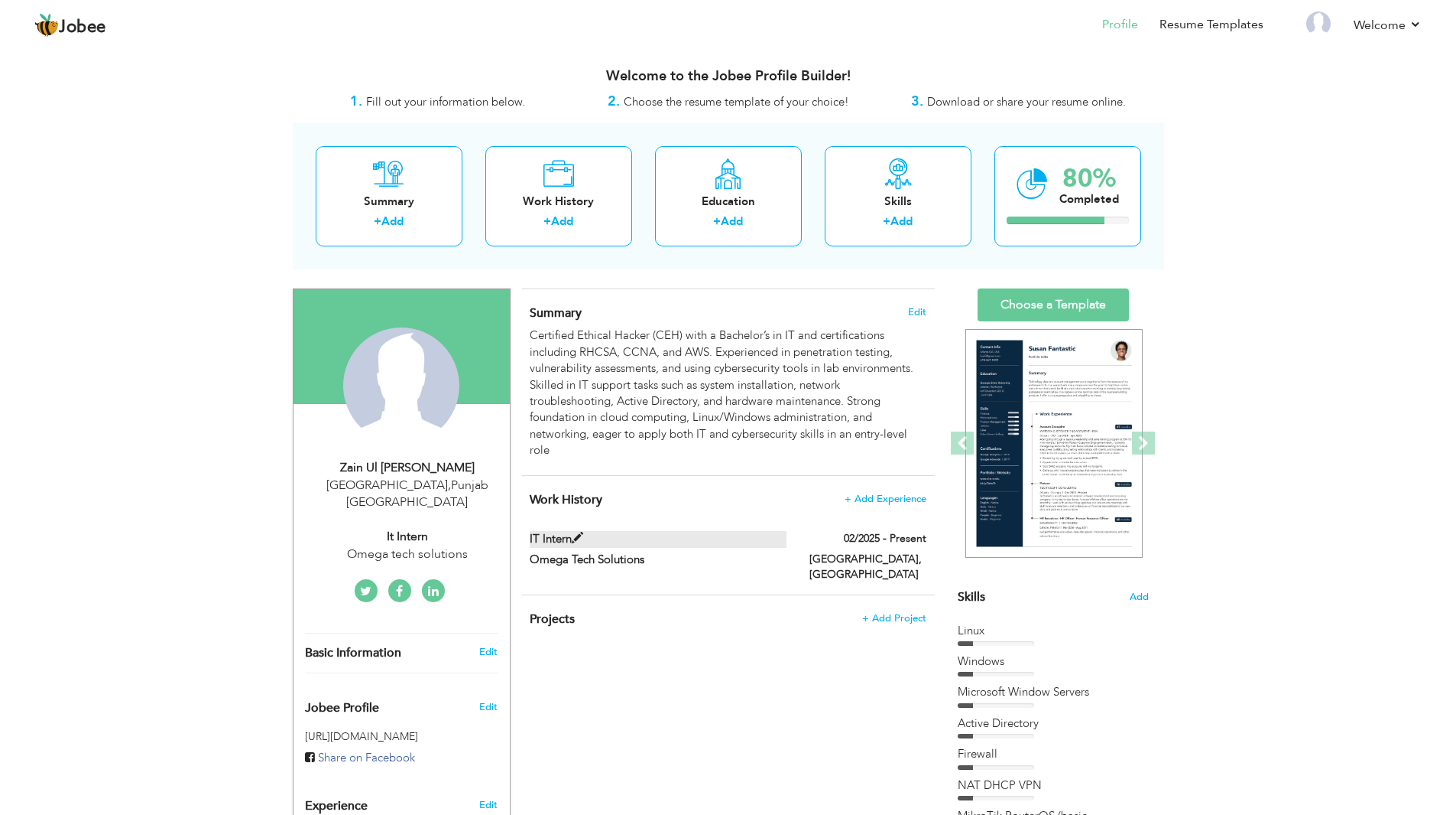
type input "[GEOGRAPHIC_DATA]"
checkbox input "true"
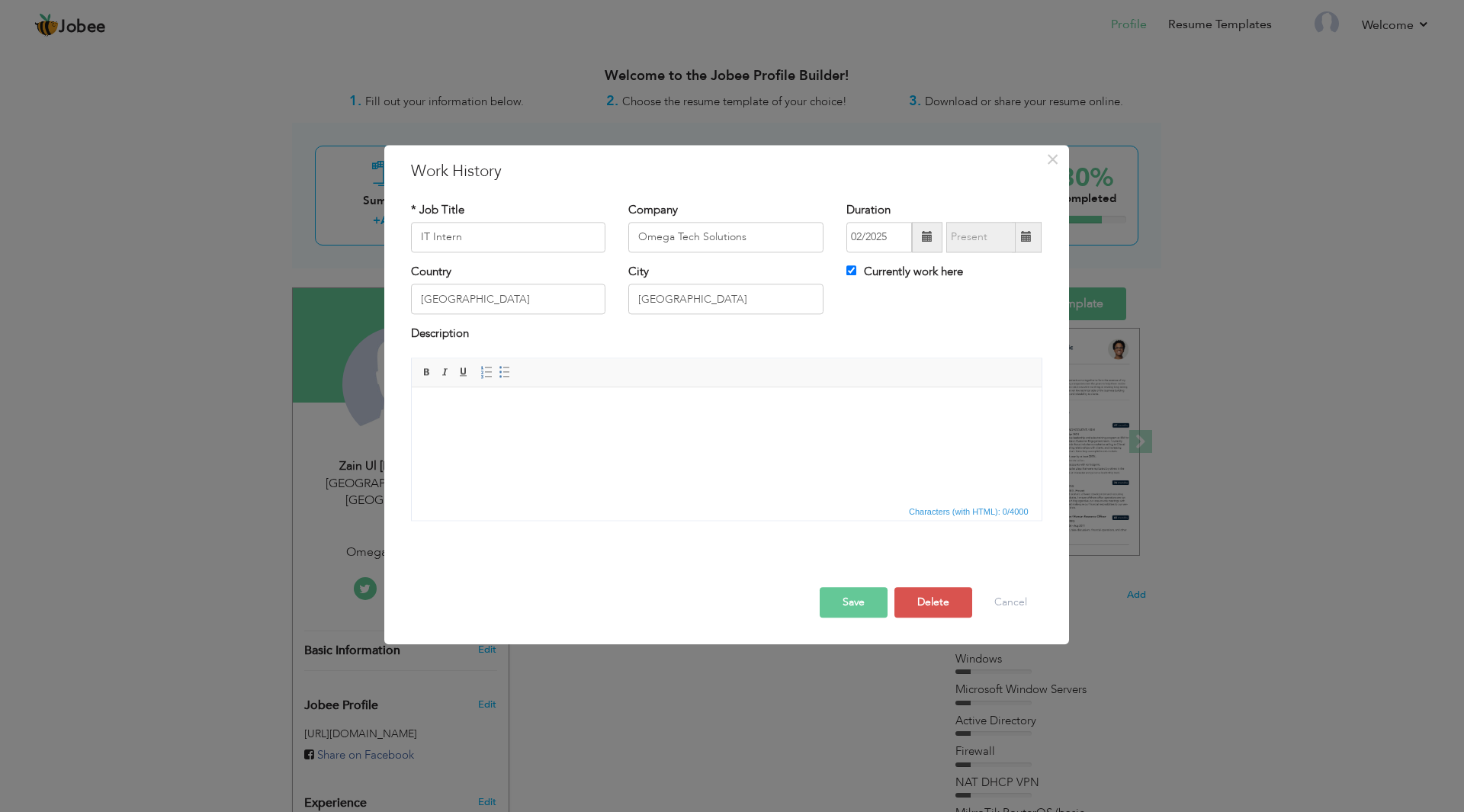
click at [570, 434] on html at bounding box center [726, 411] width 630 height 46
click at [641, 434] on html at bounding box center [726, 411] width 630 height 46
click at [607, 434] on html at bounding box center [726, 411] width 630 height 46
click at [524, 434] on html at bounding box center [726, 411] width 630 height 46
click at [653, 434] on html at bounding box center [726, 411] width 630 height 46
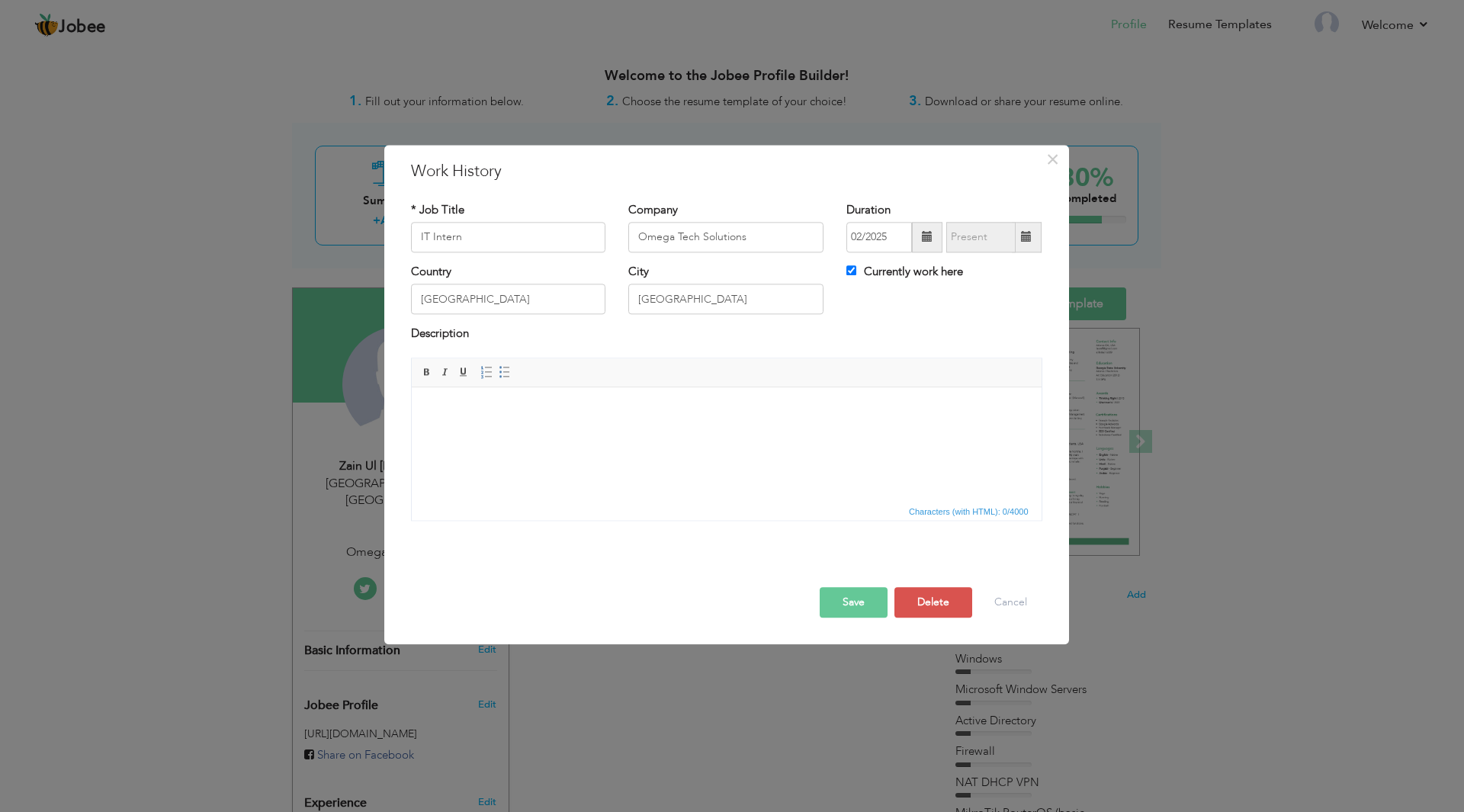
click at [653, 434] on html at bounding box center [726, 411] width 630 height 46
click at [549, 506] on span "Characters (with HTML): 0/4000" at bounding box center [726, 510] width 630 height 18
click at [521, 433] on html at bounding box center [726, 411] width 630 height 46
drag, startPoint x: 521, startPoint y: 433, endPoint x: 607, endPoint y: 472, distance: 94.4
click at [607, 434] on html at bounding box center [726, 411] width 630 height 46
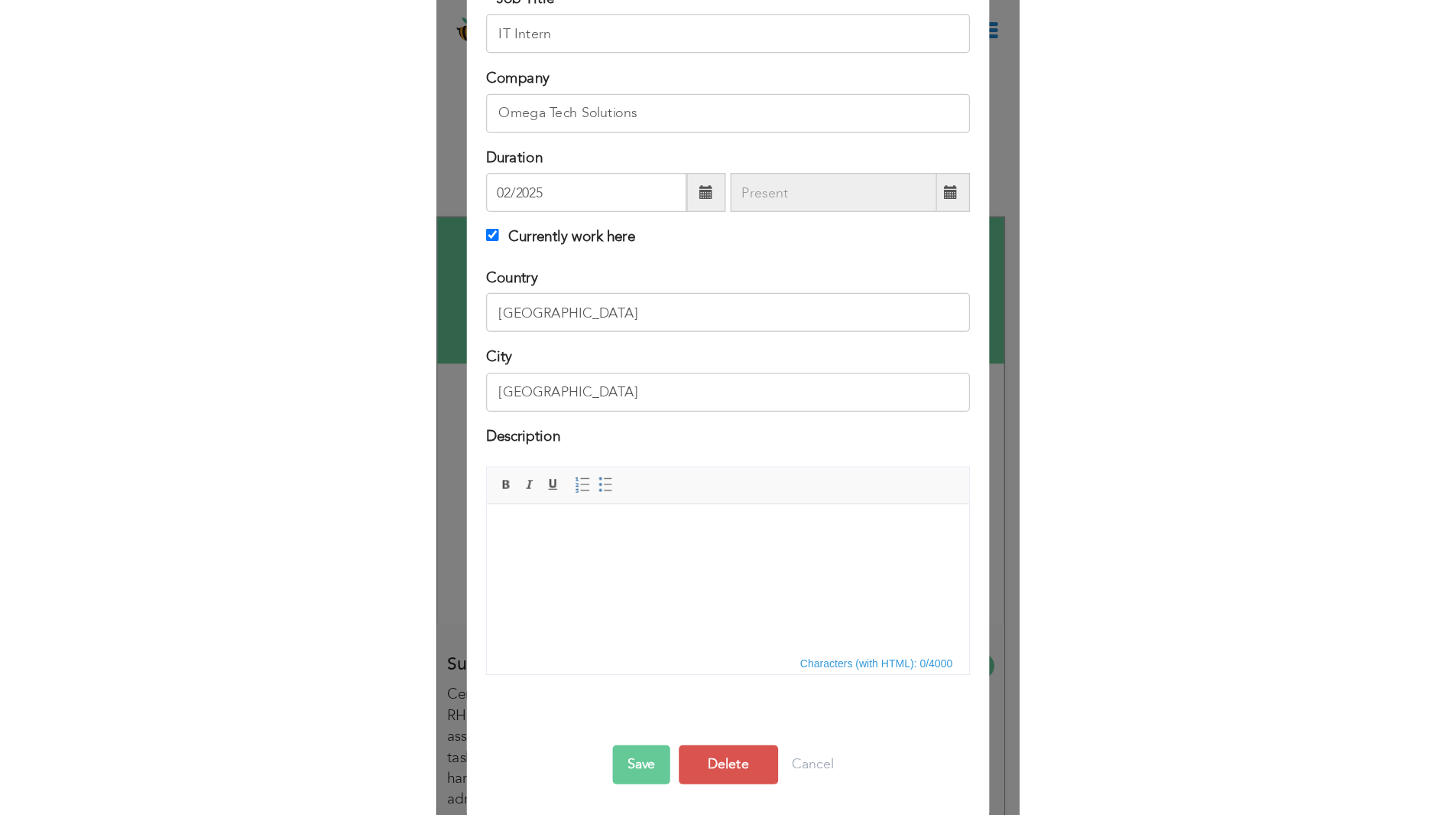
scroll to position [122, 0]
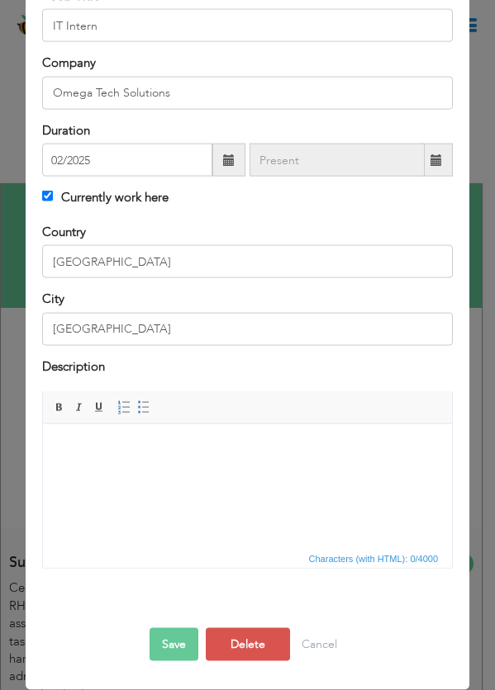
click at [203, 474] on html at bounding box center [246, 449] width 409 height 50
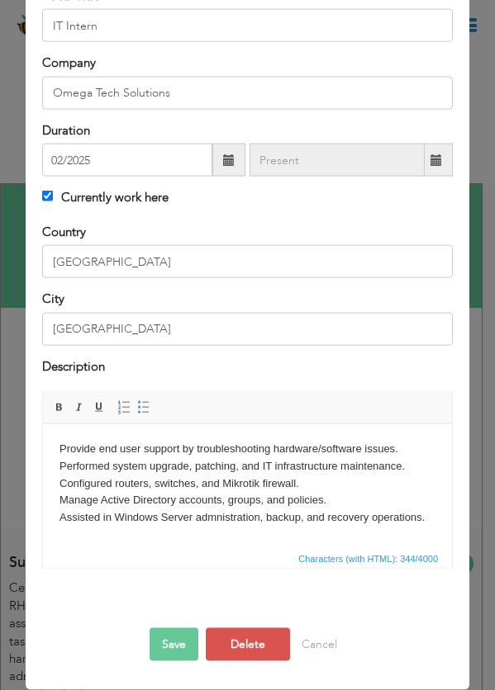
click at [117, 448] on body "Provide end user support by troubleshooting hardware/software issues. Performed…" at bounding box center [247, 483] width 376 height 86
click at [159, 638] on button "Save" at bounding box center [173, 644] width 49 height 33
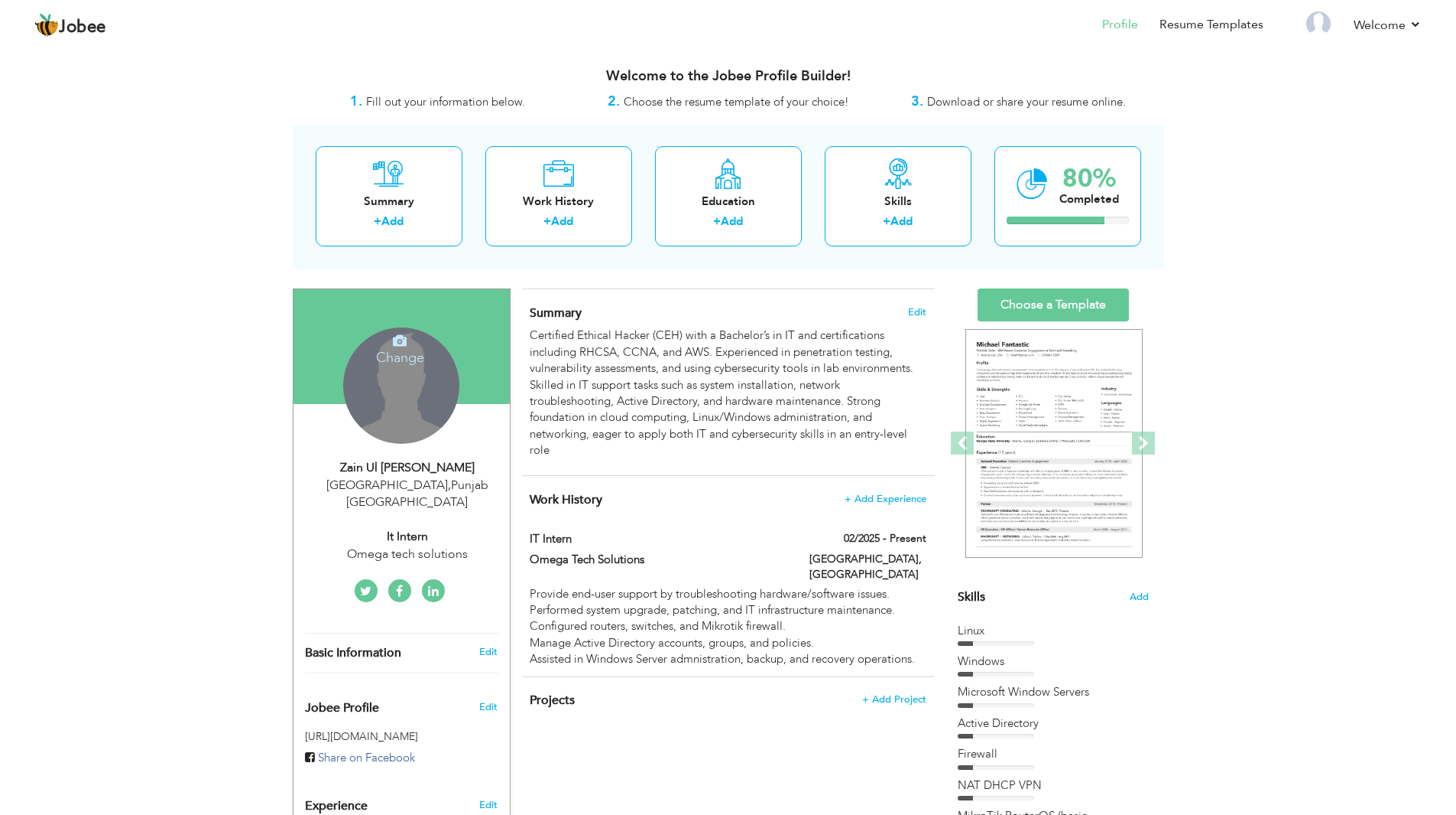
drag, startPoint x: 373, startPoint y: 376, endPoint x: 550, endPoint y: 309, distance: 189.3
click at [373, 376] on div "Change Remove" at bounding box center [402, 385] width 117 height 117
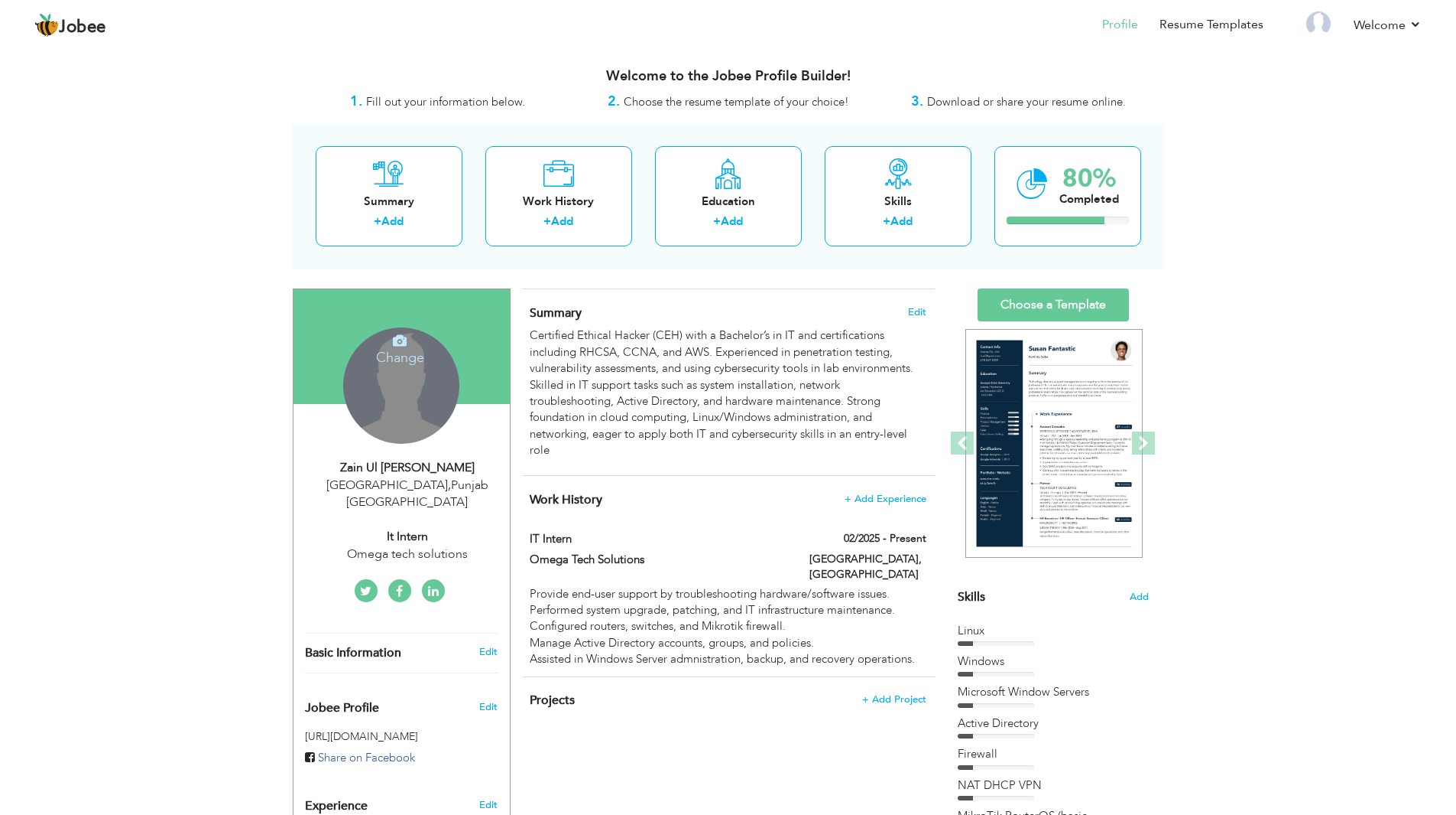
click at [384, 393] on div "Change Remove" at bounding box center [402, 385] width 117 height 117
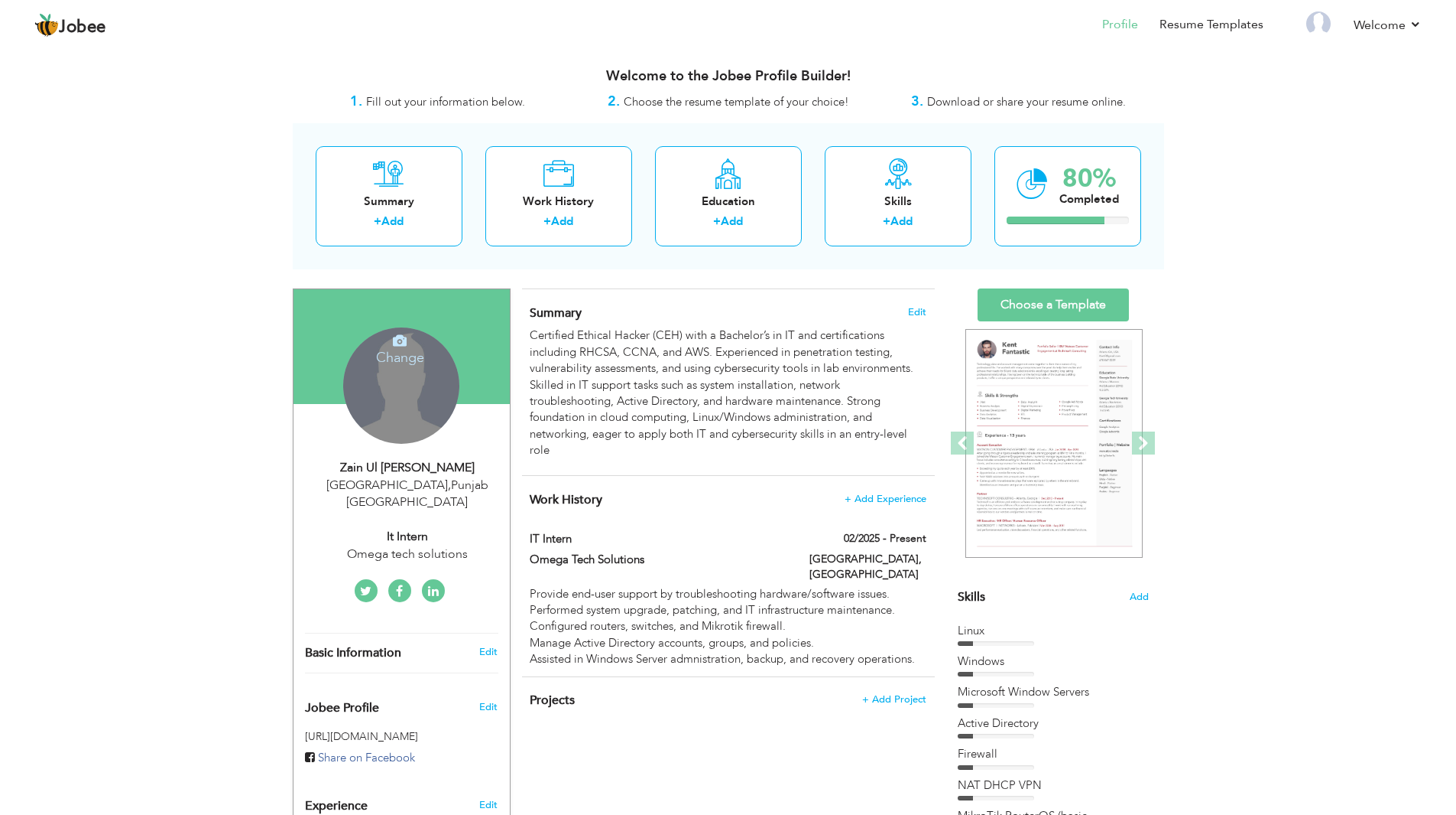
click at [394, 339] on icon at bounding box center [399, 340] width 14 height 14
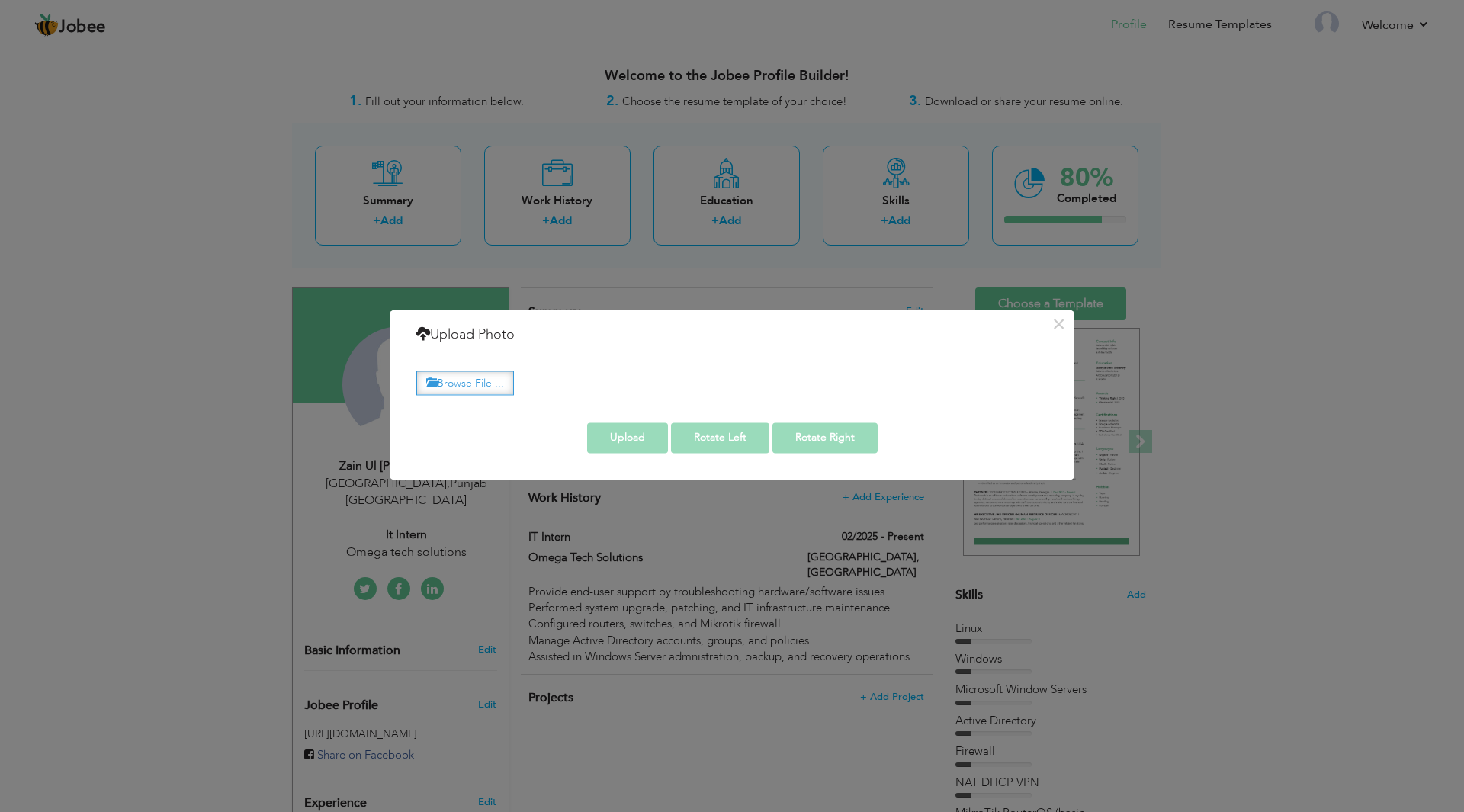
click at [486, 388] on label "Browse File ..." at bounding box center [465, 383] width 98 height 24
click at [0, 0] on input "Browse File ..." at bounding box center [0, 0] width 0 height 0
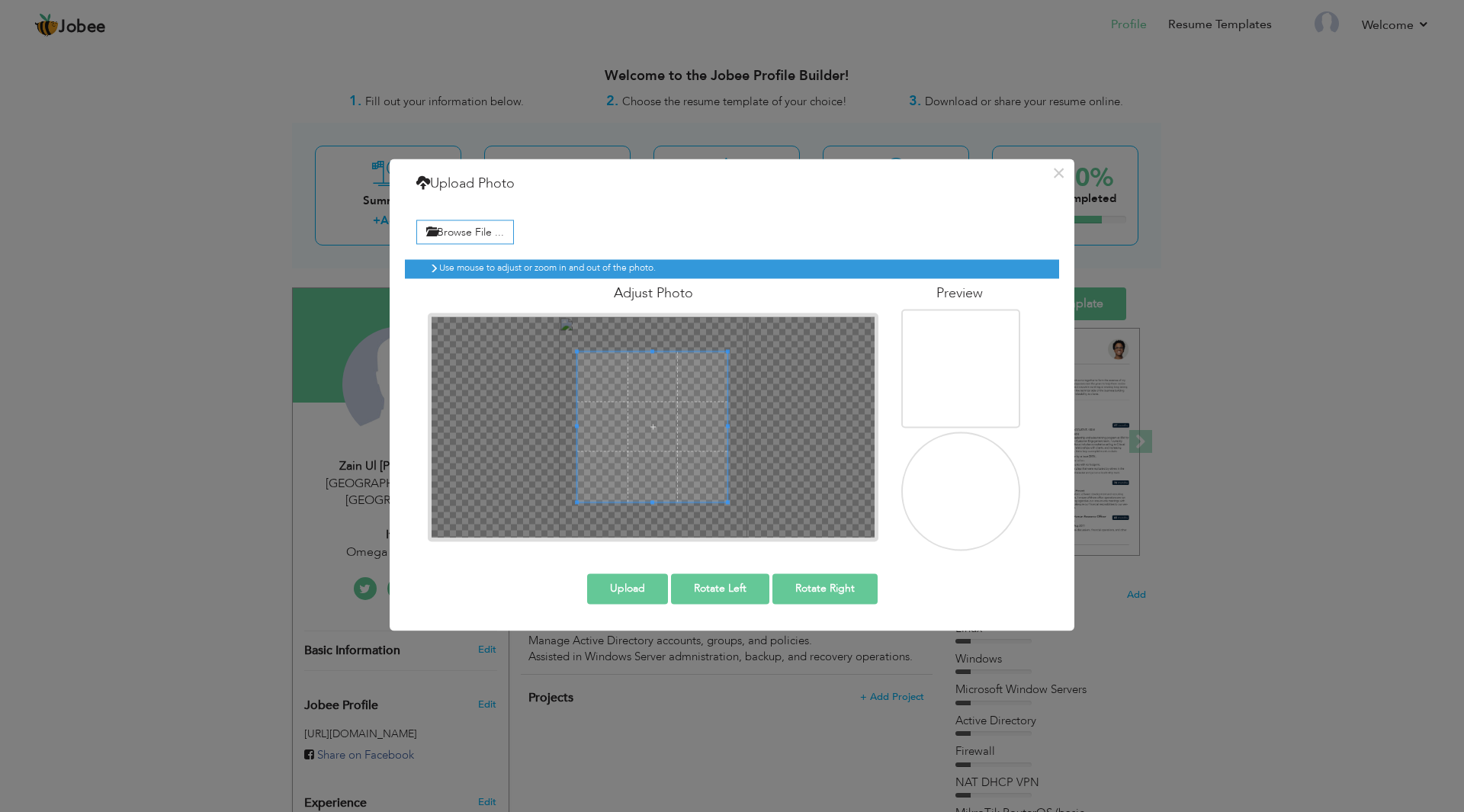
click at [725, 508] on div at bounding box center [653, 426] width 443 height 221
click at [630, 587] on button "Upload" at bounding box center [628, 588] width 81 height 30
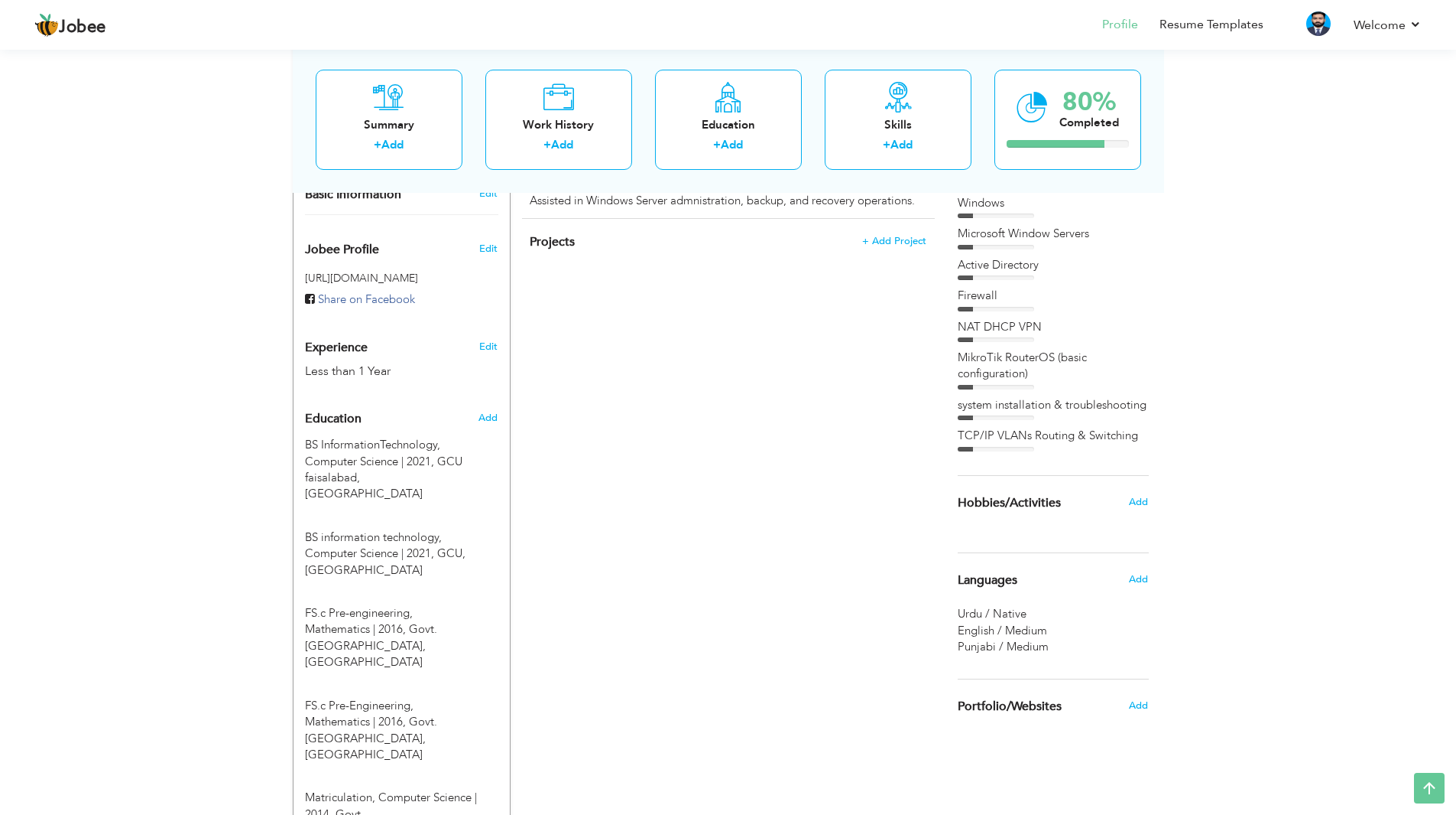
scroll to position [459, 0]
click at [1139, 503] on span "Add" at bounding box center [1138, 501] width 19 height 14
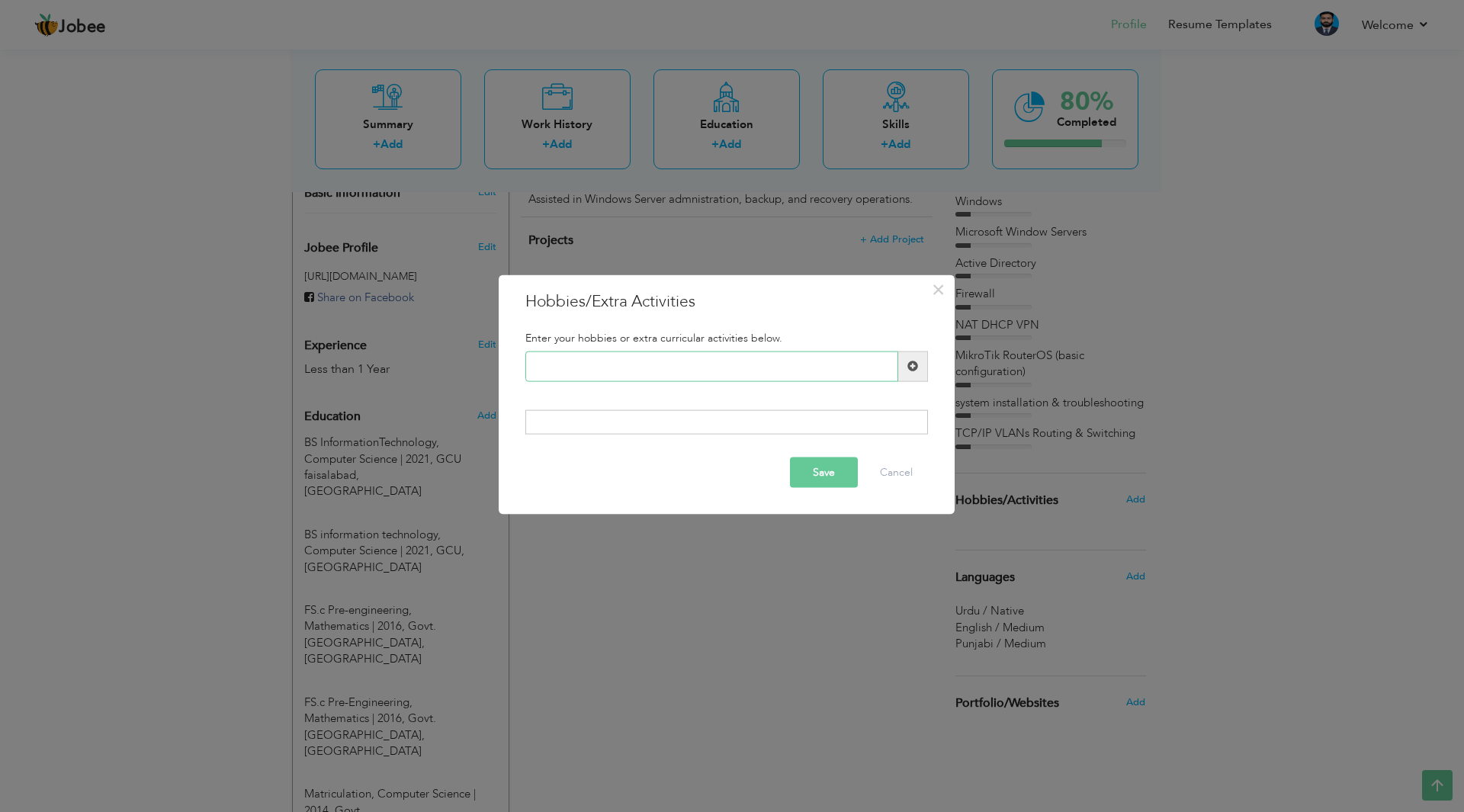
click at [597, 371] on input "text" at bounding box center [712, 365] width 373 height 30
click at [762, 364] on input "Internet Serfing" at bounding box center [712, 365] width 373 height 30
click at [664, 366] on input "Internet Serfing" at bounding box center [712, 365] width 373 height 30
drag, startPoint x: 664, startPoint y: 366, endPoint x: 613, endPoint y: 366, distance: 51.0
click at [613, 366] on input "Internet Serfing" at bounding box center [712, 365] width 373 height 30
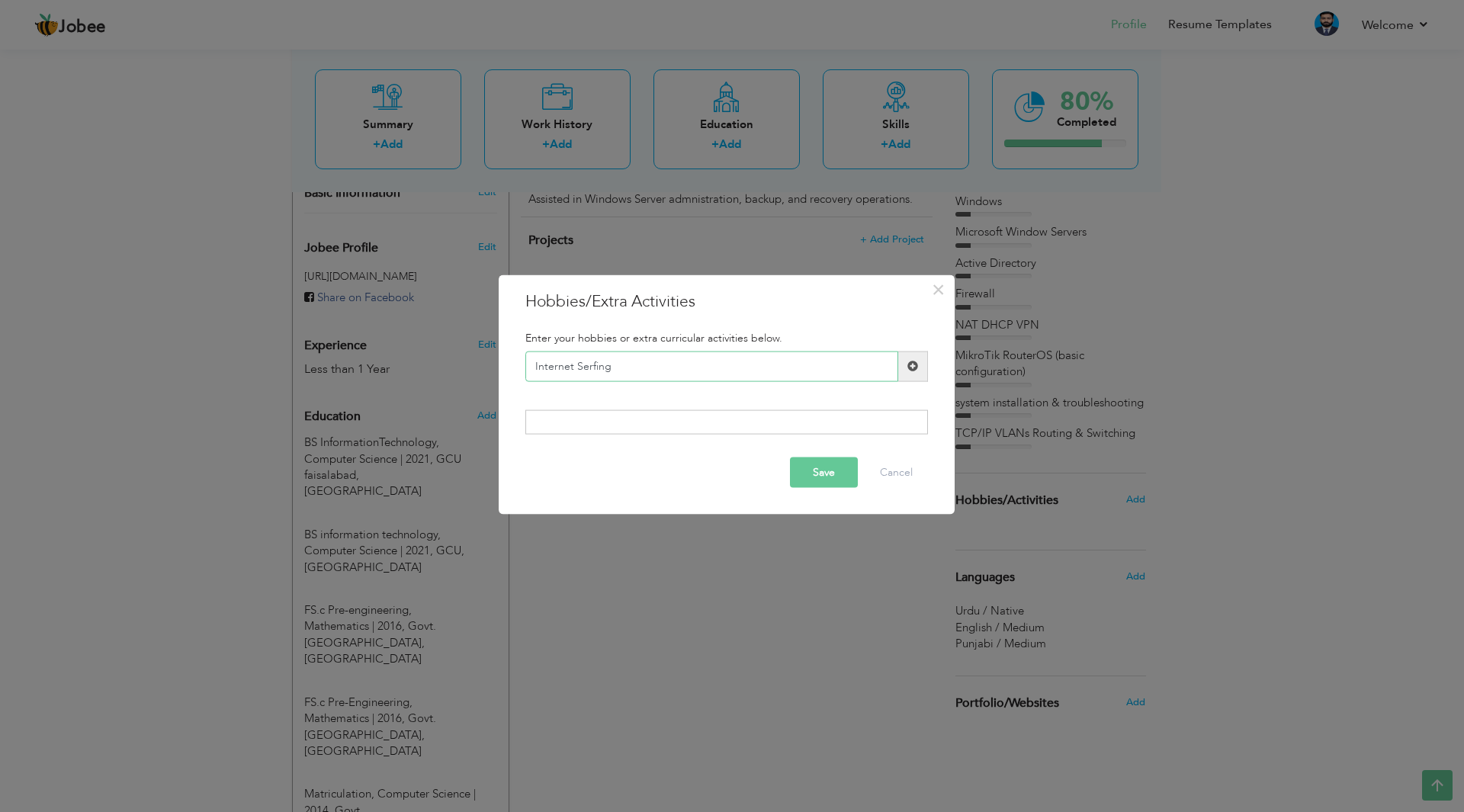
click at [619, 365] on input "Internet Serfing" at bounding box center [712, 365] width 373 height 30
paste input "Open-source learn"
type input "Open-source learning"
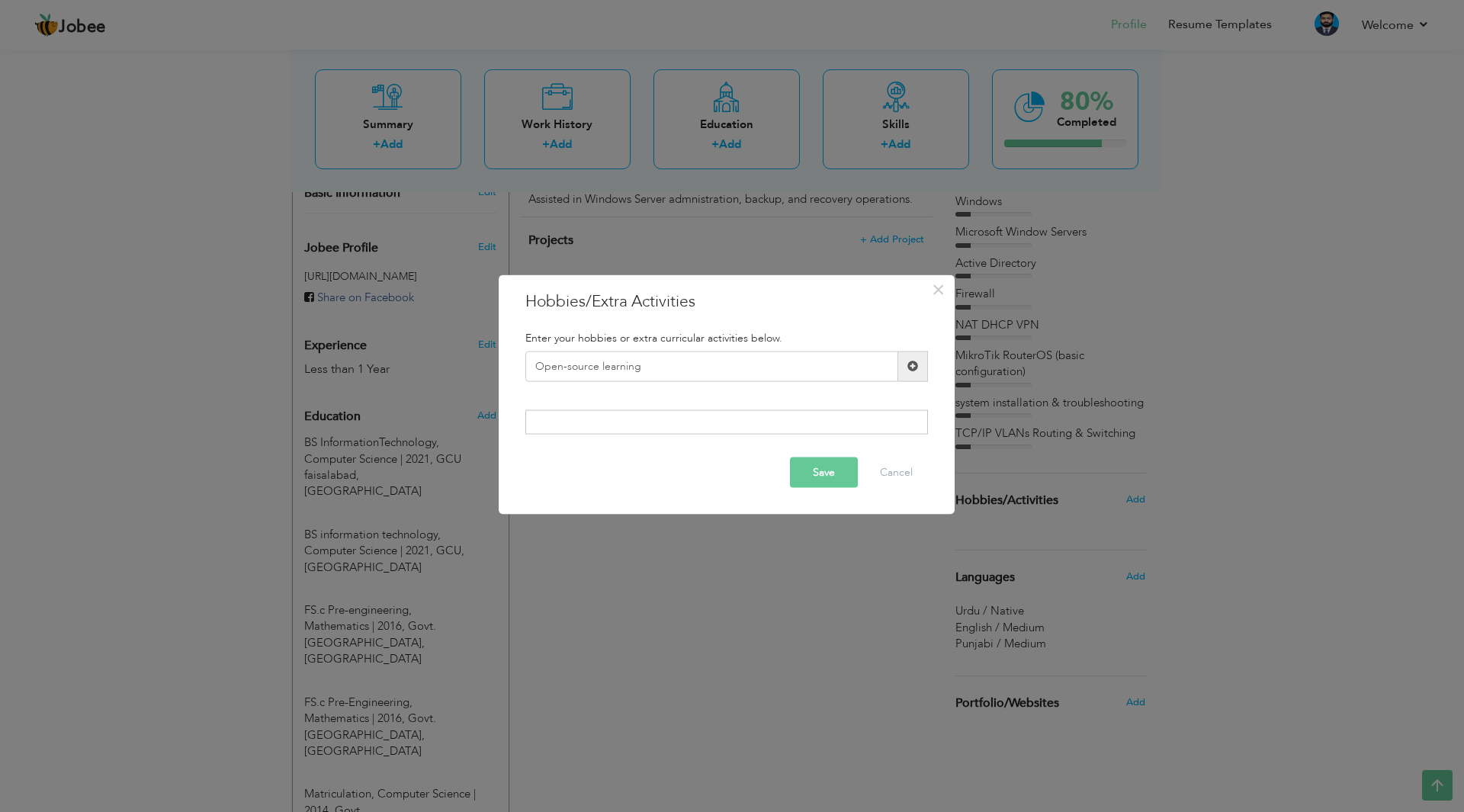
click at [905, 365] on span at bounding box center [913, 365] width 30 height 30
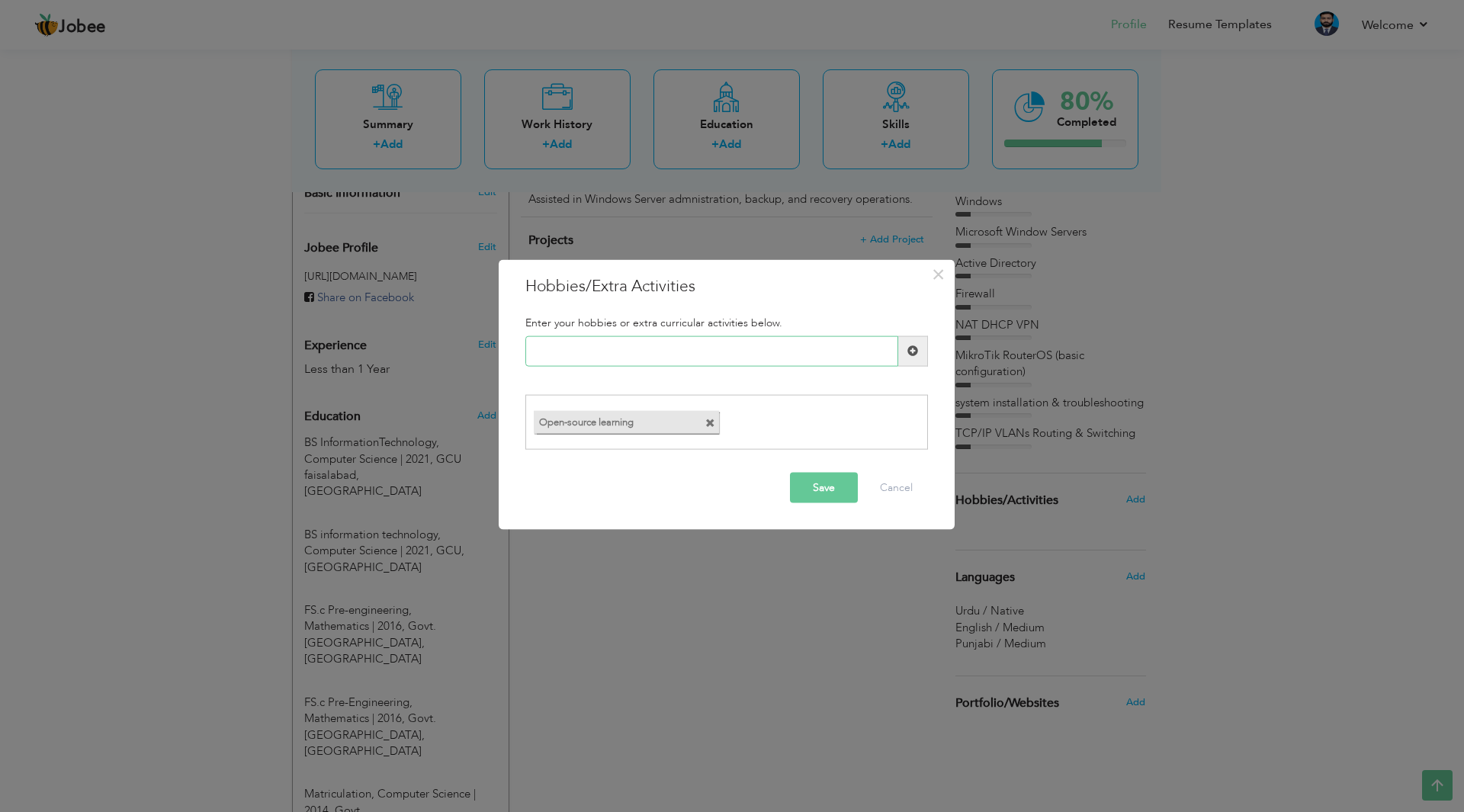
click at [638, 345] on input "text" at bounding box center [712, 350] width 373 height 30
paste input "Reading tech blogs & rese"
click at [685, 351] on input "Reading tech blogs & rese" at bounding box center [712, 350] width 373 height 30
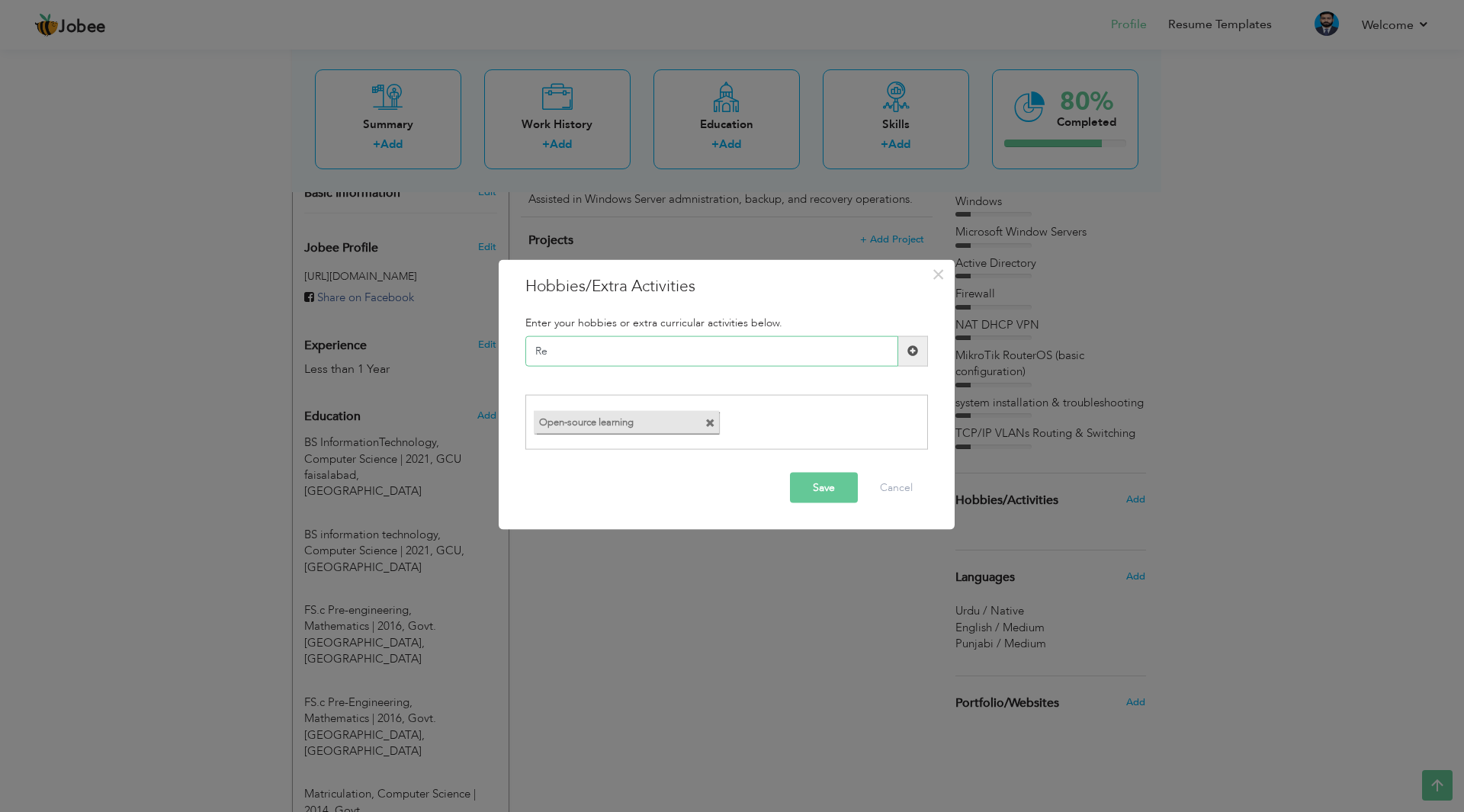
type input "R"
click at [617, 355] on input "Research" at bounding box center [712, 350] width 373 height 30
type input "Research"
click at [912, 360] on span at bounding box center [913, 350] width 30 height 30
click at [672, 359] on input "text" at bounding box center [712, 350] width 373 height 30
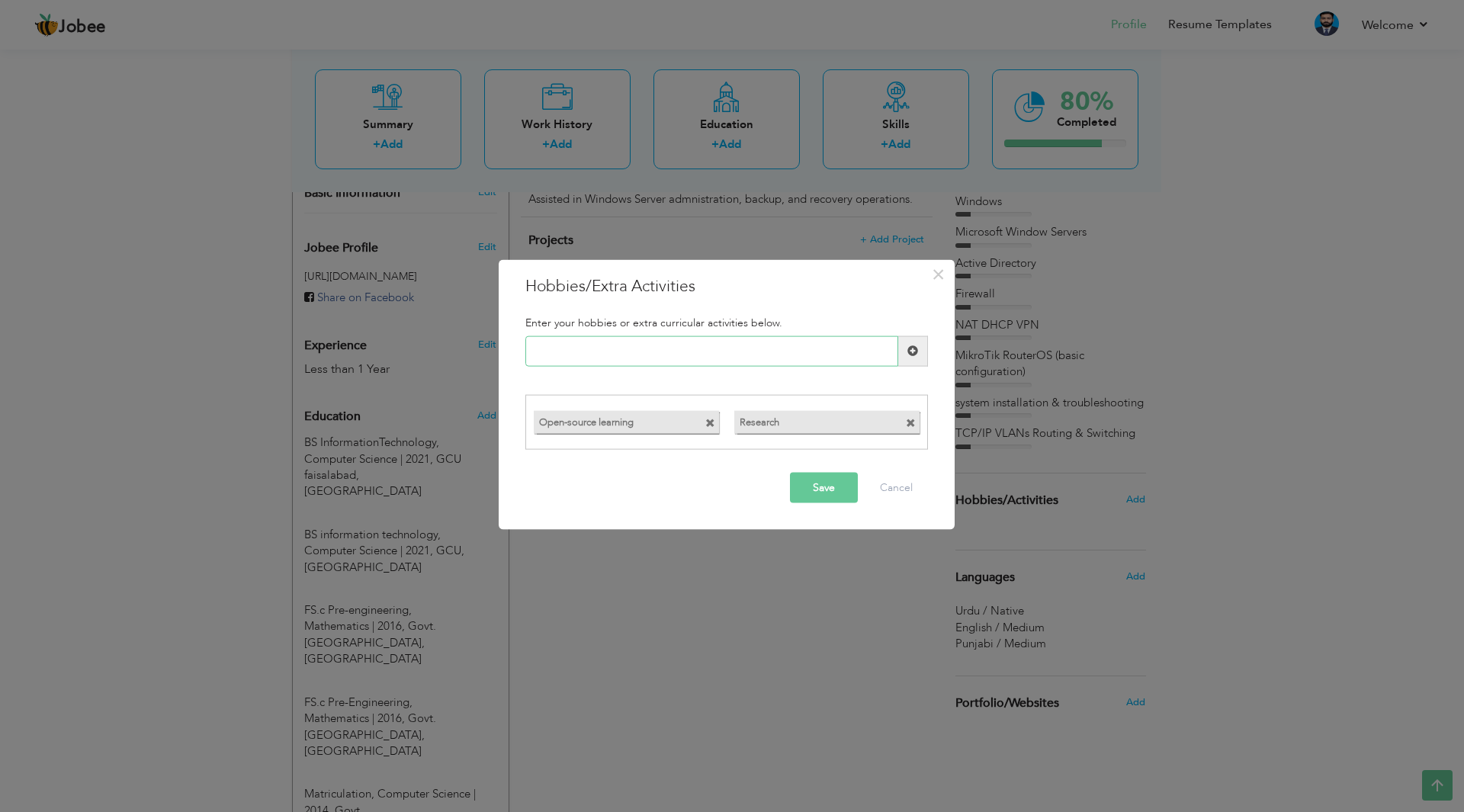
click at [597, 346] on input "text" at bounding box center [712, 350] width 373 height 30
paste input "Cybersecurity labs & CTFs"
type input "Cybersecurity labs & CTFs"
click at [918, 351] on span at bounding box center [913, 351] width 11 height 11
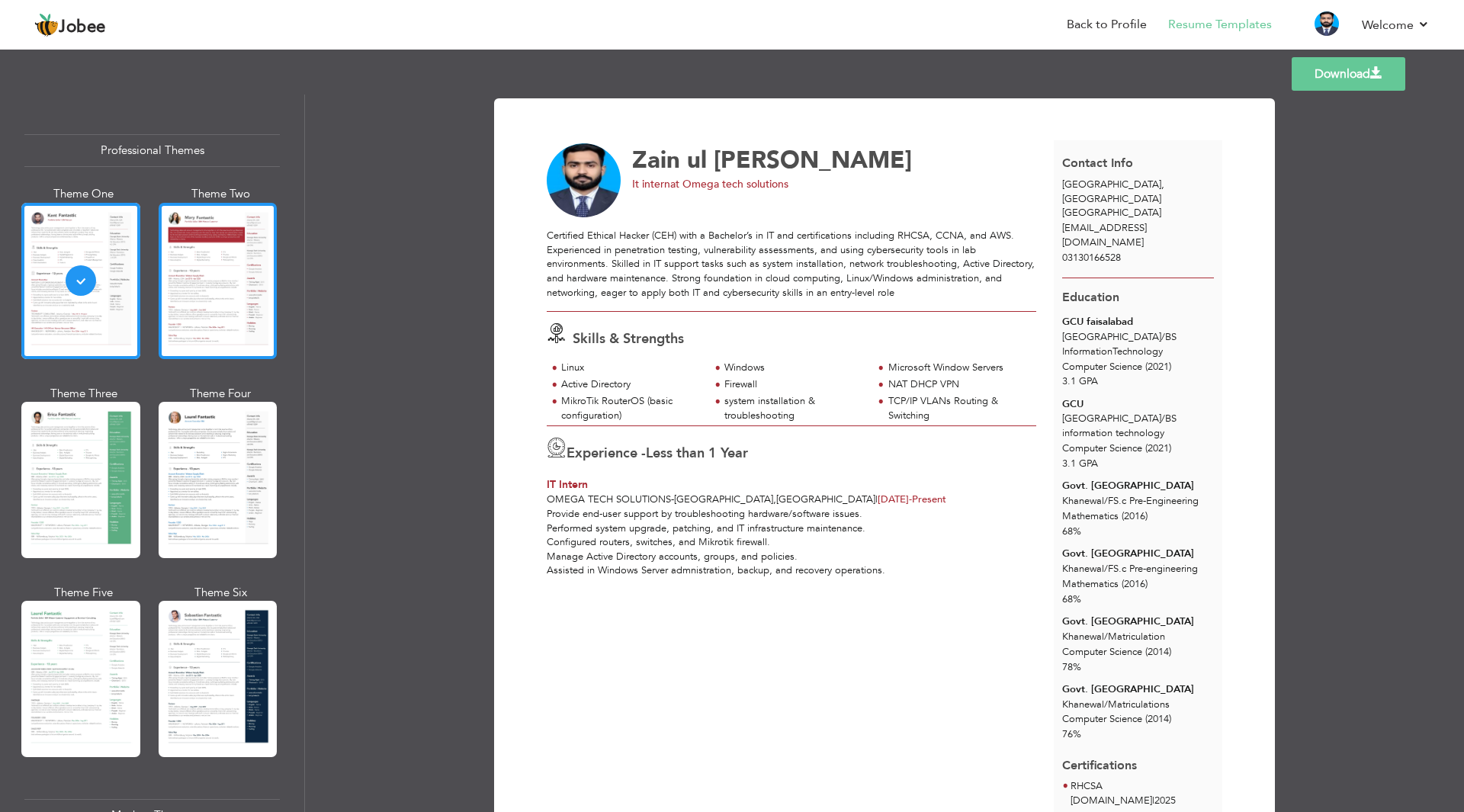
click at [206, 306] on div at bounding box center [218, 281] width 119 height 156
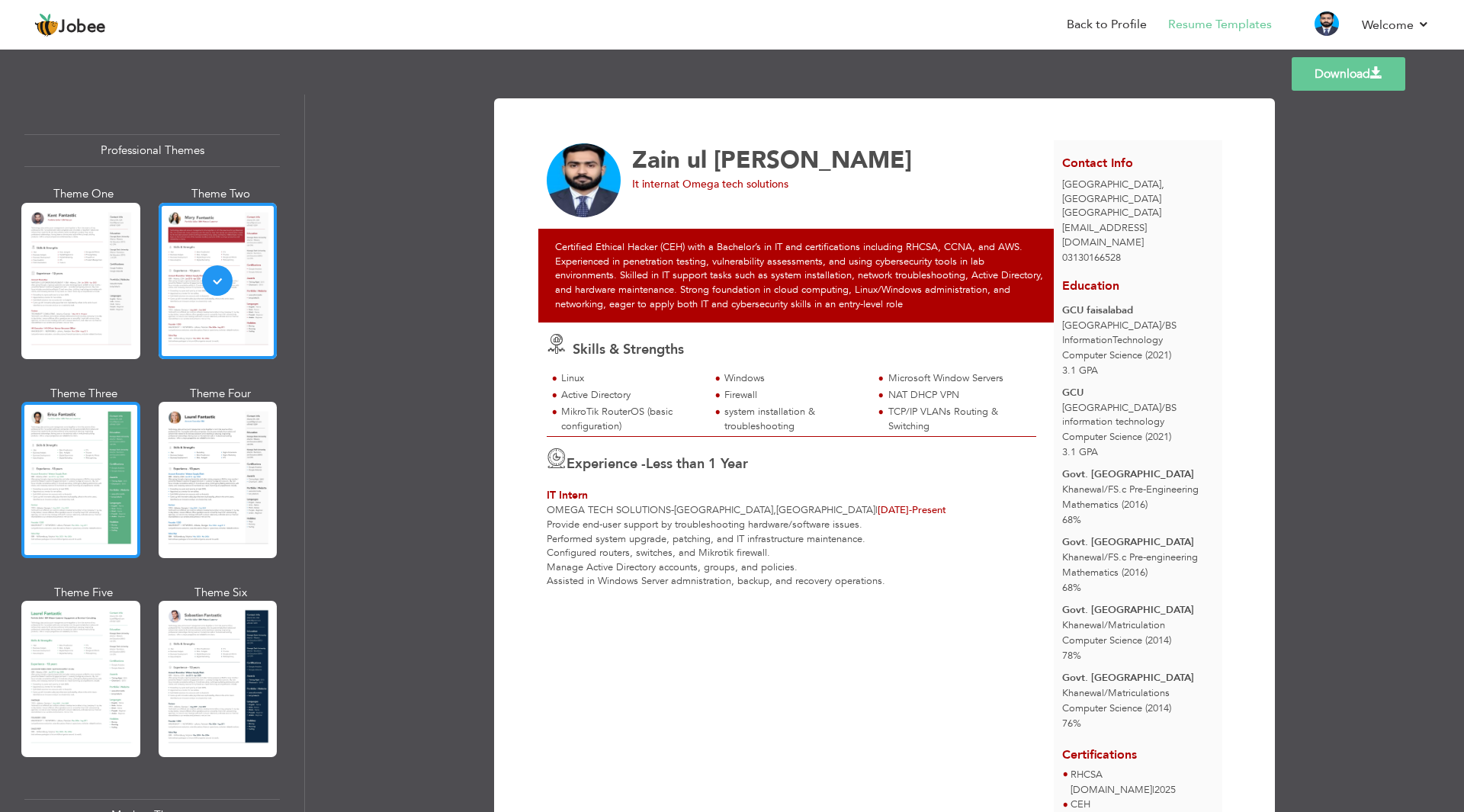
click at [54, 432] on div at bounding box center [80, 479] width 119 height 156
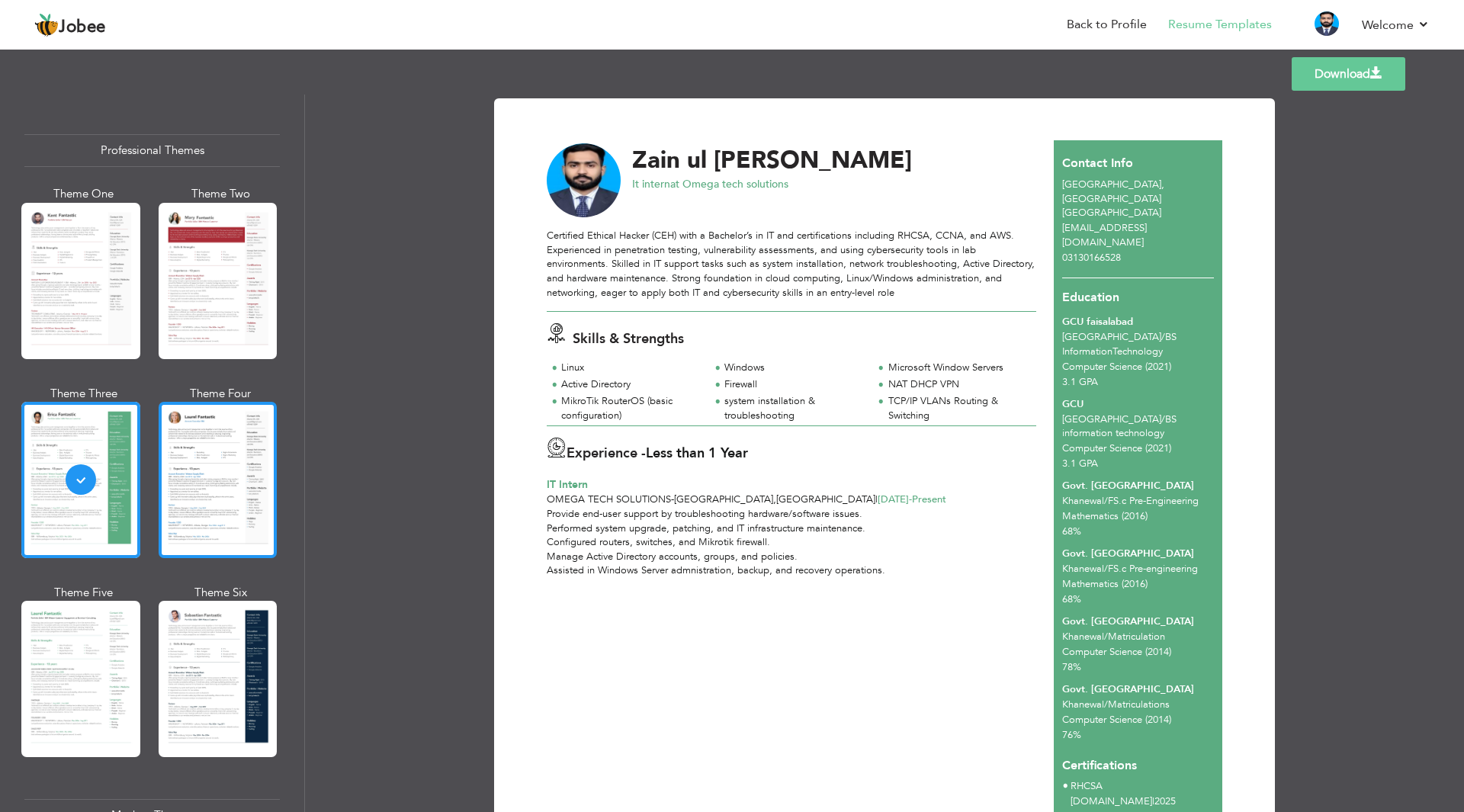
click at [210, 455] on div at bounding box center [218, 479] width 119 height 156
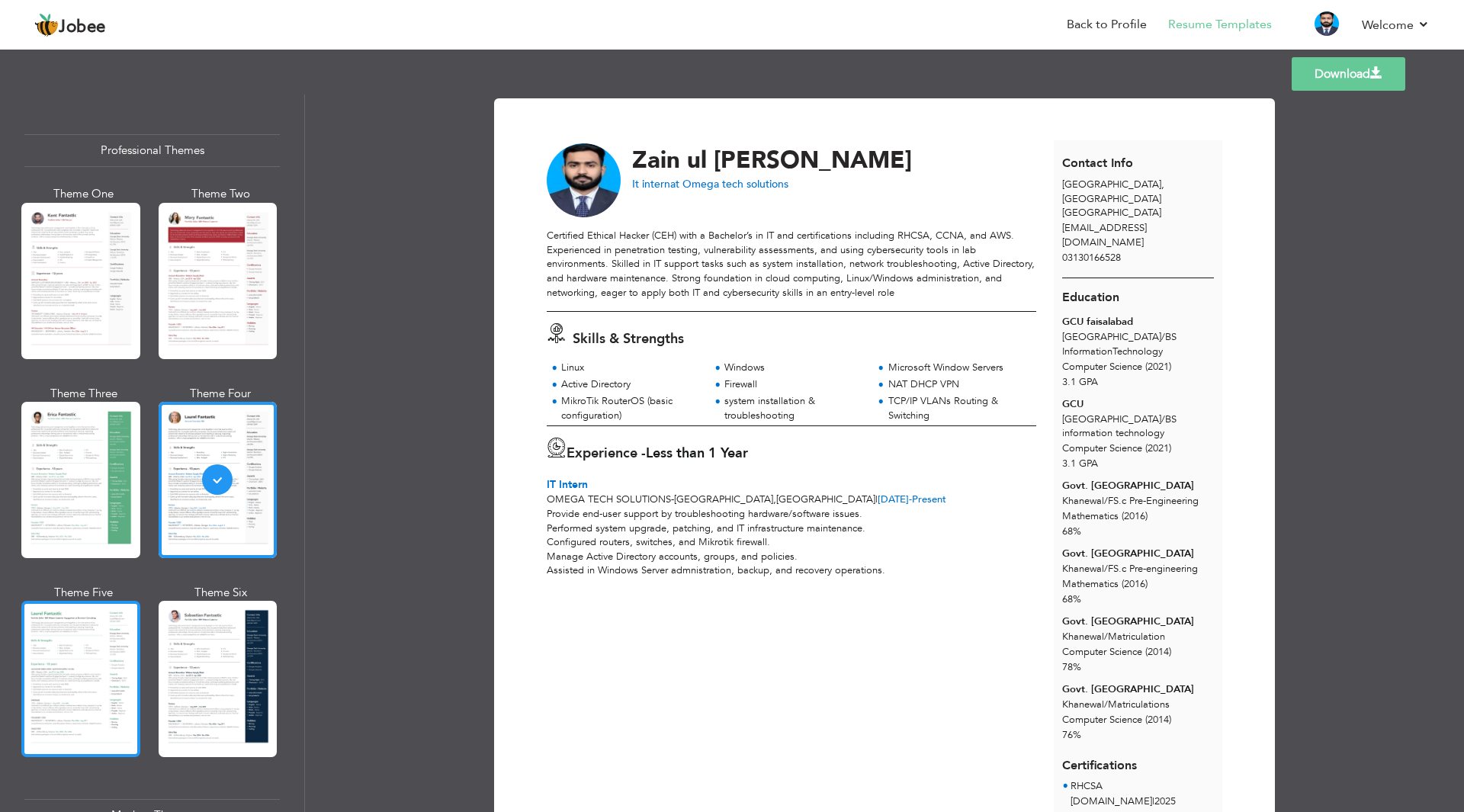
click at [84, 653] on div at bounding box center [80, 678] width 119 height 156
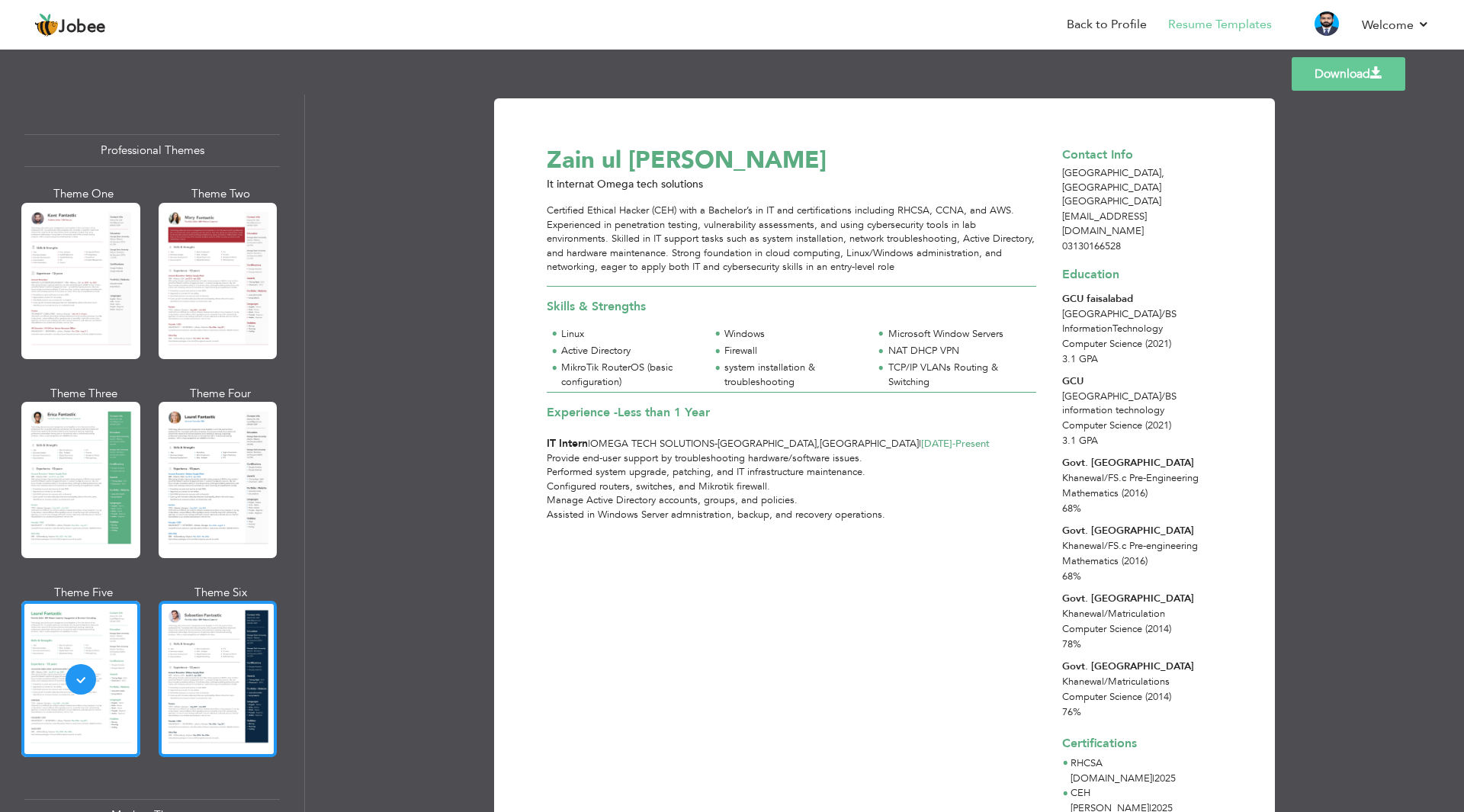
click at [195, 670] on div at bounding box center [218, 678] width 119 height 156
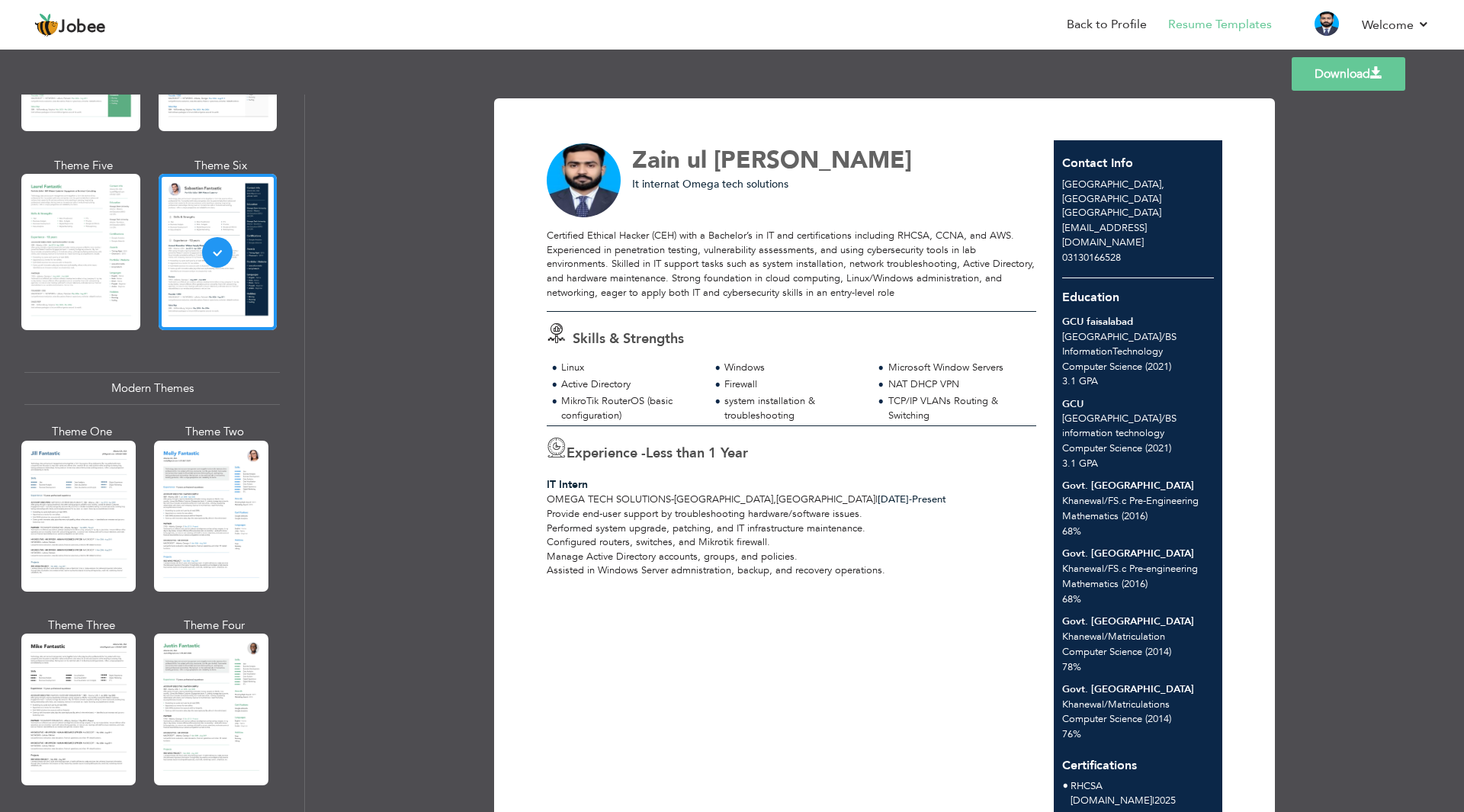
scroll to position [458, 0]
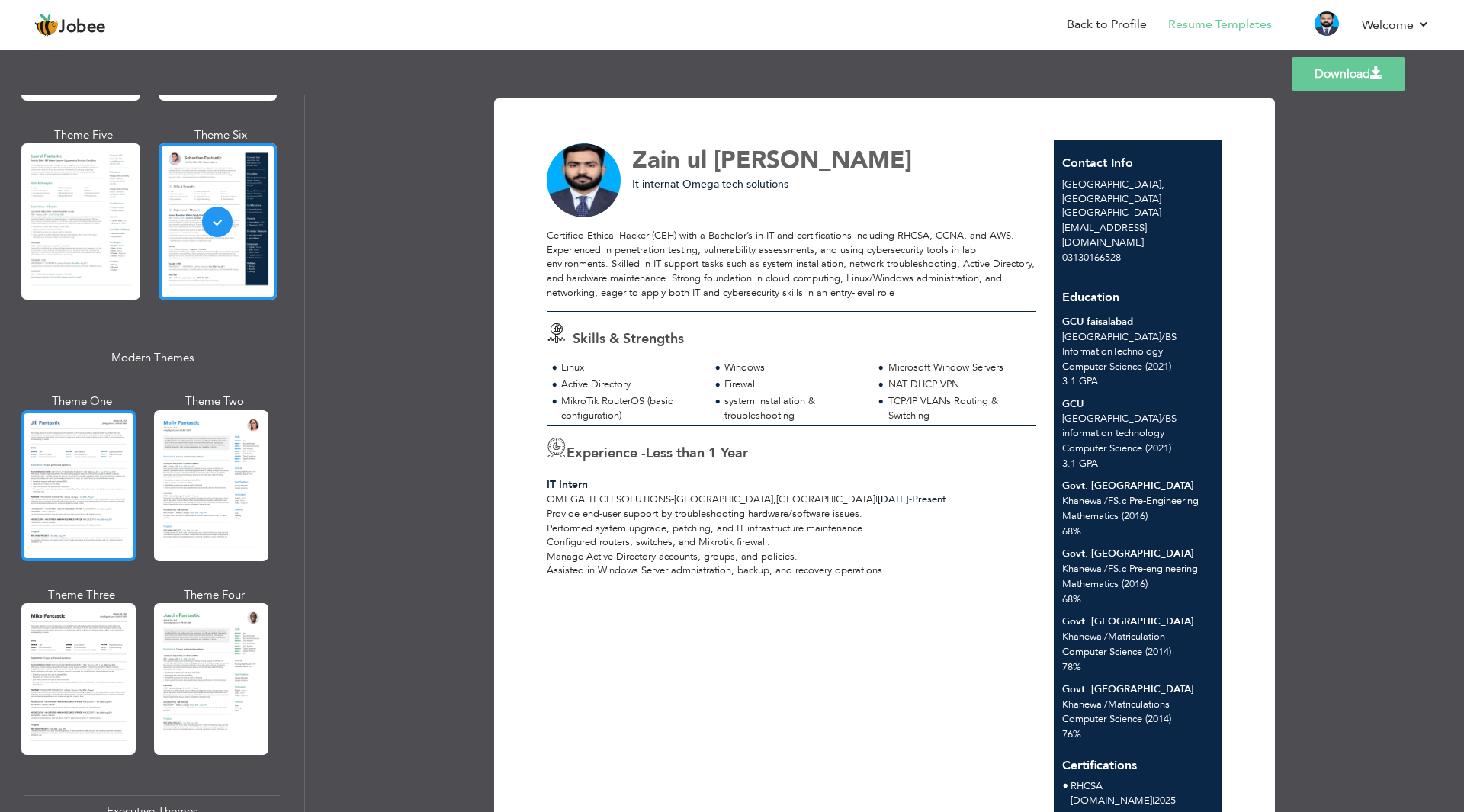
click at [93, 500] on div at bounding box center [78, 485] width 114 height 151
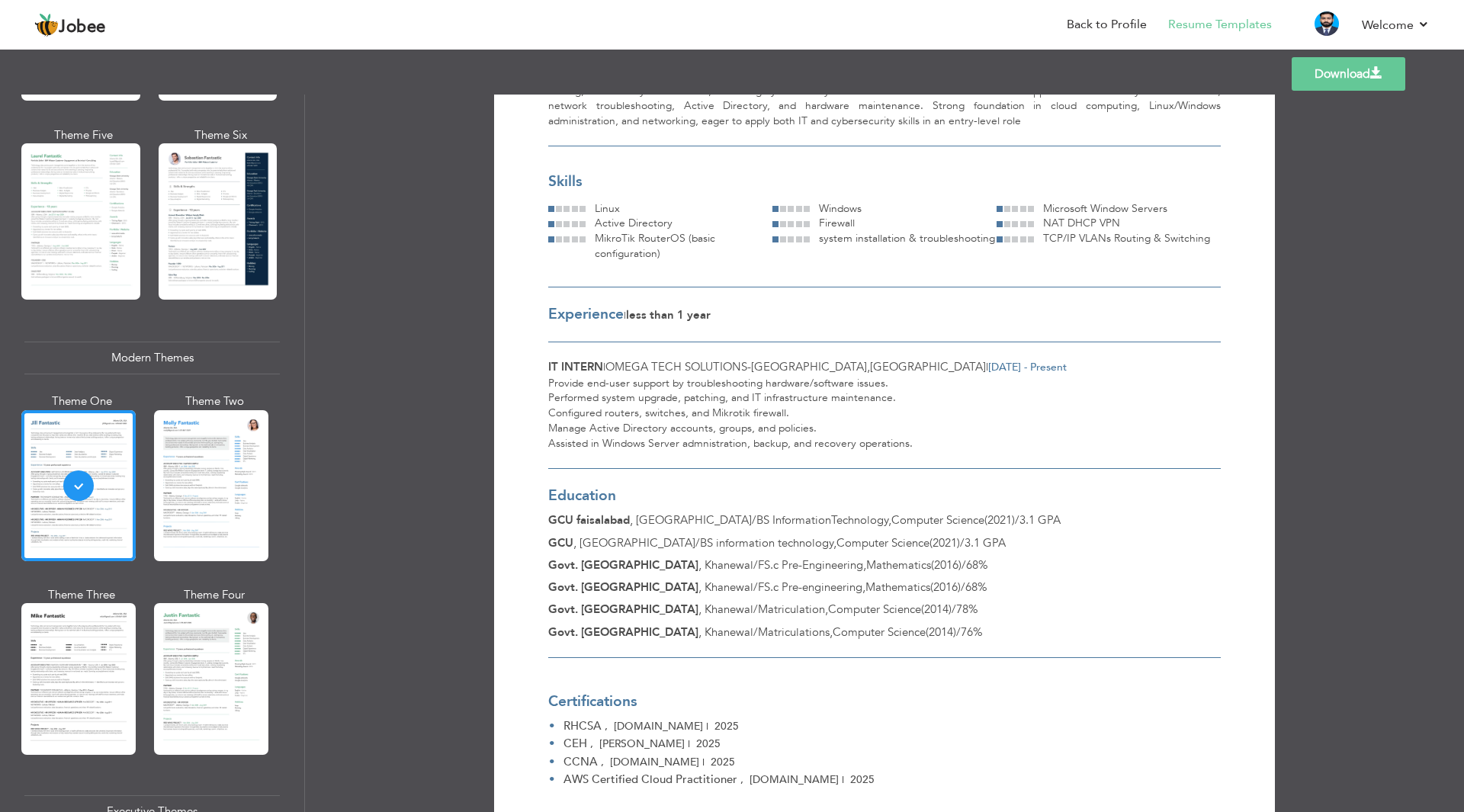
scroll to position [0, 0]
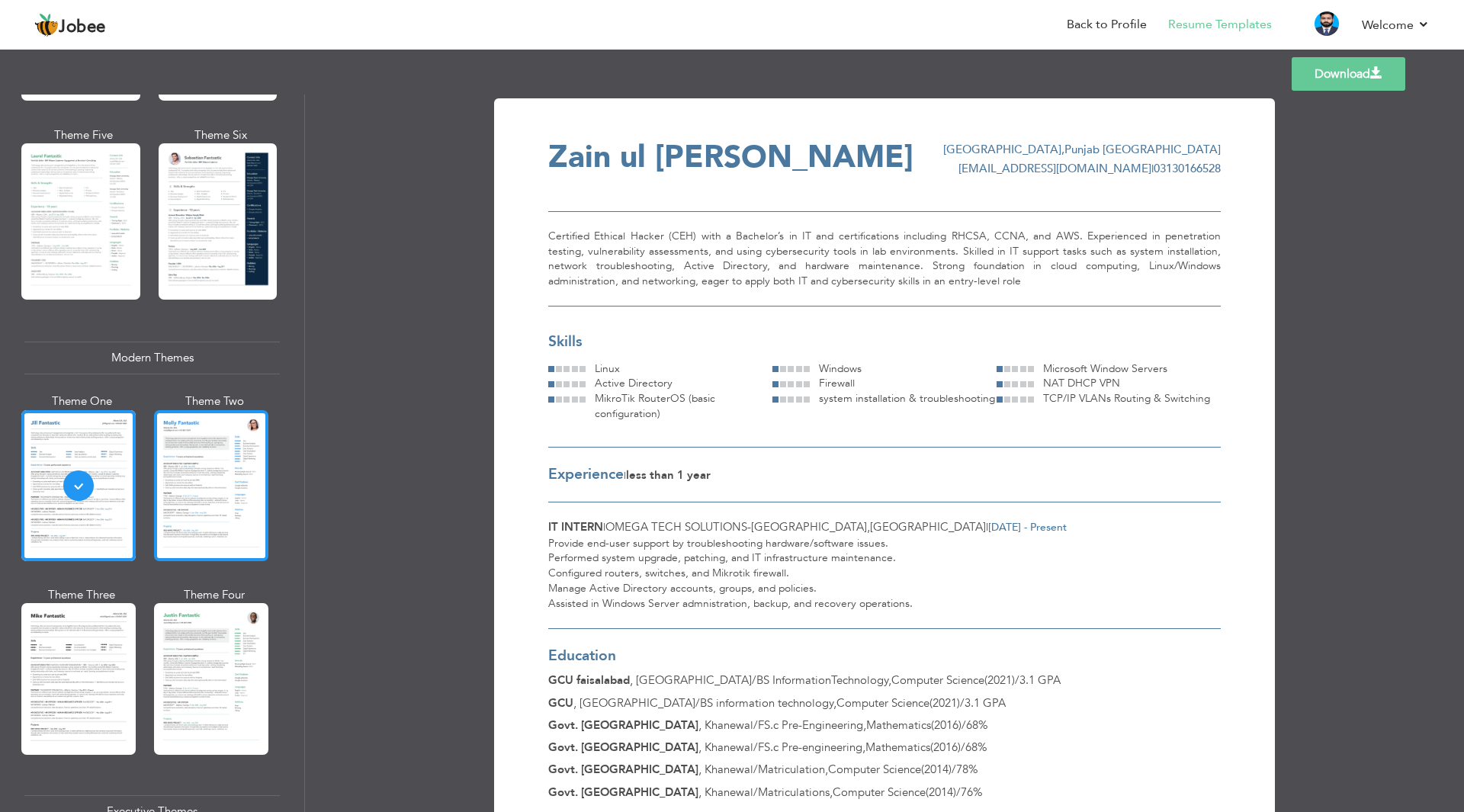
click at [265, 484] on div at bounding box center [211, 485] width 114 height 151
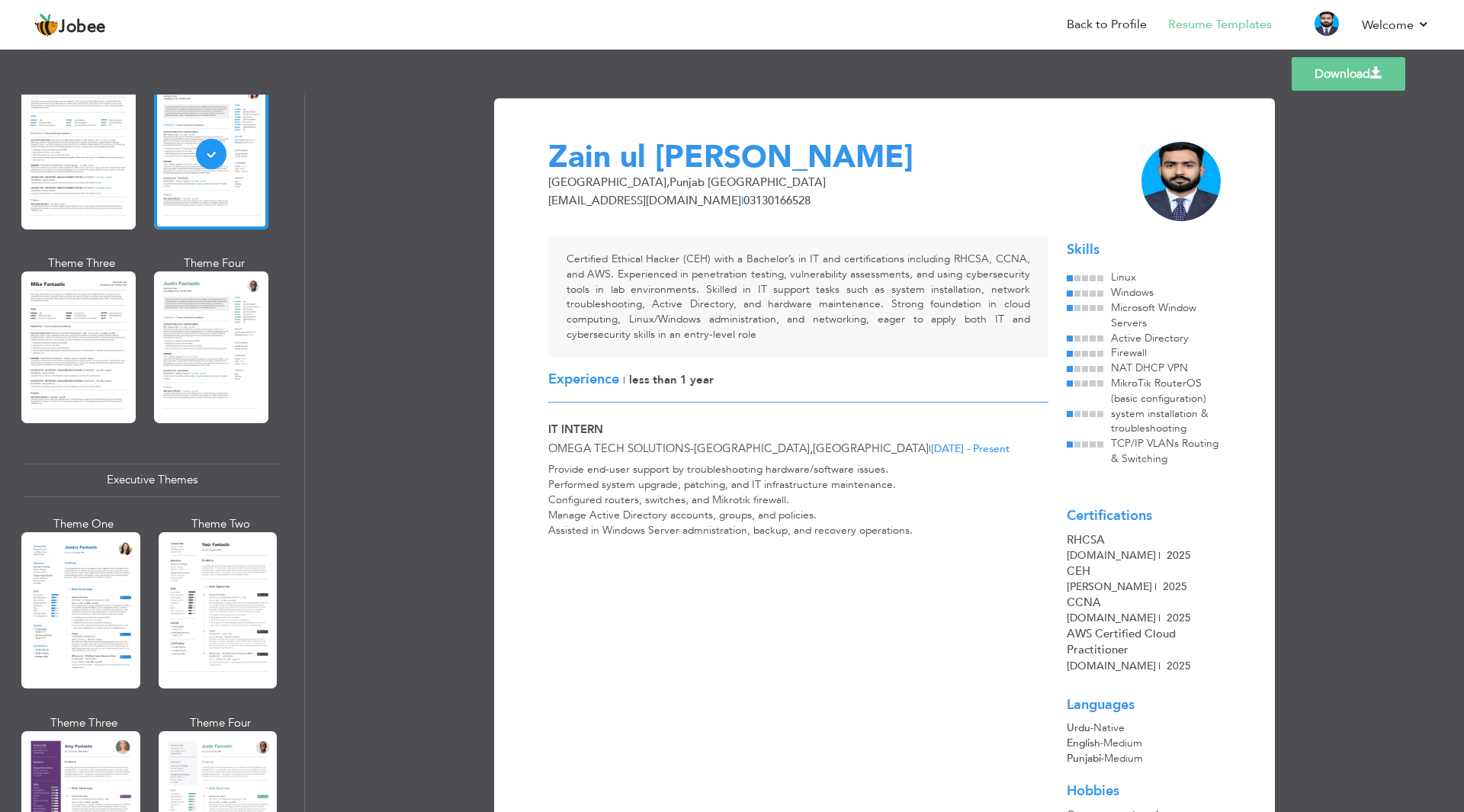
scroll to position [762, 0]
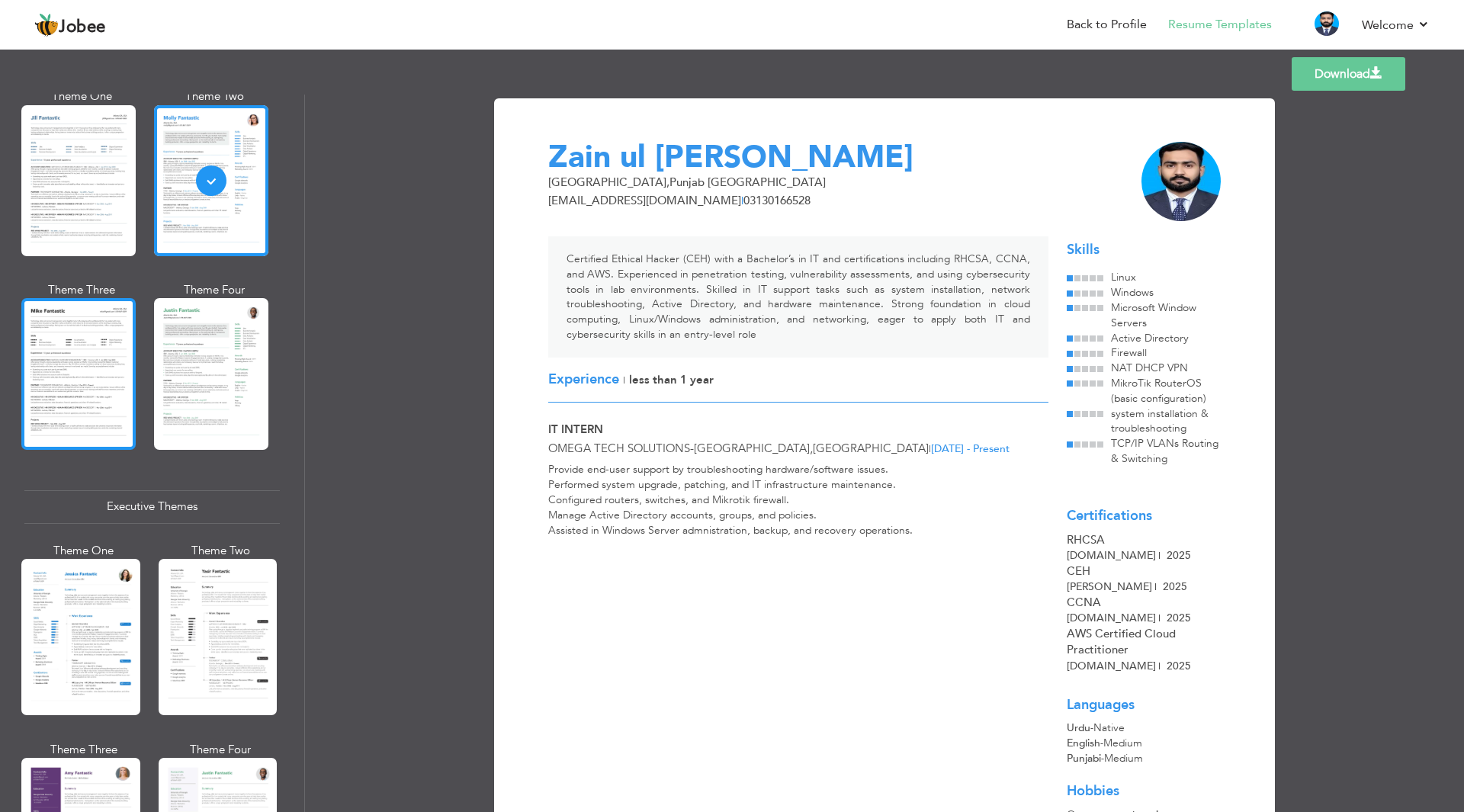
click at [112, 348] on div at bounding box center [78, 374] width 114 height 151
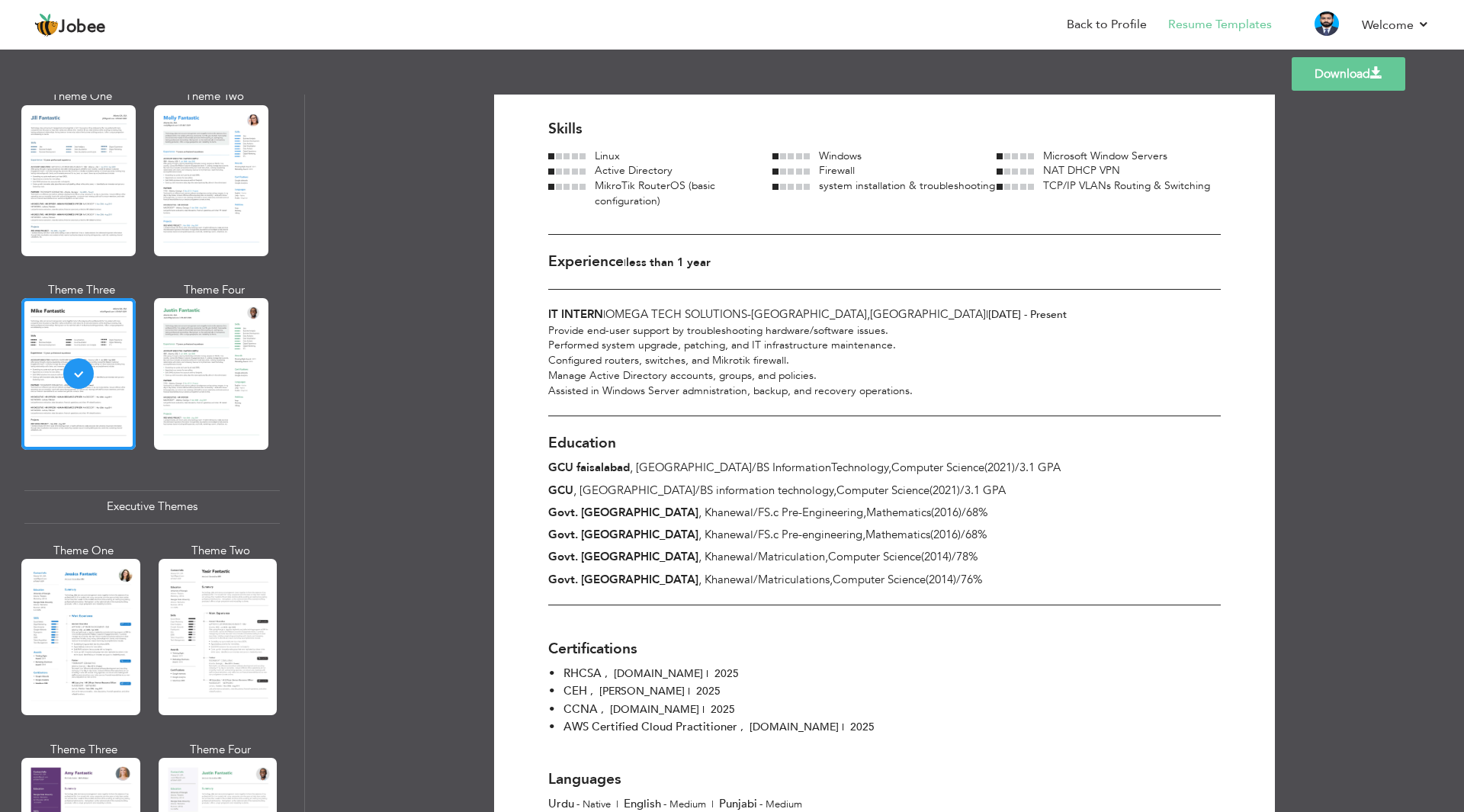
scroll to position [0, 0]
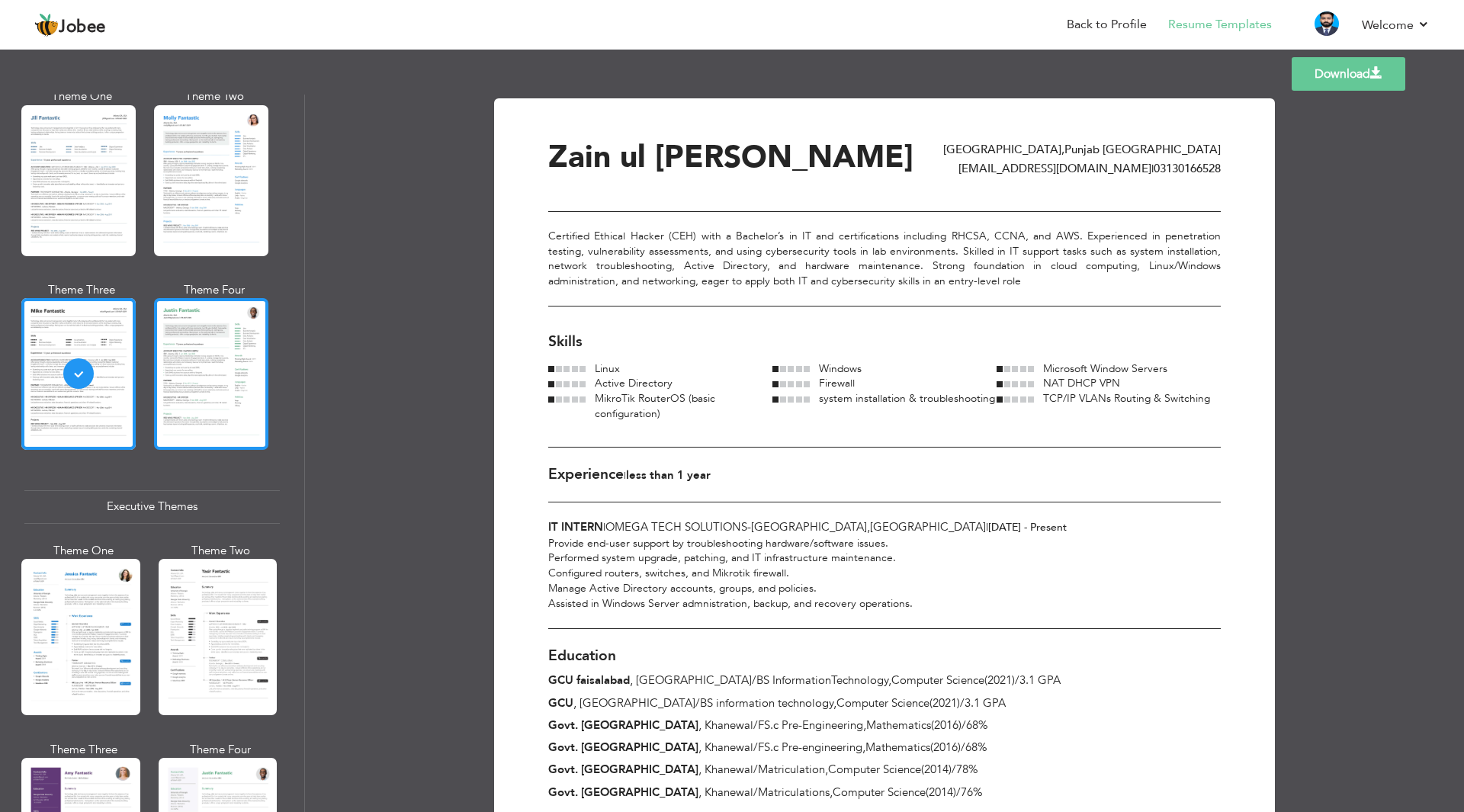
click at [248, 376] on div at bounding box center [211, 374] width 114 height 151
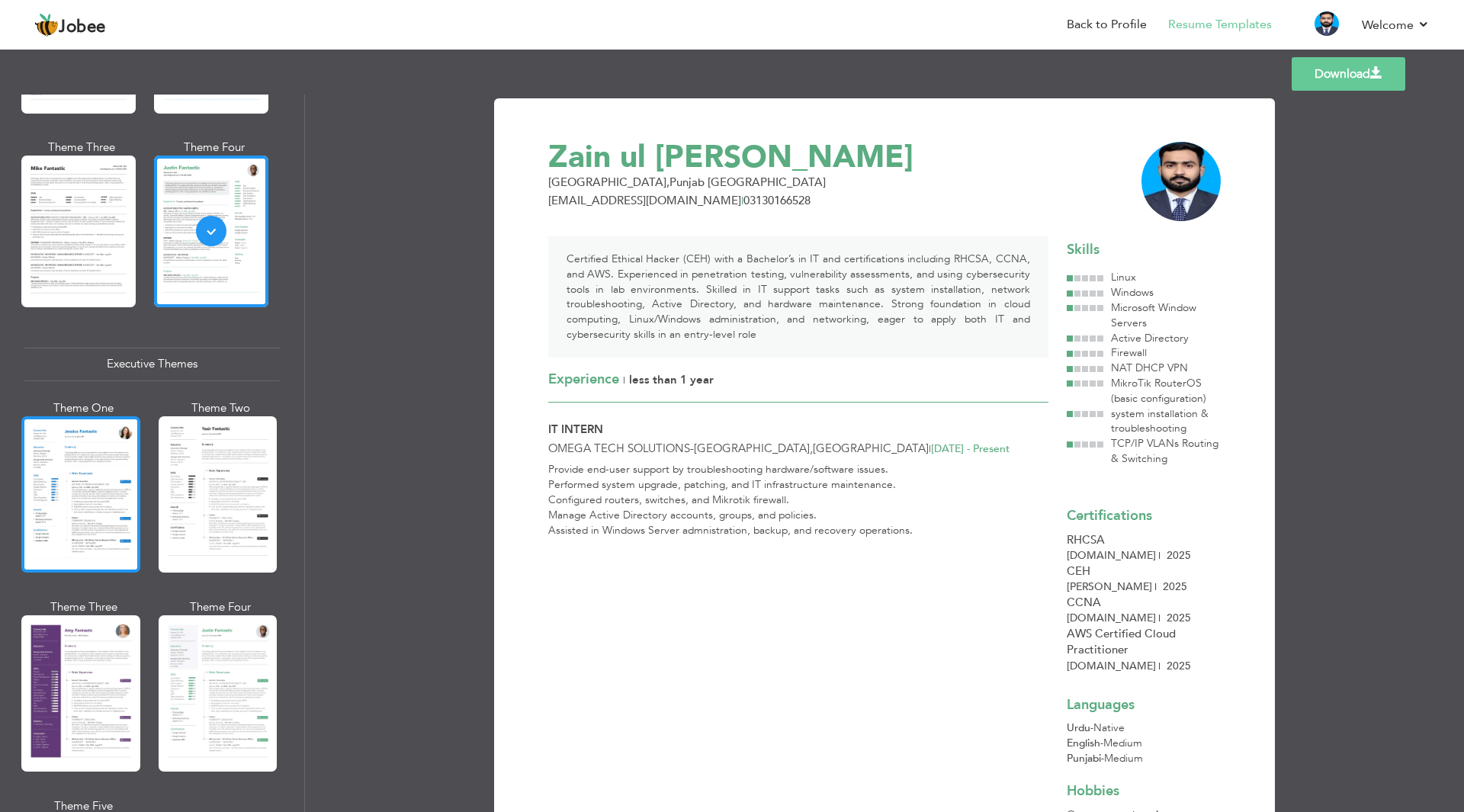
scroll to position [991, 0]
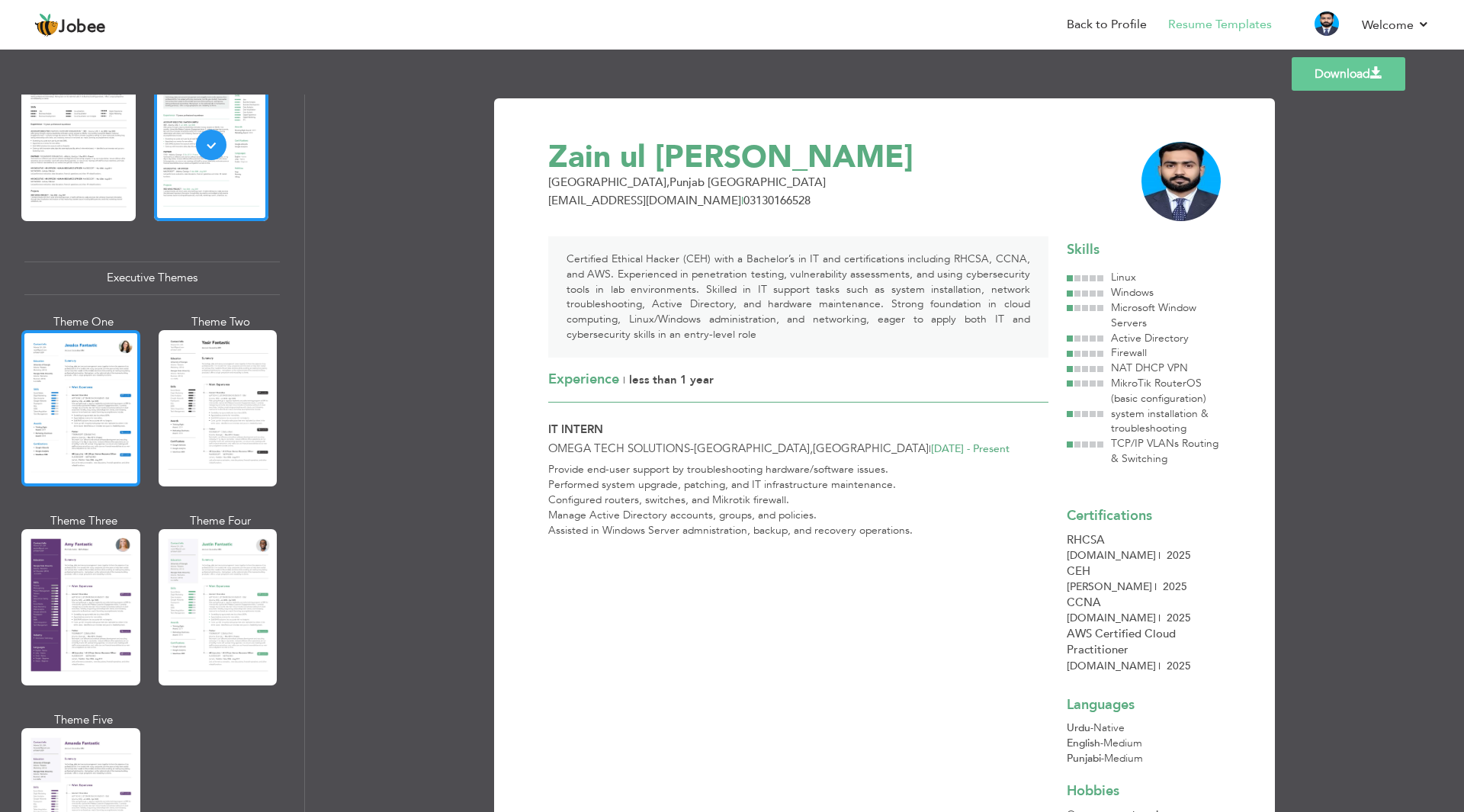
click at [64, 420] on div at bounding box center [80, 408] width 119 height 156
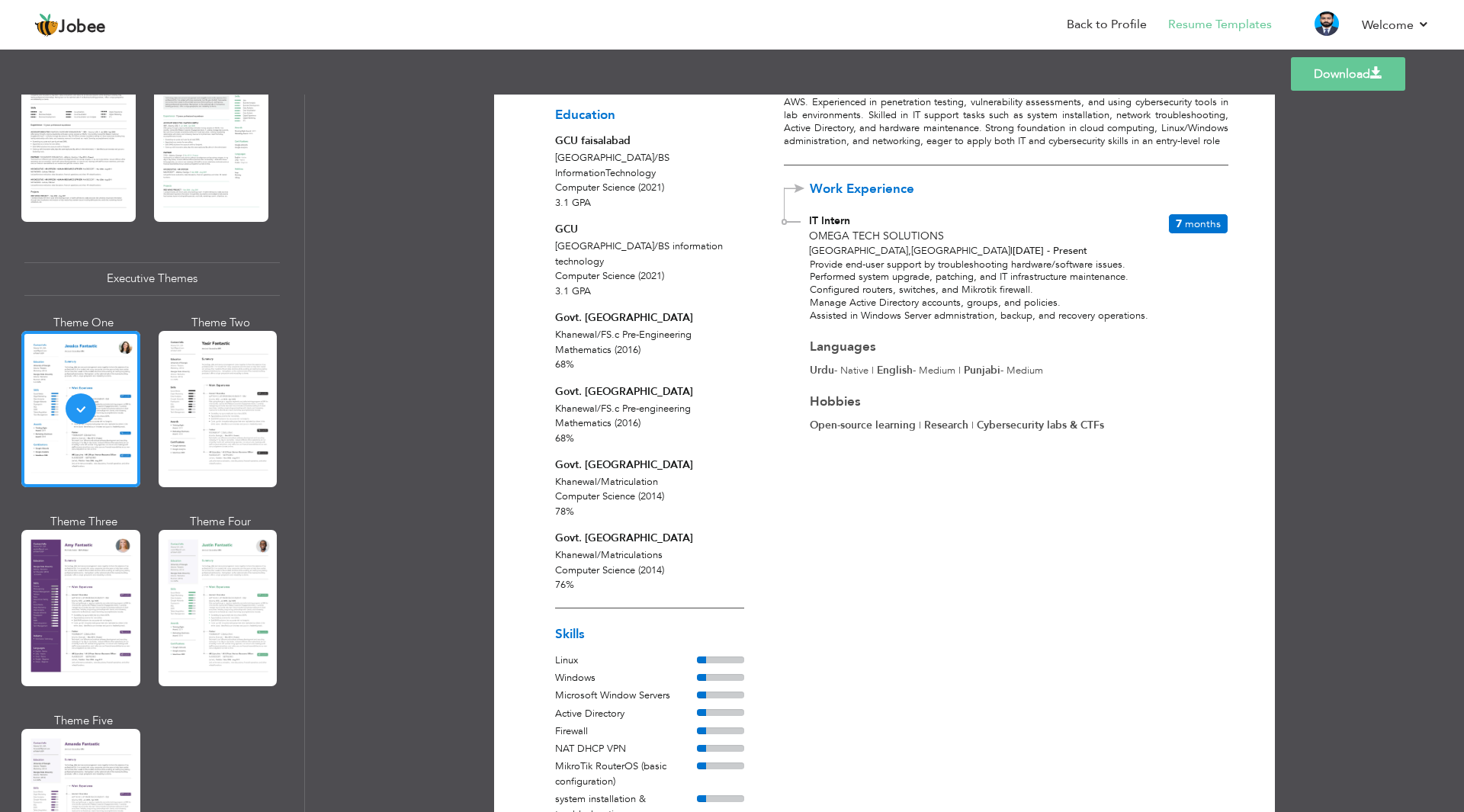
scroll to position [0, 0]
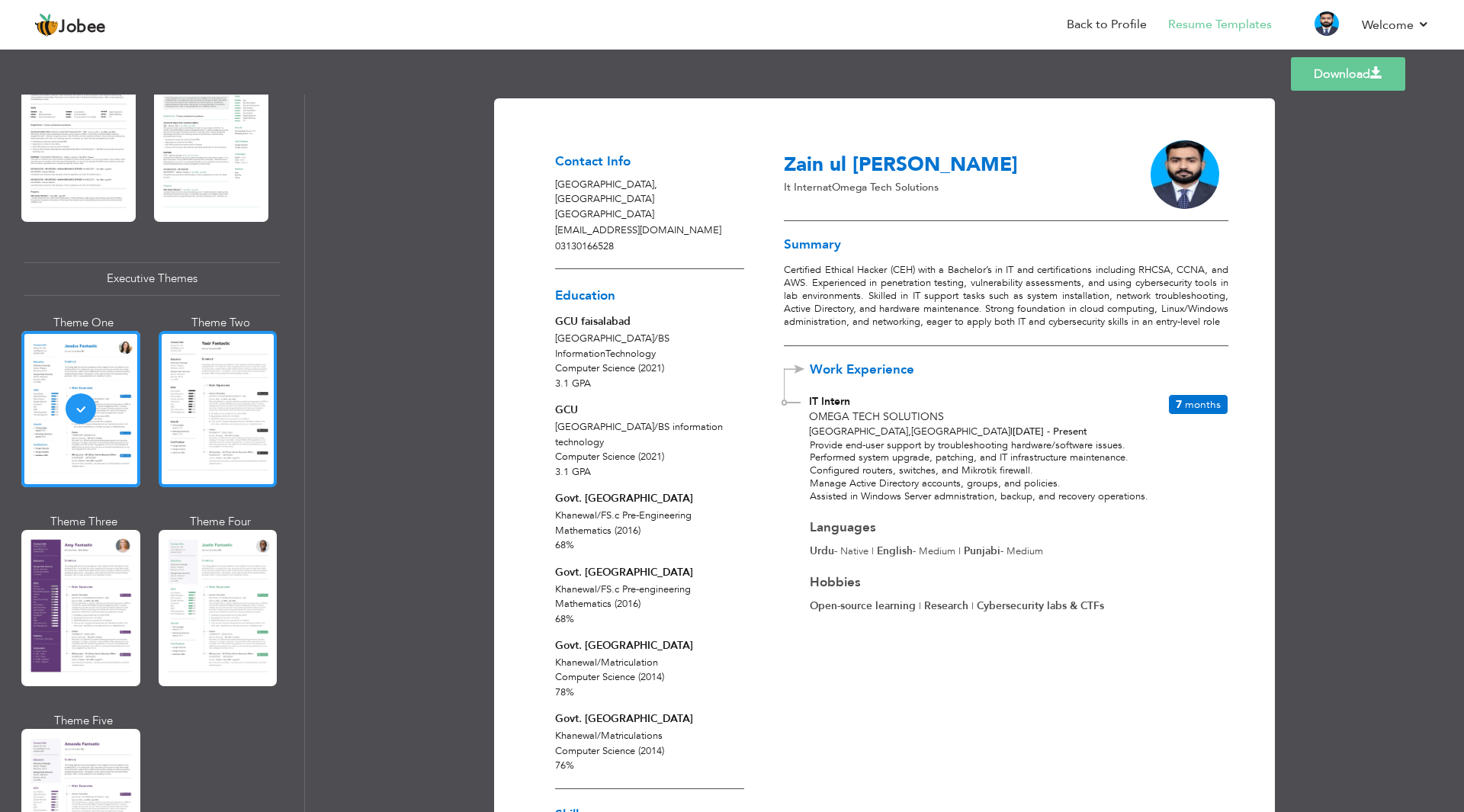
click at [225, 400] on div at bounding box center [218, 408] width 119 height 156
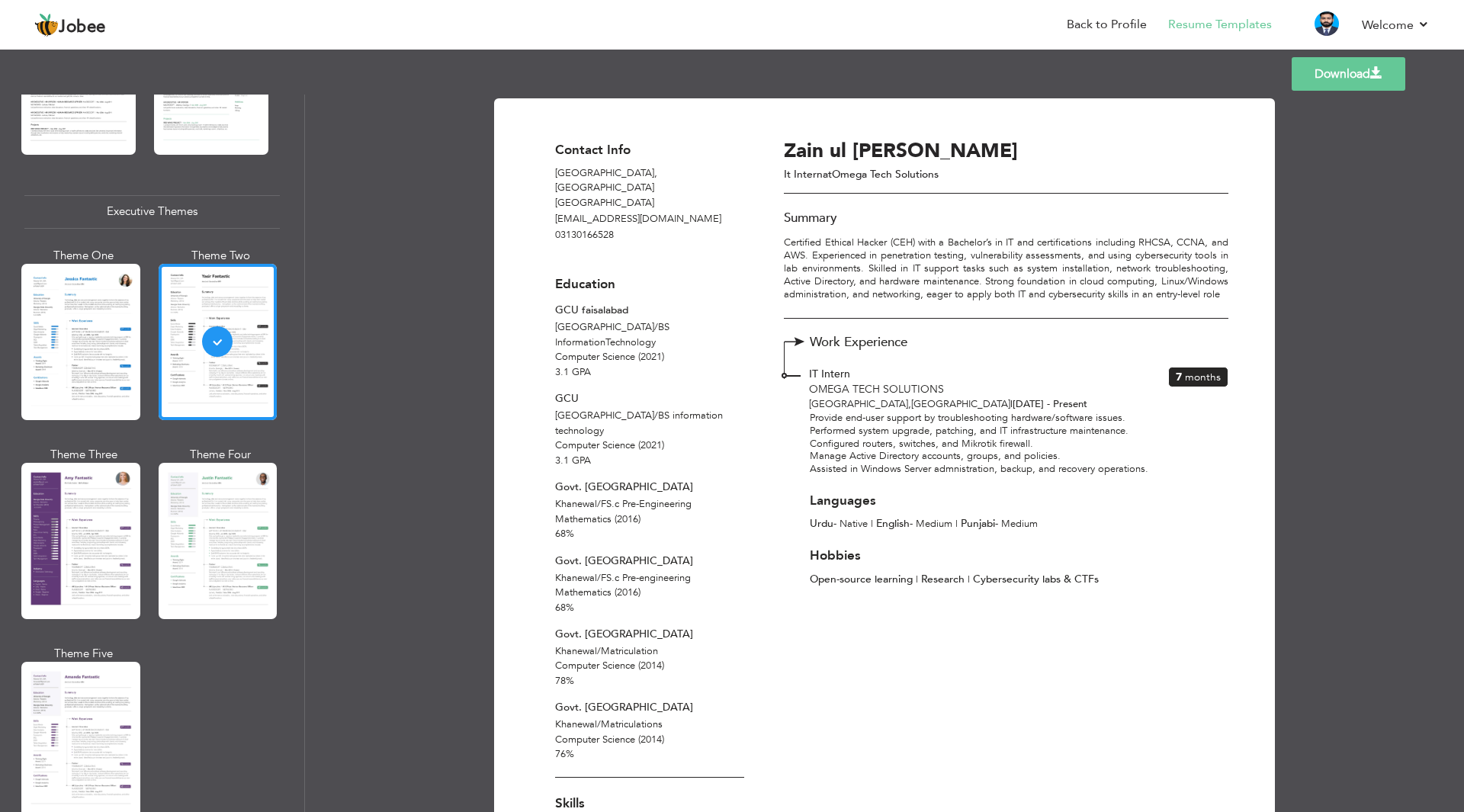
scroll to position [1296, 0]
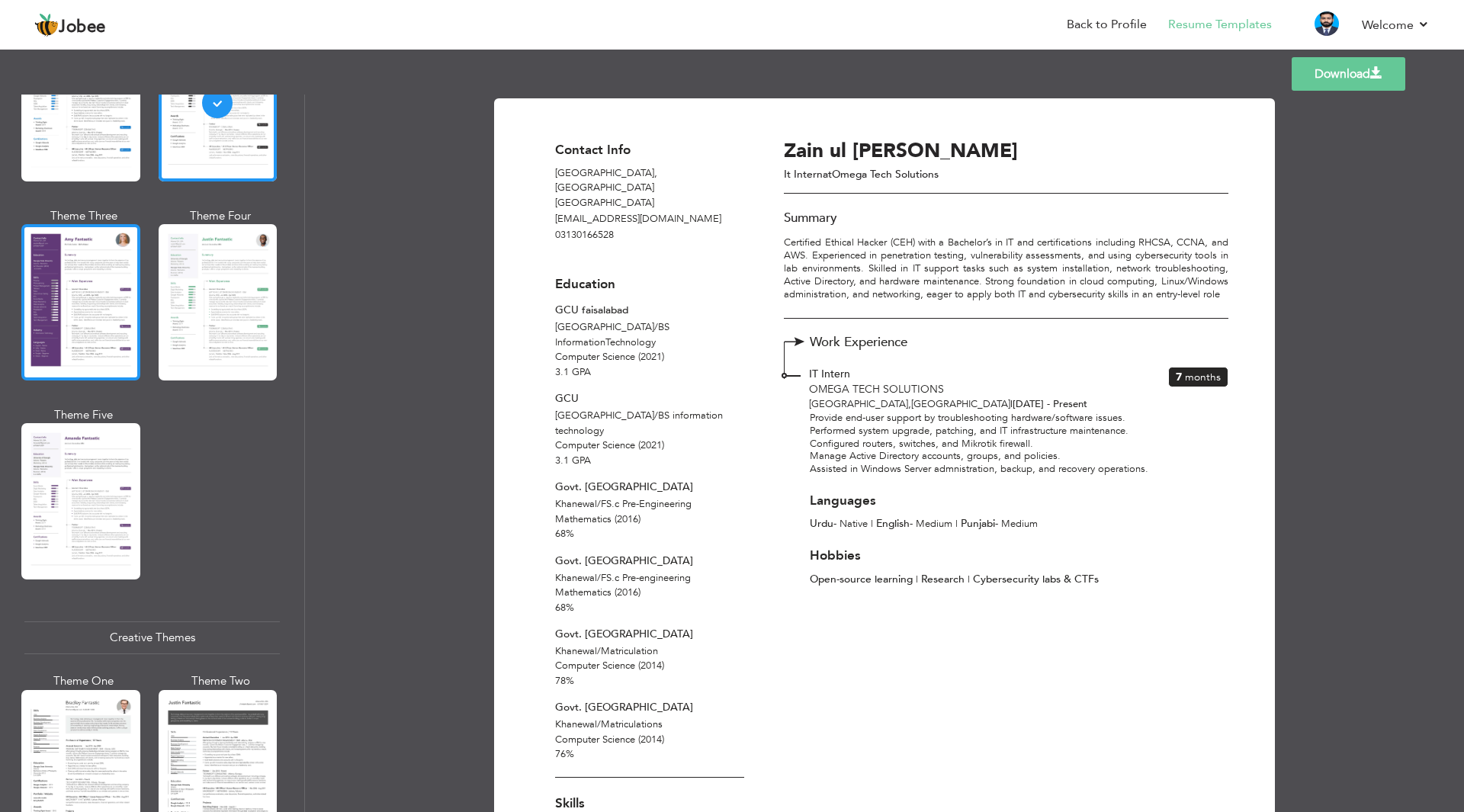
click at [97, 302] on div at bounding box center [80, 302] width 119 height 156
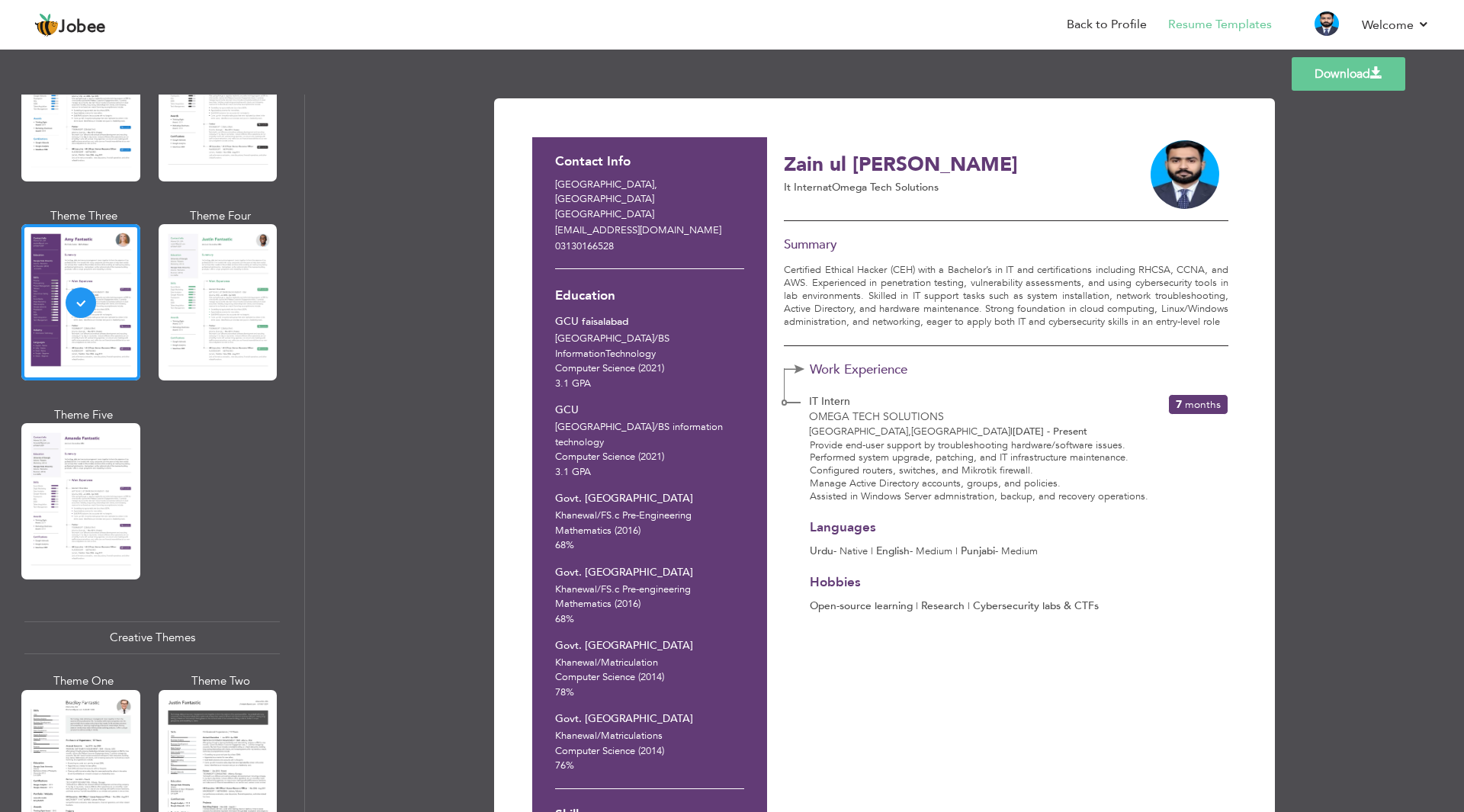
click at [246, 326] on div at bounding box center [218, 302] width 119 height 156
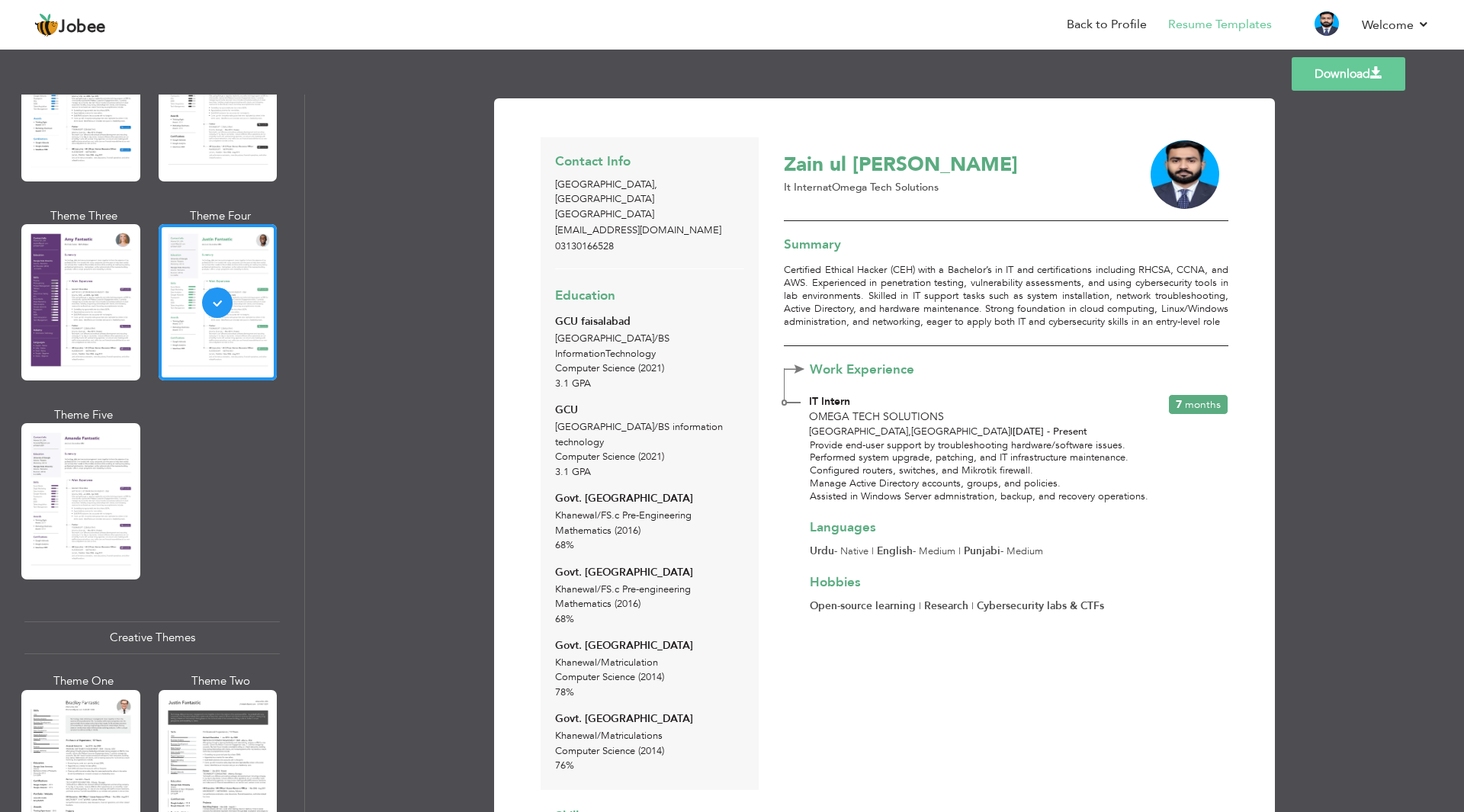
click at [8, 473] on div "Professional Themes Theme One Theme Two Theme Three Theme Six" at bounding box center [152, 452] width 305 height 717
click at [48, 466] on div at bounding box center [80, 500] width 119 height 156
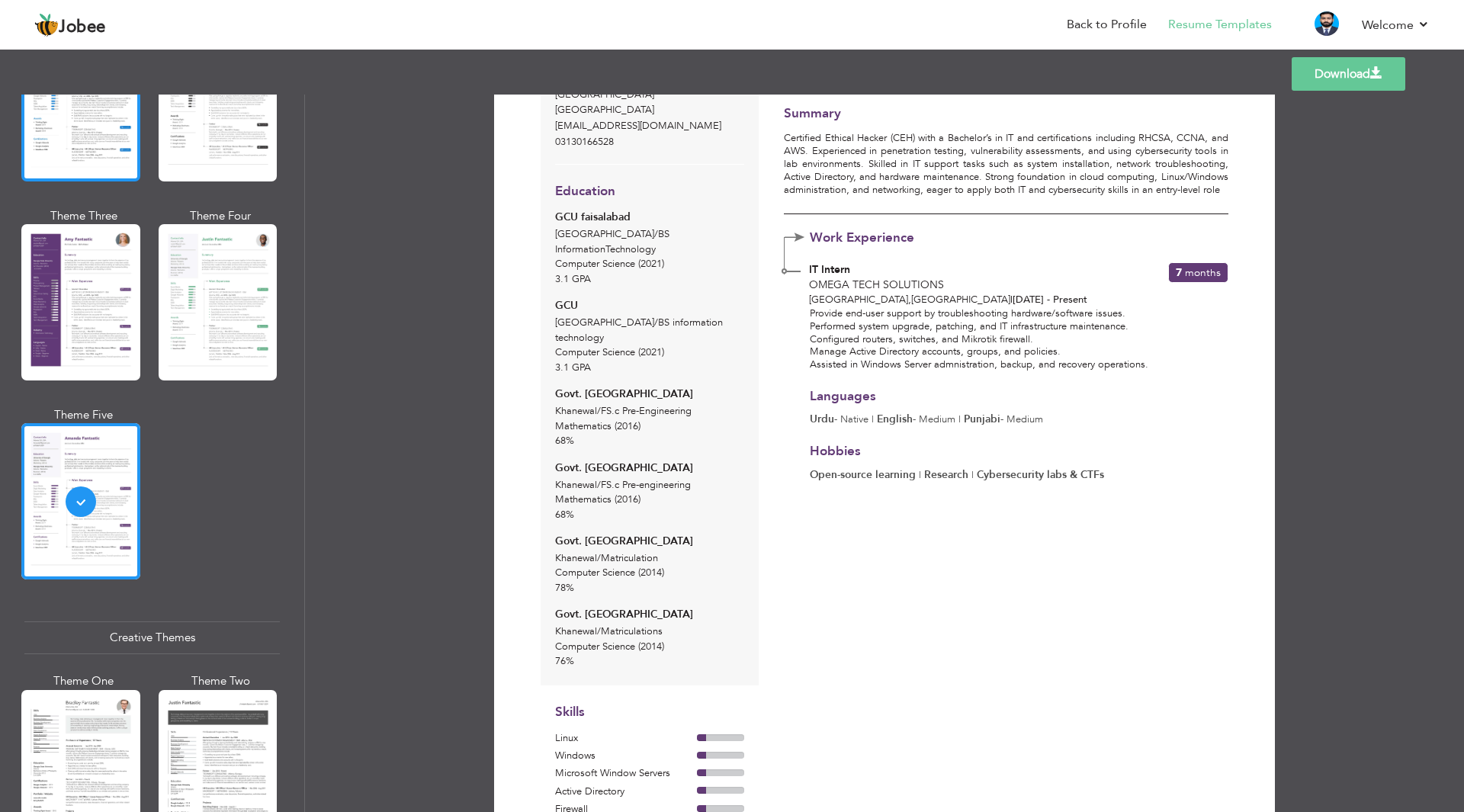
scroll to position [0, 0]
